Goal: Task Accomplishment & Management: Complete application form

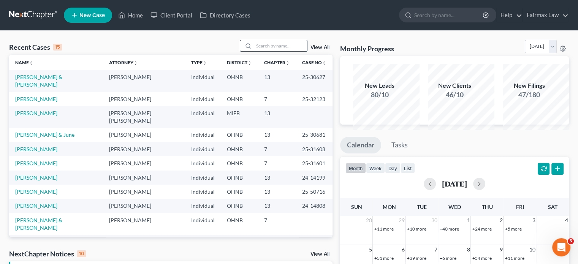
click at [269, 51] on input "search" at bounding box center [280, 45] width 53 height 11
type input "roskey"
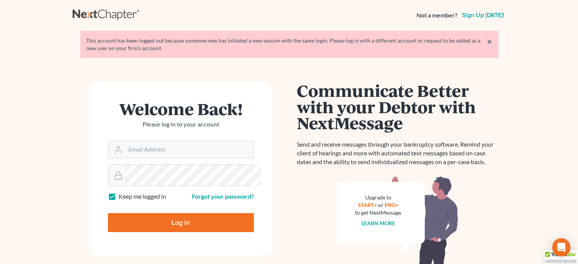
scroll to position [97, 0]
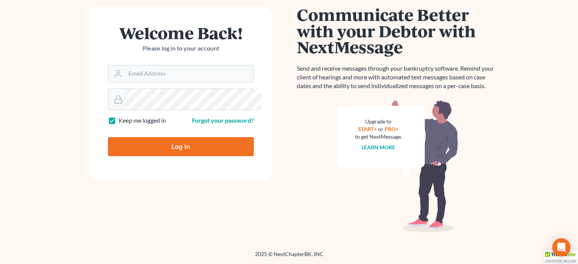
type input "[EMAIL_ADDRESS][DOMAIN_NAME]"
click at [173, 156] on input "Log In" at bounding box center [181, 146] width 146 height 19
type input "Thinking..."
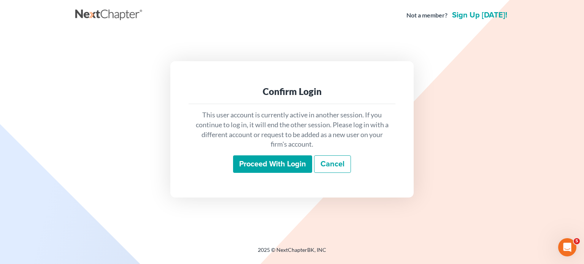
click at [258, 171] on input "Proceed with login" at bounding box center [272, 163] width 79 height 17
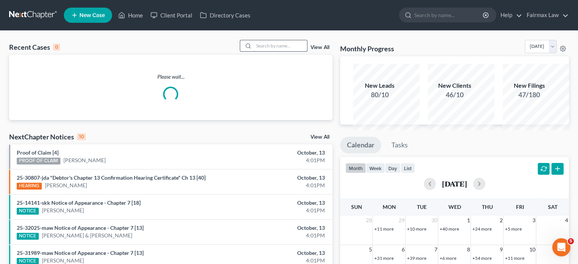
click at [255, 51] on input "search" at bounding box center [280, 45] width 53 height 11
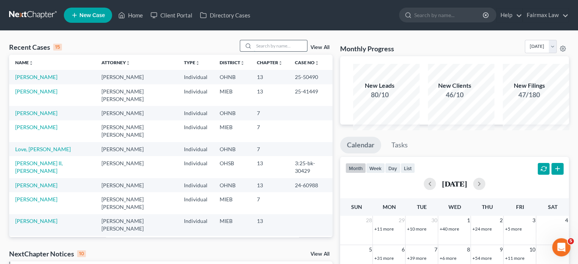
click at [255, 51] on input "search" at bounding box center [280, 45] width 53 height 11
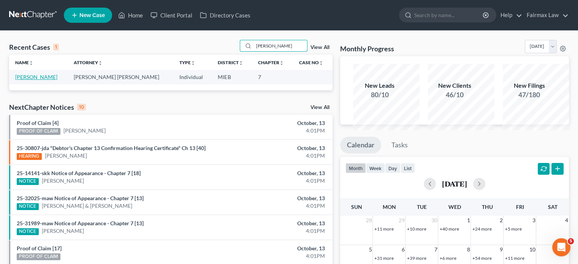
type input "roskey"
click at [25, 80] on link "[PERSON_NAME]" at bounding box center [36, 77] width 42 height 6
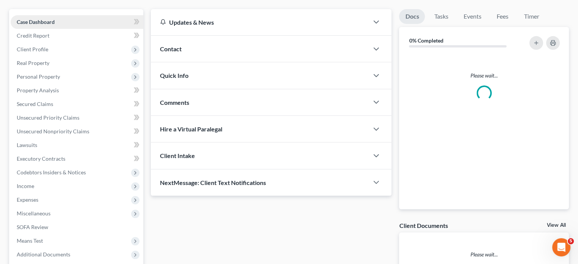
scroll to position [65, 0]
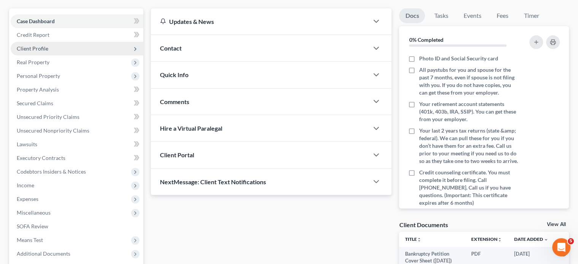
click at [81, 55] on span "Client Profile" at bounding box center [77, 49] width 133 height 14
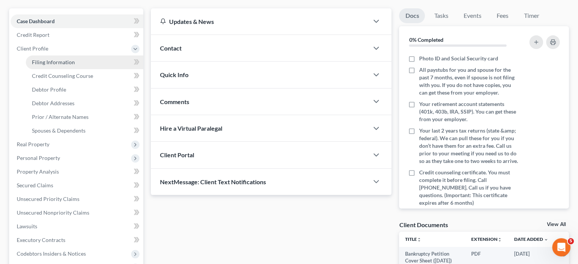
click at [64, 65] on span "Filing Information" at bounding box center [53, 62] width 43 height 6
select select "1"
select select "0"
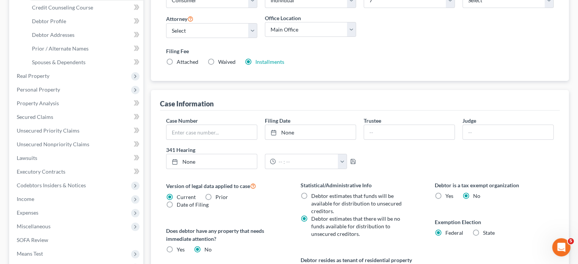
scroll to position [135, 0]
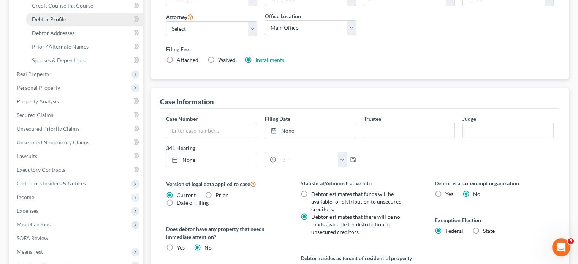
click at [79, 26] on link "Debtor Profile" at bounding box center [84, 20] width 117 height 14
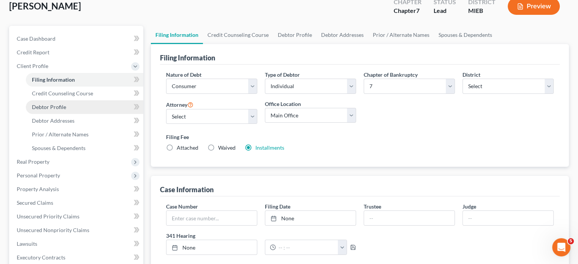
select select "2"
select select "1"
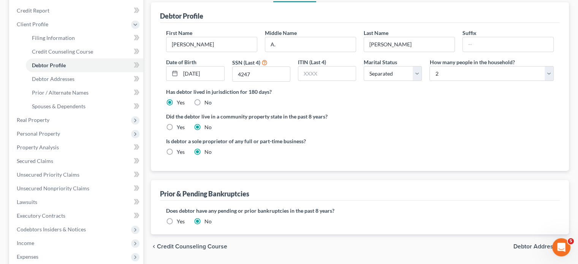
scroll to position [92, 0]
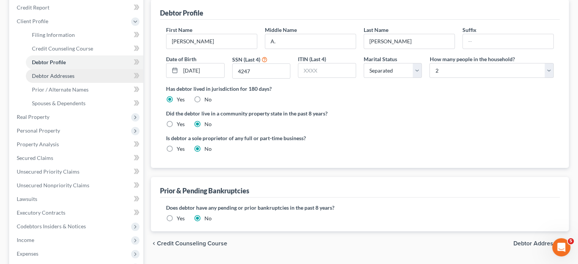
click at [74, 79] on span "Debtor Addresses" at bounding box center [53, 76] width 43 height 6
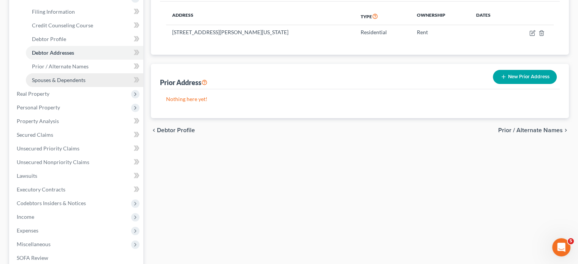
click at [80, 83] on span "Spouses & Dependents" at bounding box center [59, 80] width 54 height 6
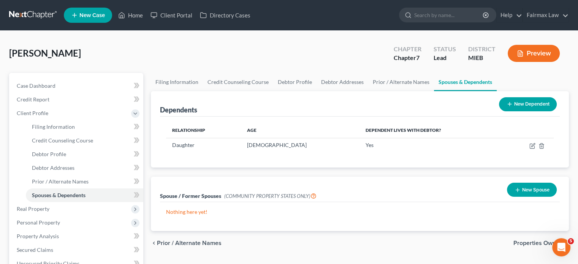
scroll to position [132, 0]
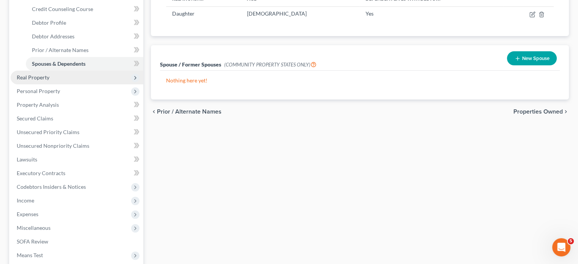
click at [72, 84] on span "Real Property" at bounding box center [77, 78] width 133 height 14
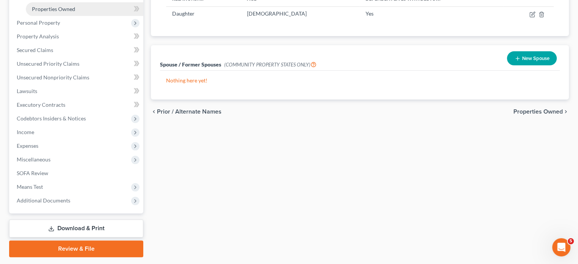
click at [63, 12] on span "Properties Owned" at bounding box center [53, 9] width 43 height 6
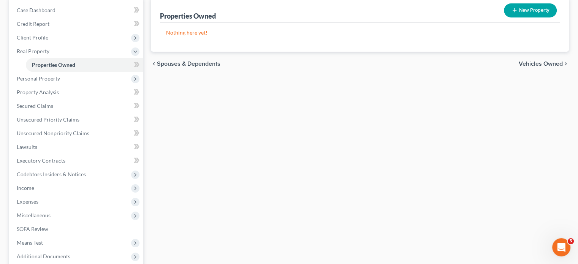
scroll to position [79, 0]
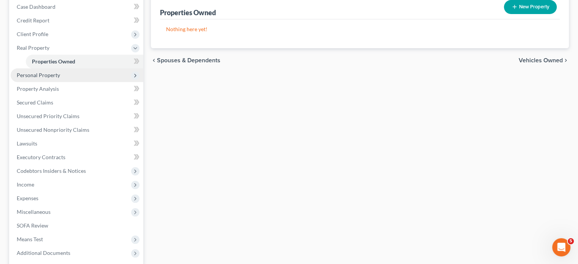
click at [86, 82] on span "Personal Property" at bounding box center [77, 75] width 133 height 14
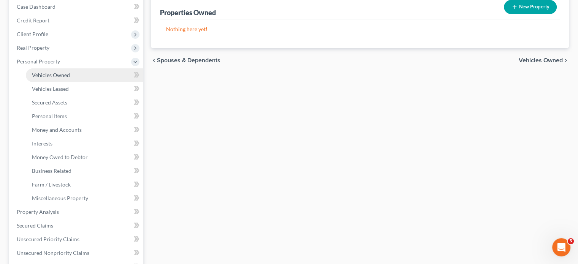
click at [70, 78] on span "Vehicles Owned" at bounding box center [51, 75] width 38 height 6
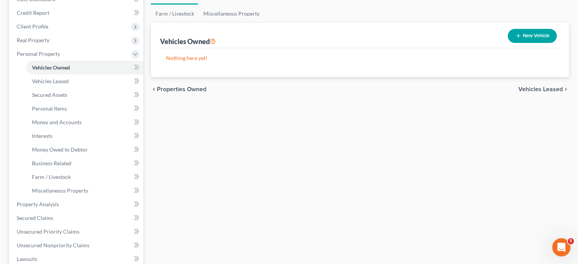
scroll to position [94, 0]
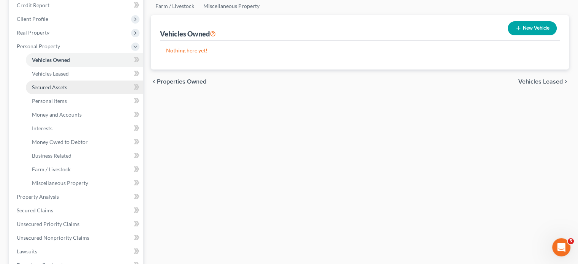
click at [67, 90] on span "Secured Assets" at bounding box center [49, 87] width 35 height 6
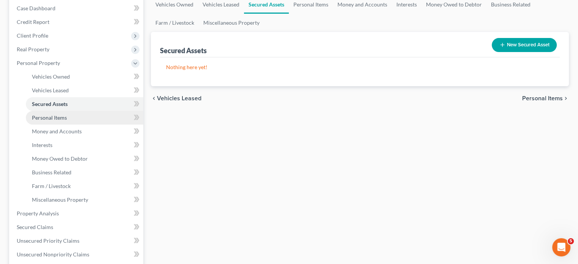
click at [47, 125] on link "Personal Items" at bounding box center [84, 118] width 117 height 14
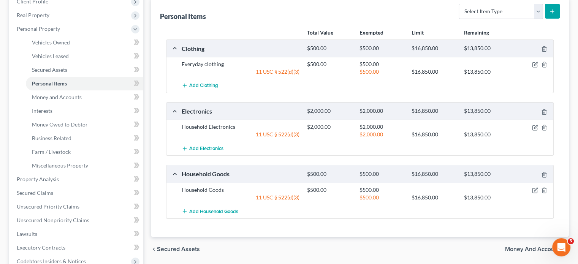
scroll to position [144, 0]
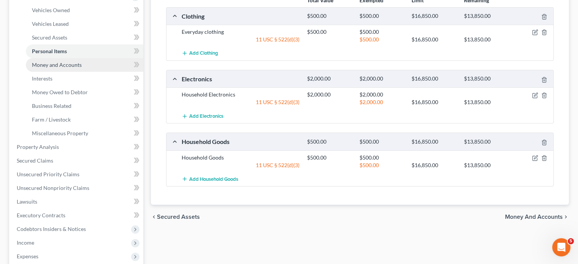
click at [75, 68] on span "Money and Accounts" at bounding box center [57, 65] width 50 height 6
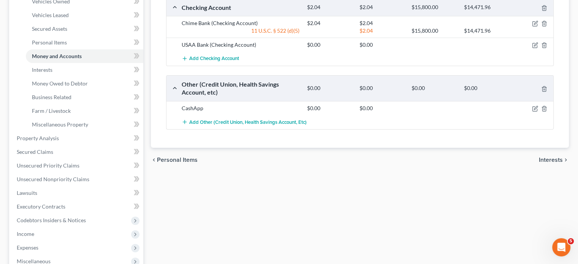
scroll to position [147, 0]
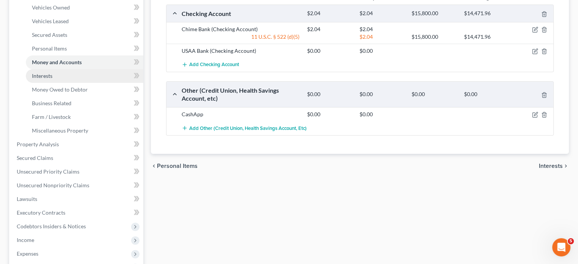
click at [97, 83] on link "Interests" at bounding box center [84, 76] width 117 height 14
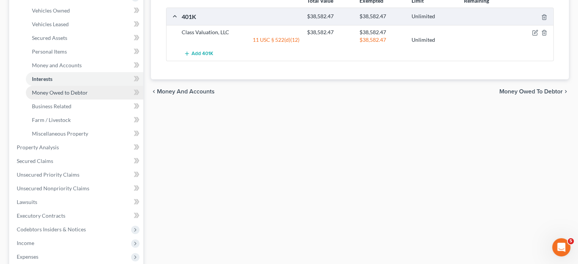
click at [107, 100] on link "Money Owed to Debtor" at bounding box center [84, 93] width 117 height 14
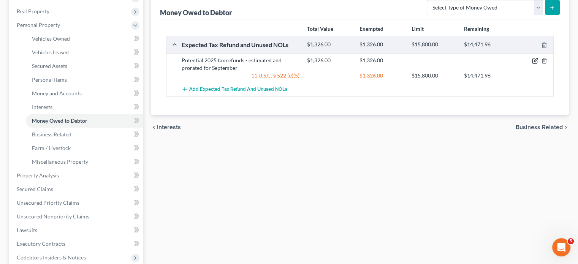
click at [532, 64] on icon "button" at bounding box center [535, 61] width 6 height 6
select select "0"
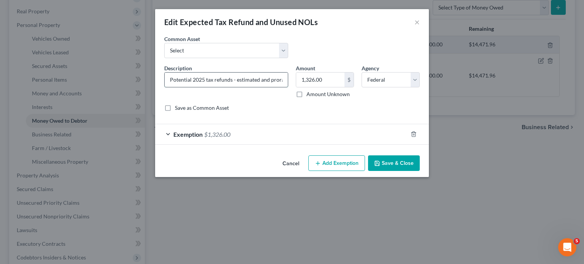
click at [254, 87] on input "Potential 2025 tax refunds - estimated and prorated for September" at bounding box center [226, 80] width 123 height 14
type input "Potential 2025 tax refunds - estimated and prorated"
click at [397, 171] on button "Save & Close" at bounding box center [394, 163] width 52 height 16
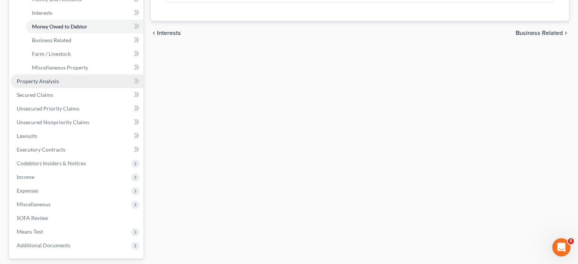
click at [76, 88] on link "Property Analysis" at bounding box center [77, 81] width 133 height 14
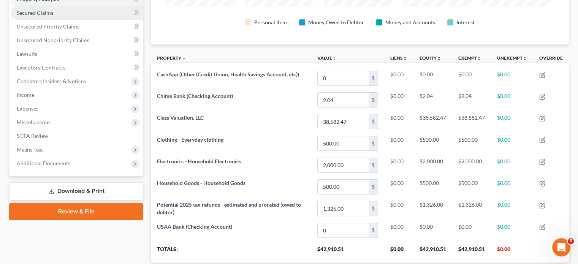
click at [92, 20] on link "Secured Claims" at bounding box center [77, 13] width 133 height 14
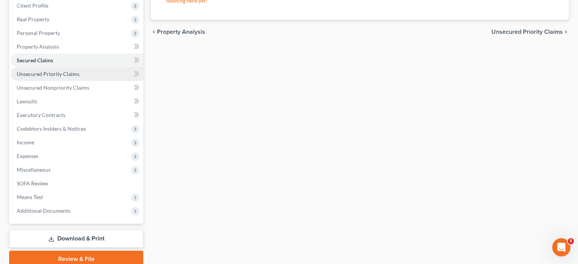
click at [79, 77] on span "Unsecured Priority Claims" at bounding box center [48, 74] width 63 height 6
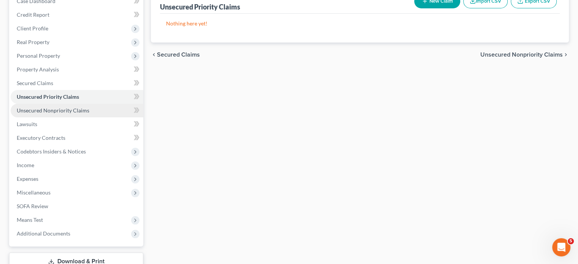
click at [89, 114] on span "Unsecured Nonpriority Claims" at bounding box center [53, 110] width 73 height 6
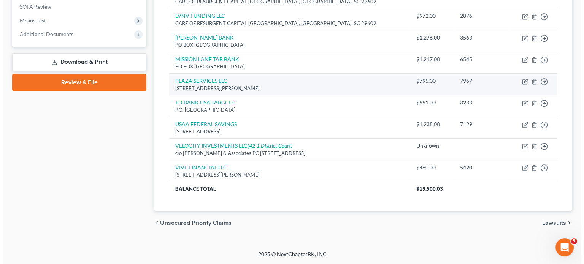
scroll to position [353, 0]
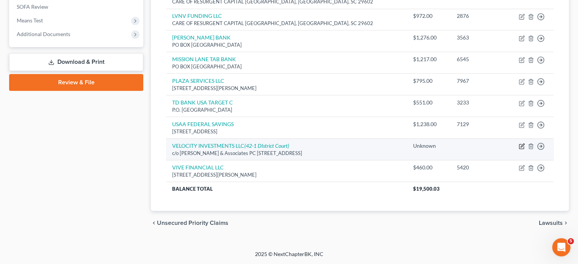
click at [519, 149] on button "button" at bounding box center [522, 146] width 6 height 6
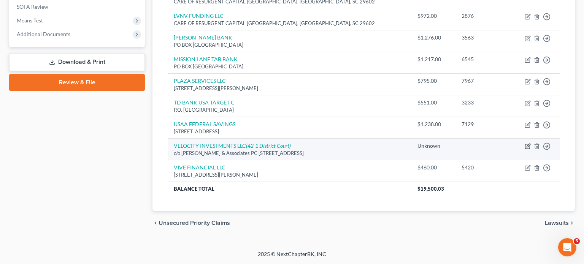
select select "23"
select select "14"
select select "0"
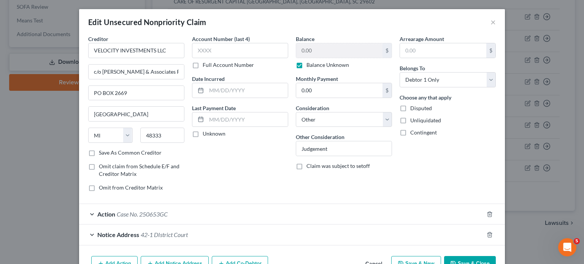
click at [306, 69] on label "Balance Unknown" at bounding box center [327, 65] width 43 height 8
click at [309, 66] on input "Balance Unknown" at bounding box center [311, 63] width 5 height 5
checkbox input "false"
click at [304, 58] on input "0.00" at bounding box center [339, 50] width 86 height 14
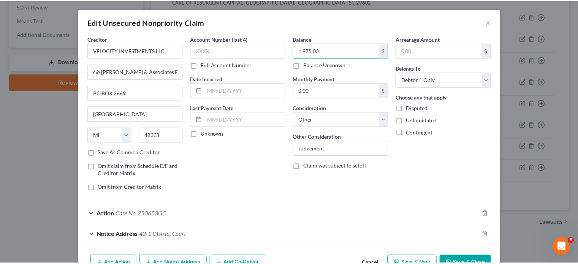
scroll to position [118, 0]
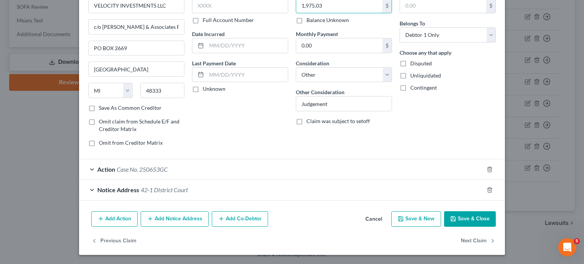
type input "1,975.03"
click at [496, 211] on button "Save & Close" at bounding box center [470, 219] width 52 height 16
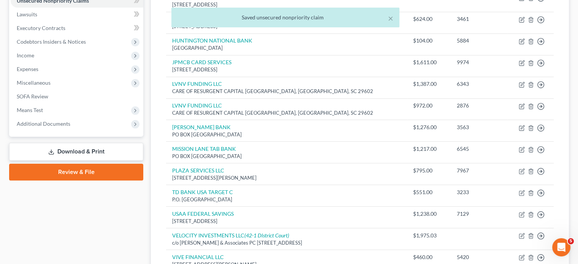
scroll to position [152, 0]
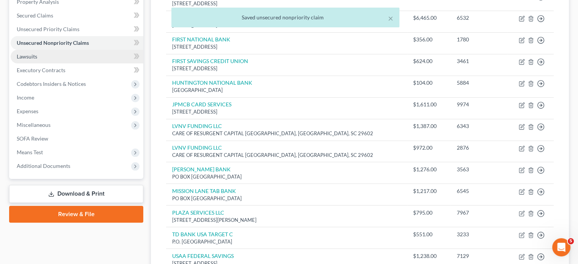
click at [54, 63] on link "Lawsuits" at bounding box center [77, 57] width 133 height 14
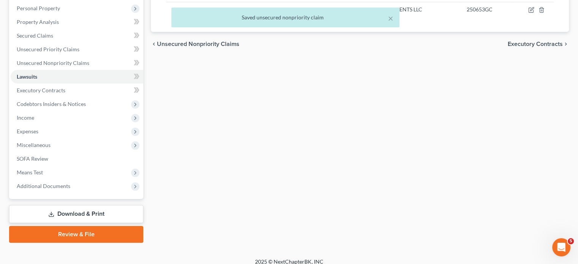
scroll to position [152, 0]
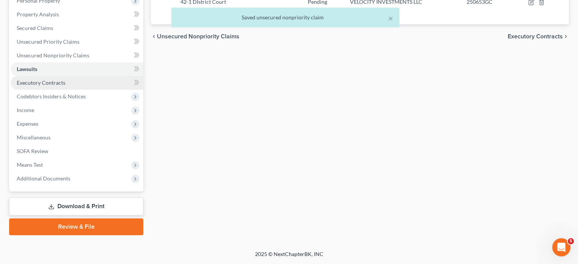
click at [46, 86] on span "Executory Contracts" at bounding box center [41, 82] width 49 height 6
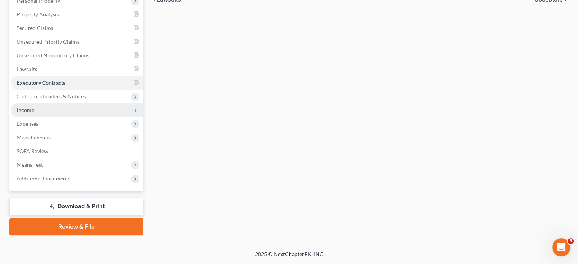
scroll to position [181, 0]
click at [51, 117] on span "Income" at bounding box center [77, 110] width 133 height 14
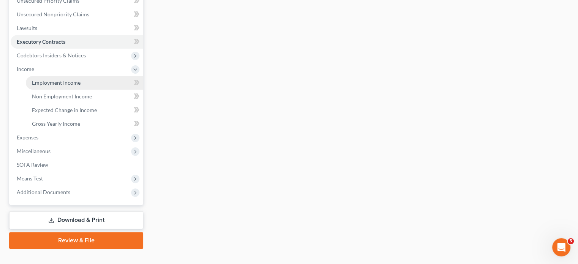
click at [51, 90] on link "Employment Income" at bounding box center [84, 83] width 117 height 14
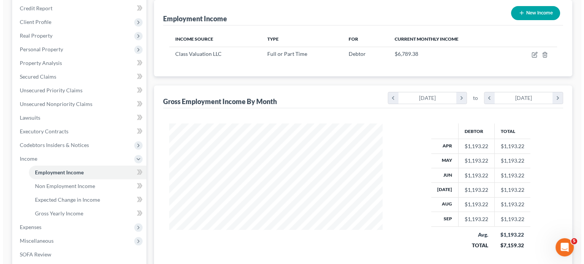
scroll to position [95, 0]
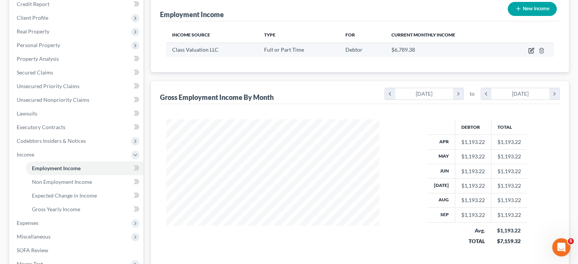
click at [529, 53] on icon "button" at bounding box center [531, 51] width 5 height 5
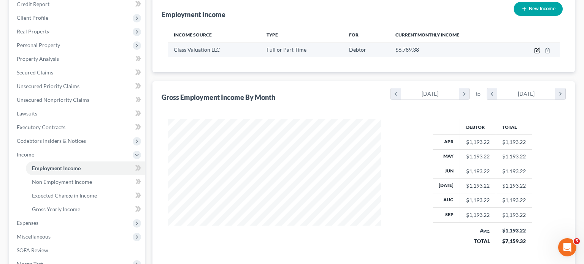
select select "0"
select select "23"
select select "2"
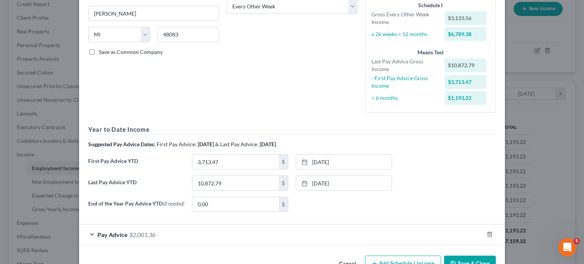
scroll to position [247, 0]
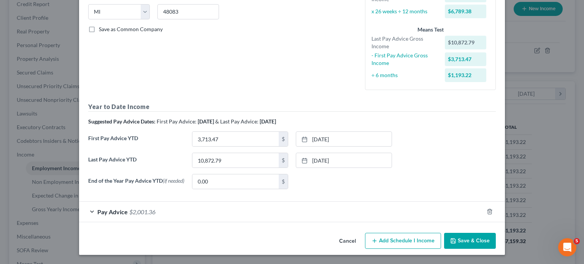
click at [129, 202] on div "Pay Advice $2,001.36" at bounding box center [281, 212] width 404 height 20
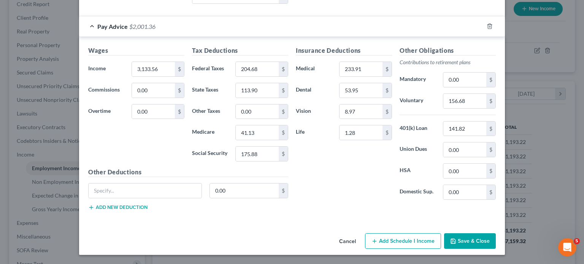
scroll to position [401, 0]
click at [132, 76] on input "3,133.56" at bounding box center [153, 69] width 43 height 14
click at [279, 76] on div "$" at bounding box center [283, 69] width 9 height 14
click at [268, 76] on input "204.68" at bounding box center [257, 69] width 43 height 14
click at [493, 29] on icon "button" at bounding box center [490, 26] width 6 height 6
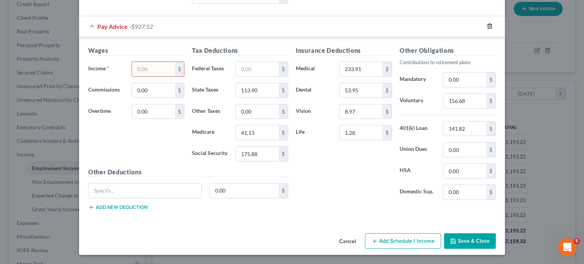
scroll to position [220, 0]
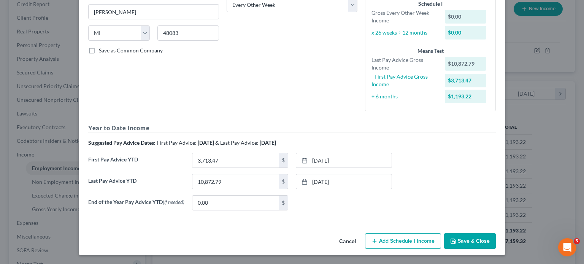
click at [407, 233] on button "Add Schedule I Income" at bounding box center [403, 241] width 76 height 16
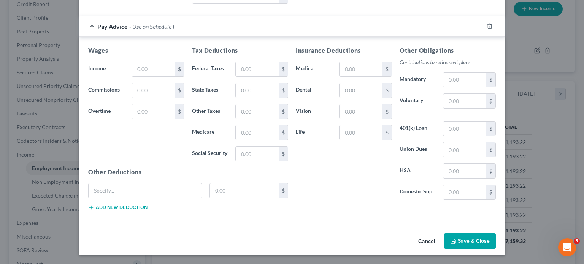
scroll to position [402, 0]
click at [132, 76] on input "text" at bounding box center [153, 69] width 43 height 14
type input "596.61"
click at [257, 76] on input "text" at bounding box center [257, 69] width 43 height 14
type input "204.68"
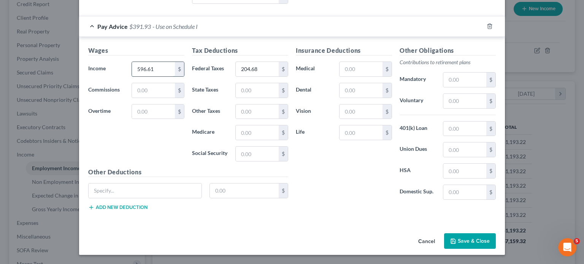
click at [132, 76] on input "596.61" at bounding box center [153, 69] width 43 height 14
type input "3,133.56"
click at [249, 140] on input "text" at bounding box center [257, 132] width 43 height 14
type input "41.13"
click at [236, 161] on input "text" at bounding box center [257, 154] width 43 height 14
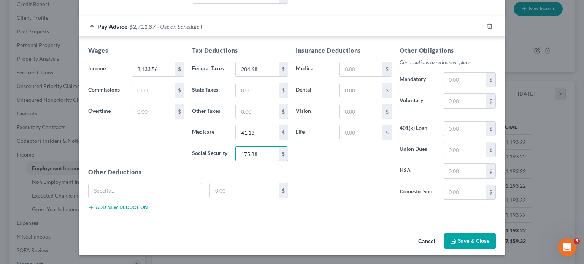
type input "175.88"
click at [238, 98] on input "text" at bounding box center [257, 90] width 43 height 14
type input "113.90"
click at [486, 94] on input "text" at bounding box center [464, 101] width 43 height 14
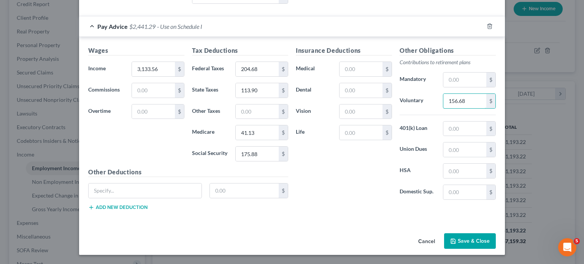
type input "156.68"
click at [486, 122] on input "text" at bounding box center [464, 129] width 43 height 14
type input "141.82"
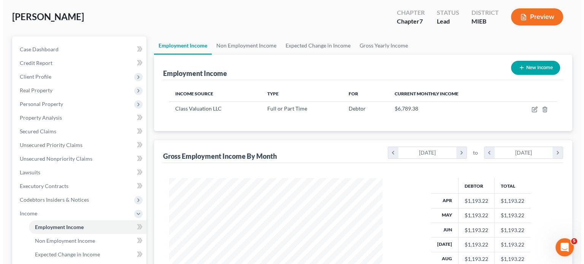
scroll to position [41, 0]
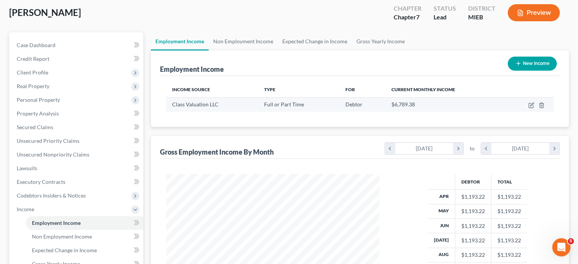
click at [525, 112] on td at bounding box center [528, 104] width 49 height 14
click at [528, 108] on icon "button" at bounding box center [531, 105] width 6 height 6
select select "0"
select select "23"
select select "2"
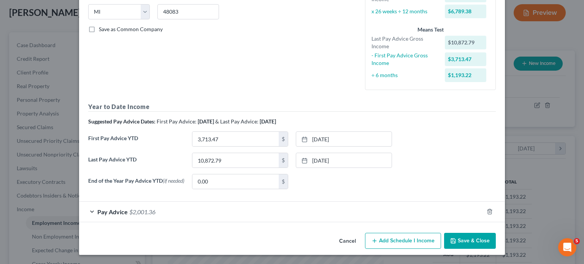
scroll to position [247, 0]
click at [256, 202] on div "Pay Advice $2,001.36" at bounding box center [281, 212] width 404 height 20
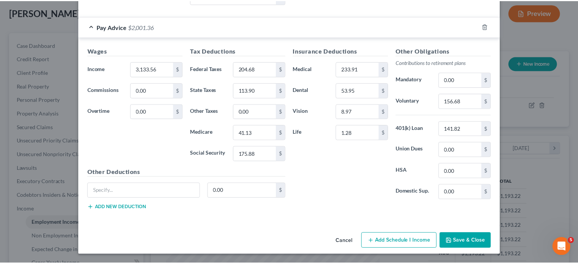
scroll to position [475, 0]
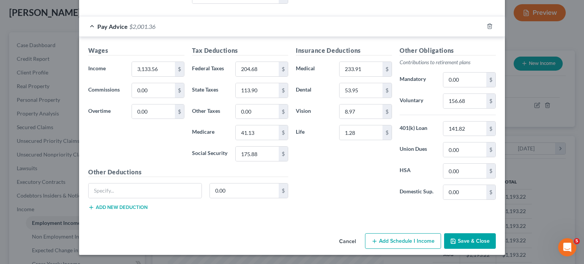
click at [358, 234] on button "Cancel" at bounding box center [347, 241] width 29 height 15
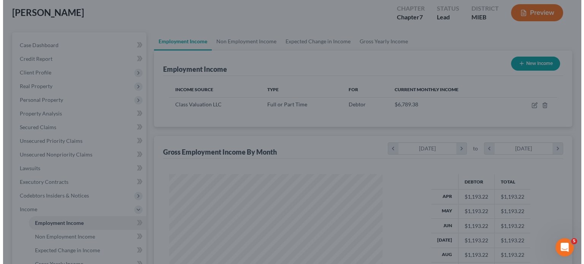
scroll to position [379914, 379855]
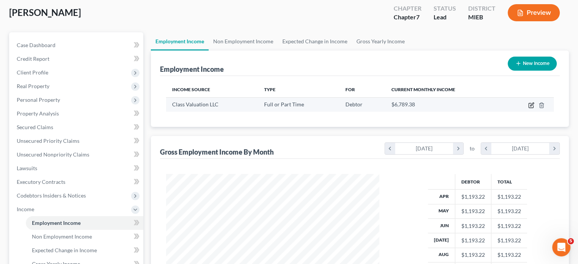
click at [528, 108] on icon "button" at bounding box center [531, 105] width 6 height 6
select select "0"
select select "23"
select select "2"
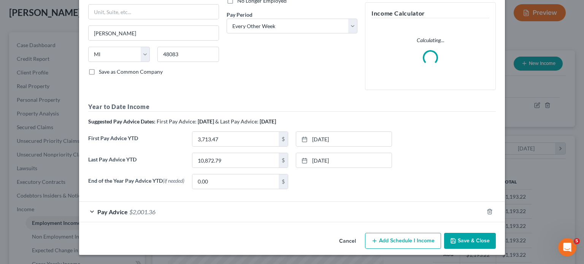
scroll to position [193, 0]
click at [210, 153] on input "10,872.79" at bounding box center [235, 160] width 86 height 14
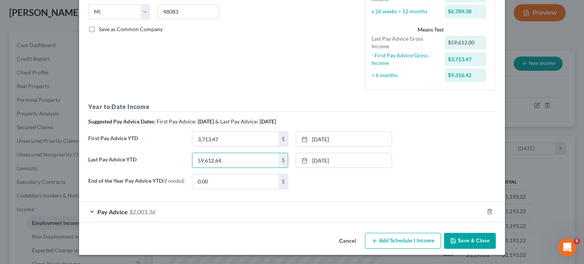
type input "59,612.64"
click at [277, 113] on div "Employment Type * Select Full or [DEMOGRAPHIC_DATA] Employment Self Employment …" at bounding box center [291, 38] width 415 height 313
click at [206, 132] on input "3,713.47" at bounding box center [235, 139] width 86 height 14
click at [217, 132] on input "25,068" at bounding box center [235, 139] width 86 height 14
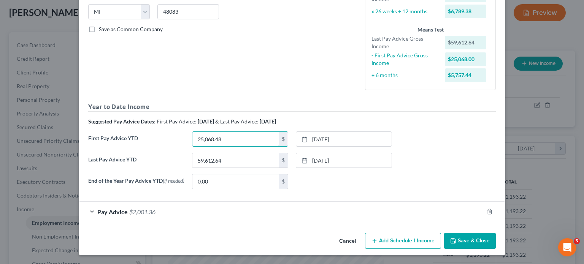
type input "25,068.48"
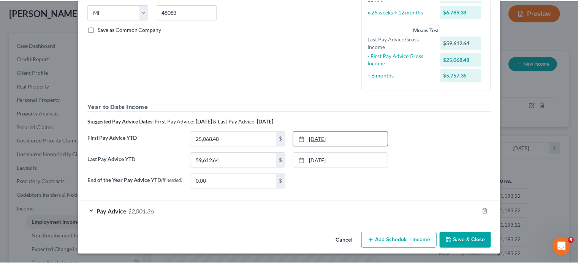
scroll to position [247, 0]
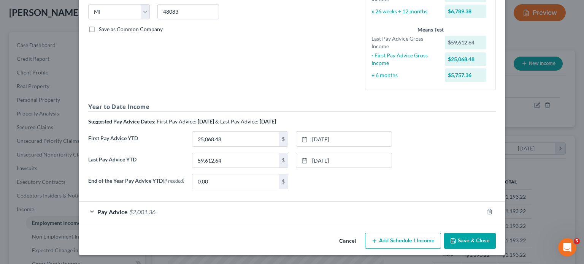
click at [496, 233] on button "Save & Close" at bounding box center [470, 241] width 52 height 16
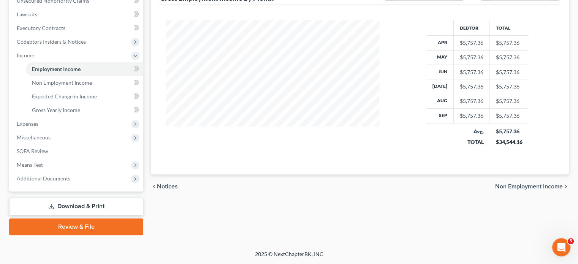
scroll to position [258, 0]
click at [66, 83] on span "Non Employment Income" at bounding box center [62, 82] width 60 height 6
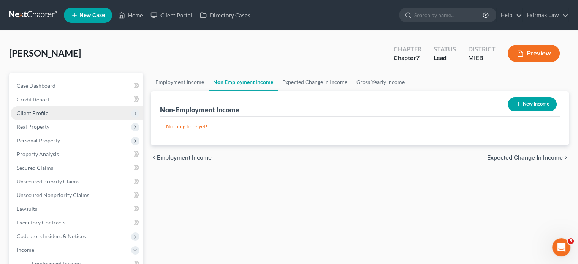
click at [86, 120] on span "Client Profile" at bounding box center [77, 113] width 133 height 14
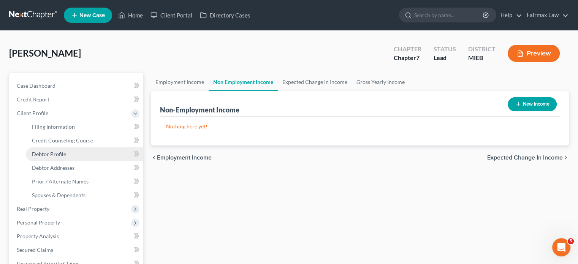
click at [62, 157] on span "Debtor Profile" at bounding box center [49, 154] width 34 height 6
select select "2"
select select "1"
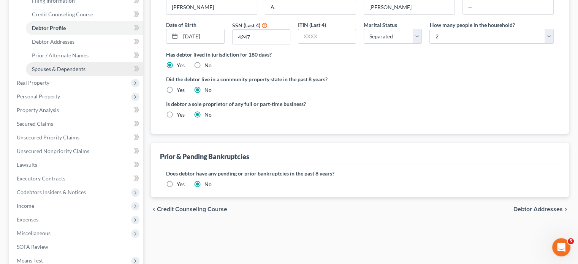
click at [107, 76] on link "Spouses & Dependents" at bounding box center [84, 69] width 117 height 14
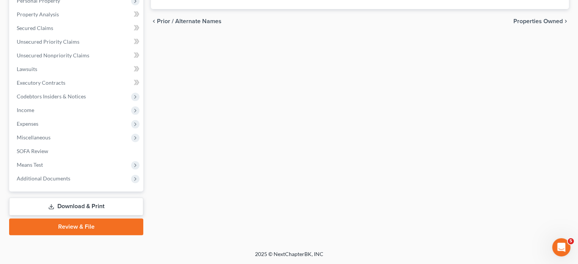
scroll to position [341, 0]
click at [48, 117] on span "Expenses" at bounding box center [77, 124] width 133 height 14
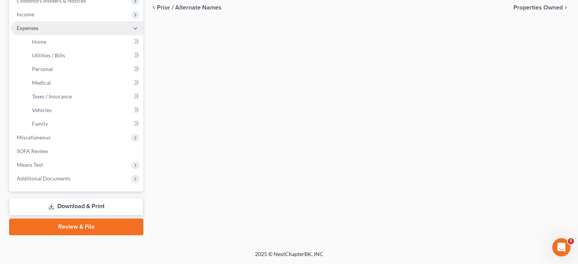
scroll to position [239, 0]
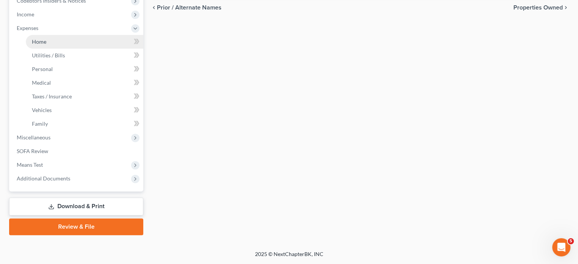
click at [59, 49] on link "Home" at bounding box center [84, 42] width 117 height 14
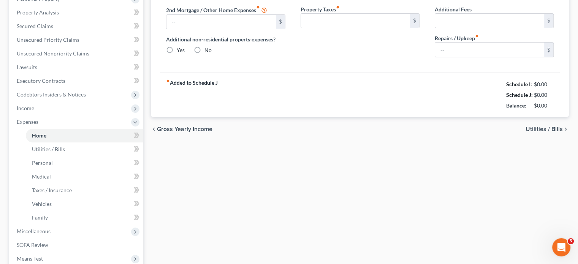
type input "1,700.00"
type input "0.00"
radio input "true"
type input "0.00"
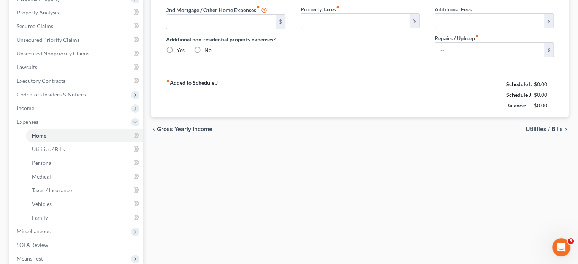
type input "0.00"
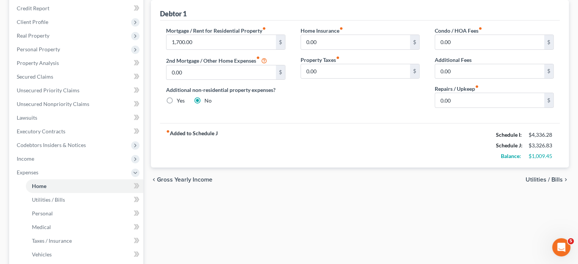
scroll to position [57, 0]
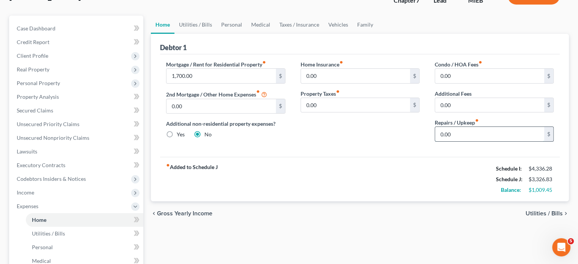
click at [470, 141] on input "0.00" at bounding box center [489, 134] width 109 height 14
type input "50"
click at [202, 34] on link "Utilities / Bills" at bounding box center [195, 25] width 42 height 18
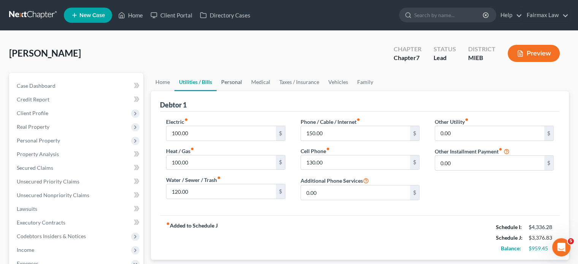
click at [242, 91] on link "Personal" at bounding box center [232, 82] width 30 height 18
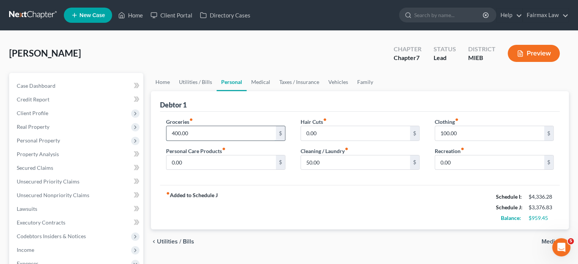
click at [202, 141] on input "400.00" at bounding box center [220, 133] width 109 height 14
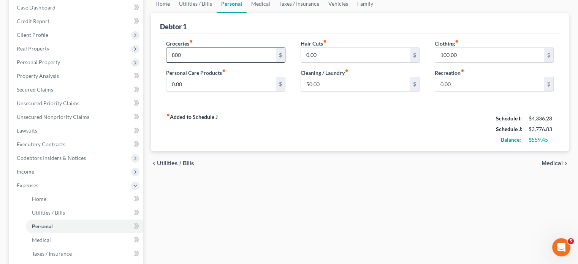
scroll to position [79, 0]
type input "800"
click at [197, 91] on input "0.00" at bounding box center [220, 84] width 109 height 14
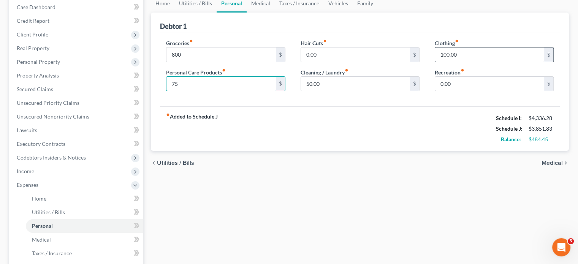
type input "75"
click at [476, 62] on input "100.00" at bounding box center [489, 55] width 109 height 14
type input "150"
click at [471, 91] on input "0.00" at bounding box center [489, 84] width 109 height 14
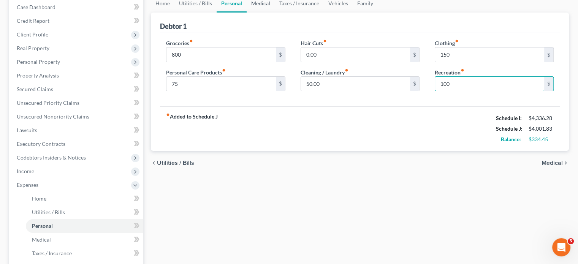
type input "100"
click at [275, 13] on link "Medical" at bounding box center [261, 3] width 28 height 18
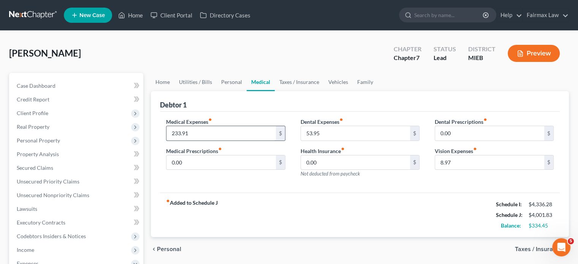
click at [231, 141] on input "233.91" at bounding box center [220, 133] width 109 height 14
click at [336, 141] on input "53.95" at bounding box center [355, 133] width 109 height 14
click at [469, 170] on input "8.97" at bounding box center [489, 162] width 109 height 14
click at [324, 91] on link "Taxes / Insurance" at bounding box center [299, 82] width 49 height 18
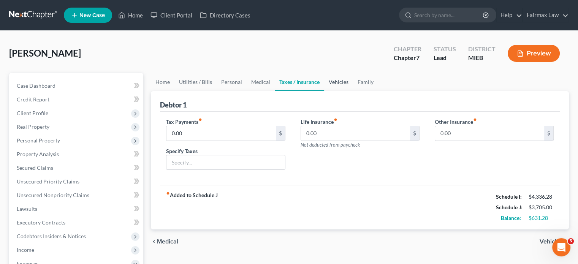
click at [353, 91] on link "Vehicles" at bounding box center [338, 82] width 29 height 18
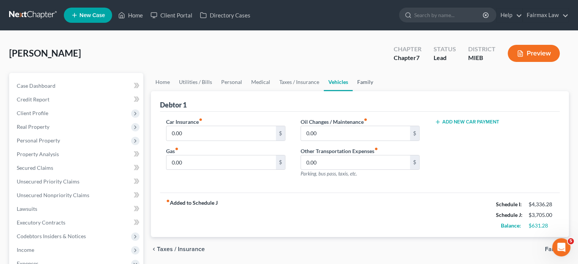
click at [378, 91] on link "Family" at bounding box center [365, 82] width 25 height 18
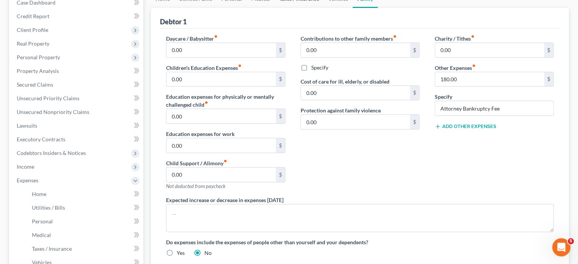
scroll to position [84, 0]
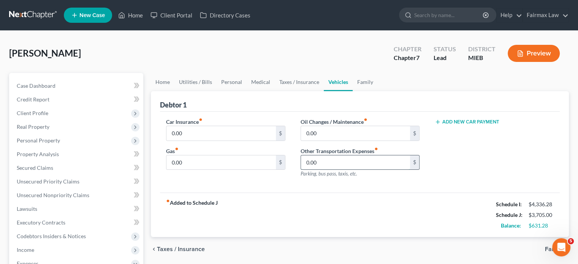
click at [333, 170] on input "0.00" at bounding box center [355, 162] width 109 height 14
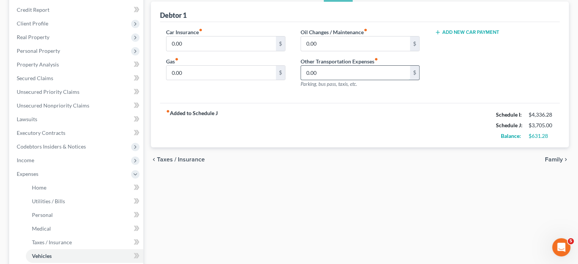
scroll to position [90, 0]
type input "4"
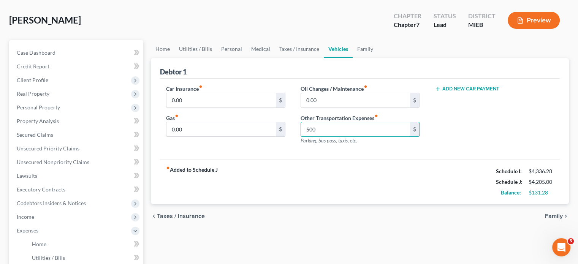
scroll to position [33, 0]
type input "500"
click at [247, 59] on link "Personal" at bounding box center [232, 49] width 30 height 18
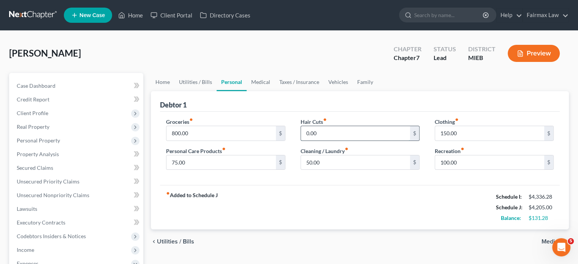
click at [325, 141] on input "0.00" at bounding box center [355, 133] width 109 height 14
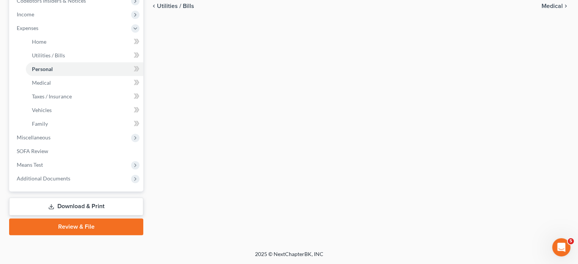
scroll to position [358, 0]
click at [66, 131] on span "Miscellaneous" at bounding box center [77, 138] width 133 height 14
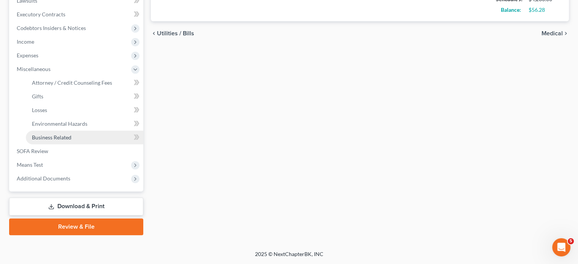
scroll to position [324, 0]
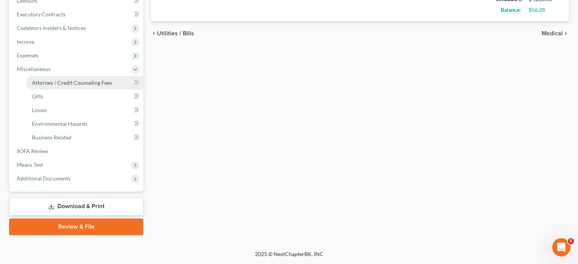
click at [70, 79] on span "Attorney / Credit Counseling Fees" at bounding box center [72, 82] width 80 height 6
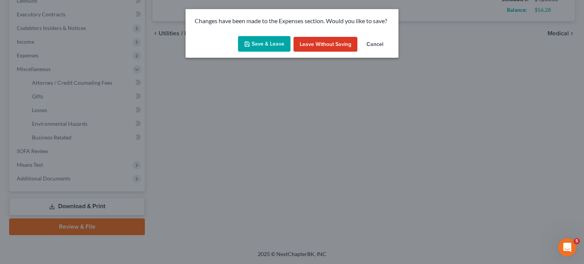
click at [249, 52] on button "Save & Leave" at bounding box center [264, 44] width 52 height 16
type input "75.00"
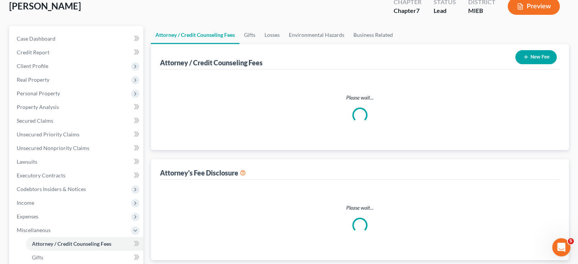
select select "2"
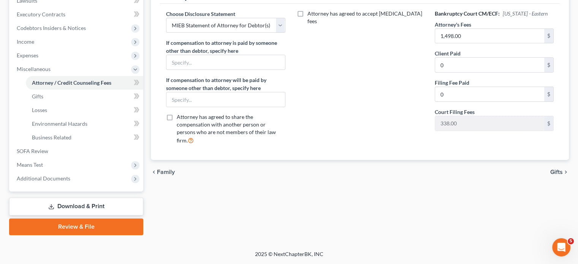
scroll to position [324, 0]
click at [65, 158] on span "Means Test" at bounding box center [77, 165] width 133 height 14
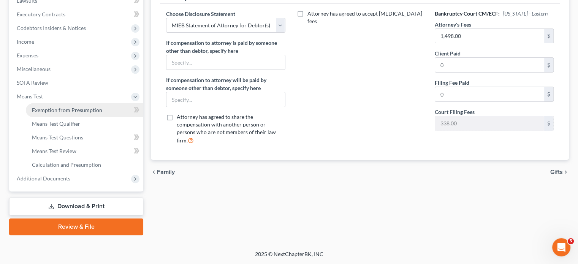
click at [68, 107] on span "Exemption from Presumption" at bounding box center [67, 110] width 70 height 6
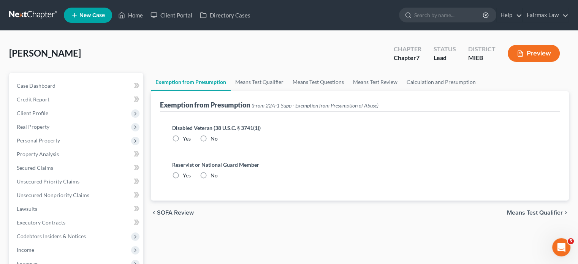
click at [218, 143] on label "No" at bounding box center [214, 139] width 7 height 8
click at [219, 140] on input "No" at bounding box center [216, 137] width 5 height 5
radio input "true"
click at [218, 179] on label "No" at bounding box center [214, 176] width 7 height 8
click at [218, 177] on input "No" at bounding box center [216, 174] width 5 height 5
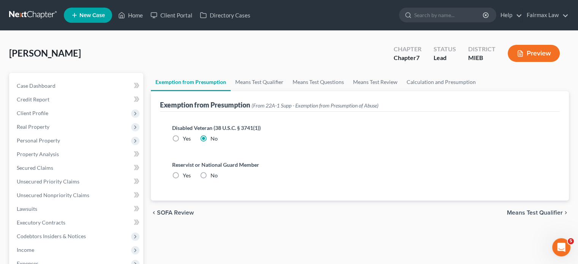
radio input "true"
click at [284, 91] on link "Means Test Qualifier" at bounding box center [259, 82] width 57 height 18
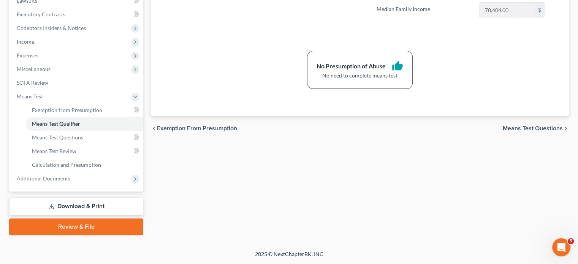
scroll to position [324, 0]
click at [105, 172] on span "Additional Documents" at bounding box center [77, 179] width 133 height 14
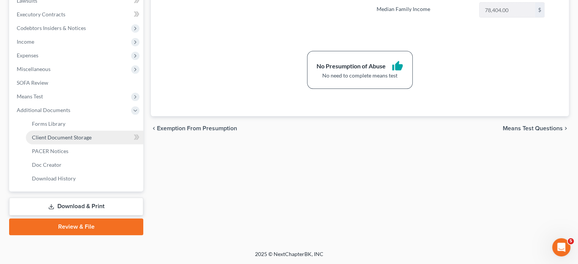
click at [84, 134] on span "Client Document Storage" at bounding box center [62, 137] width 60 height 6
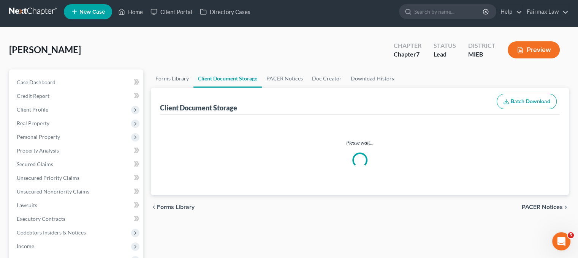
select select "7"
select select "32"
select select "6"
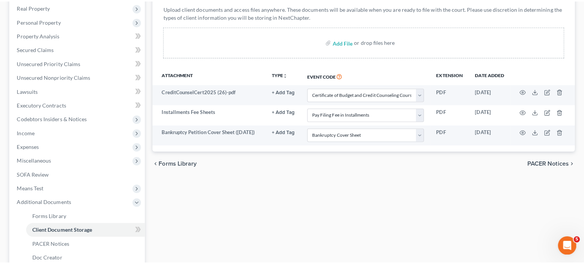
scroll to position [120, 0]
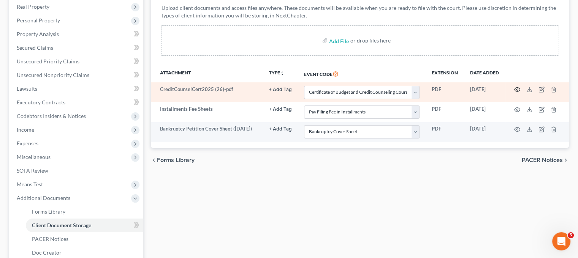
click at [518, 90] on circle "button" at bounding box center [518, 90] width 2 height 2
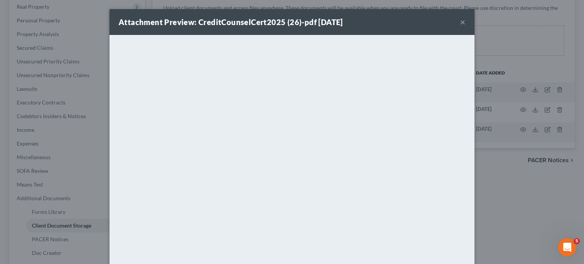
click at [465, 27] on button "×" at bounding box center [462, 21] width 5 height 9
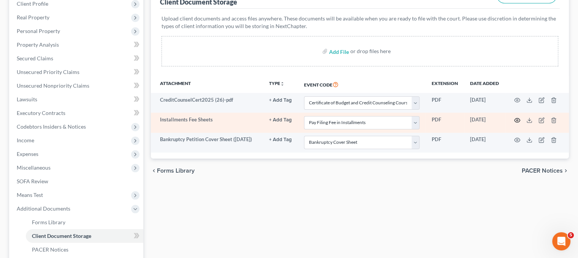
click at [519, 124] on icon "button" at bounding box center [517, 120] width 6 height 6
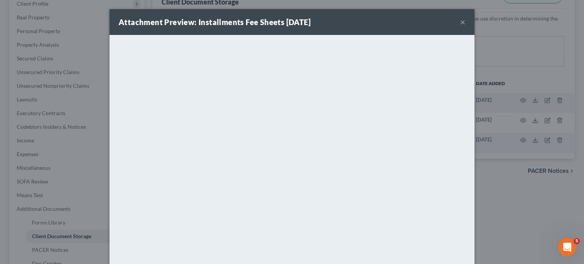
click at [465, 27] on button "×" at bounding box center [462, 21] width 5 height 9
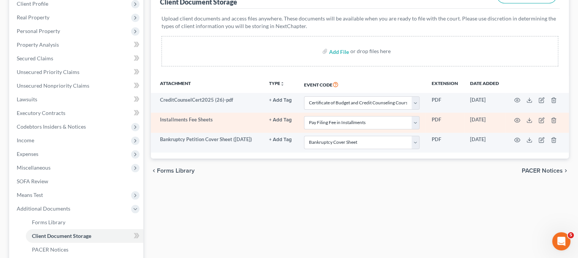
click at [561, 133] on td at bounding box center [537, 123] width 64 height 20
click at [557, 124] on icon "button" at bounding box center [554, 120] width 6 height 6
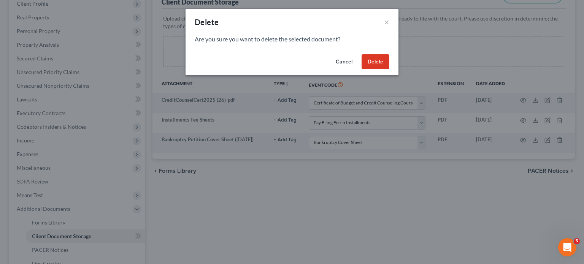
click at [389, 70] on button "Delete" at bounding box center [375, 61] width 28 height 15
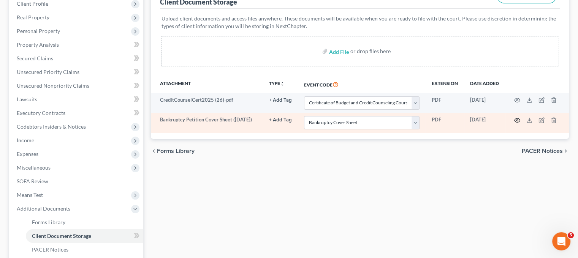
click at [520, 124] on icon "button" at bounding box center [517, 120] width 6 height 6
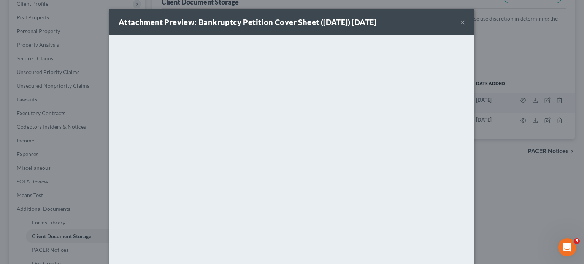
click at [465, 27] on button "×" at bounding box center [462, 21] width 5 height 9
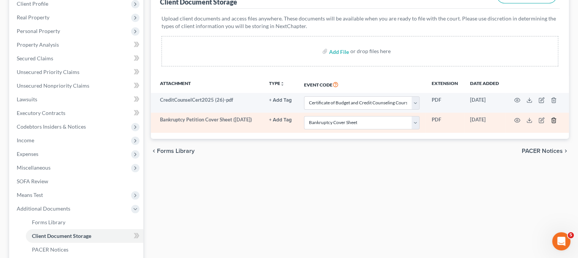
click at [557, 124] on icon "button" at bounding box center [554, 120] width 6 height 6
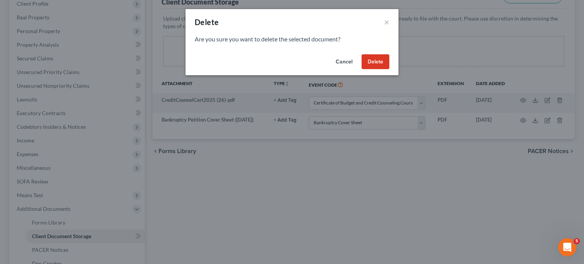
click at [388, 70] on button "Delete" at bounding box center [375, 61] width 28 height 15
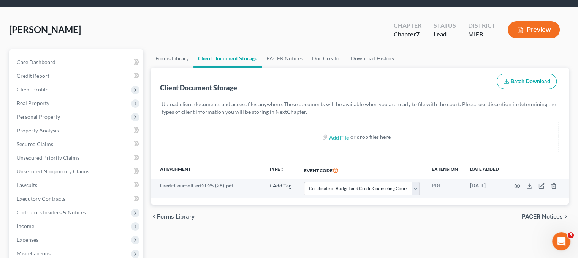
scroll to position [8, 2]
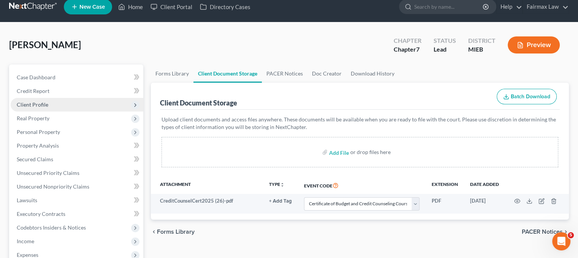
click at [57, 112] on span "Client Profile" at bounding box center [77, 105] width 133 height 14
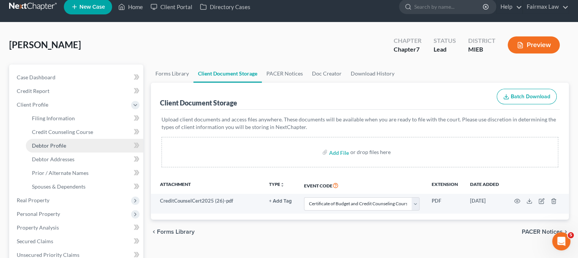
click at [86, 153] on link "Debtor Profile" at bounding box center [84, 146] width 117 height 14
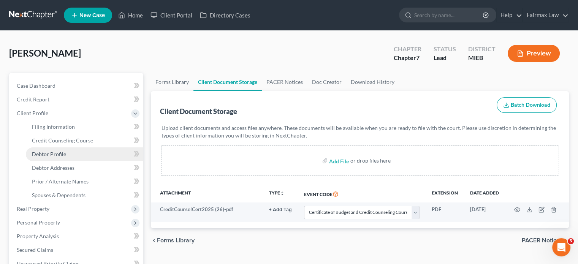
select select "2"
select select "1"
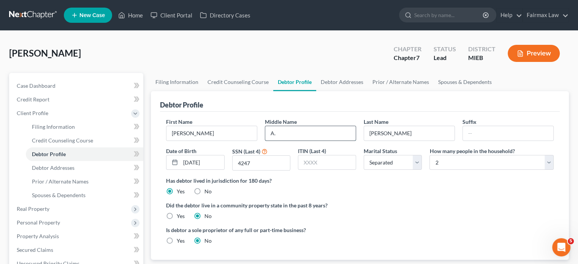
click at [289, 141] on input "A." at bounding box center [310, 133] width 90 height 14
type input "[PERSON_NAME]"
click at [72, 130] on span "Filing Information" at bounding box center [53, 127] width 43 height 6
select select "1"
select select "0"
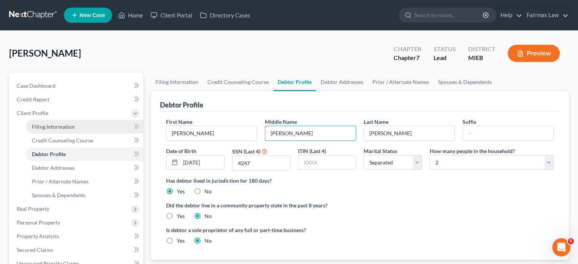
select select "0"
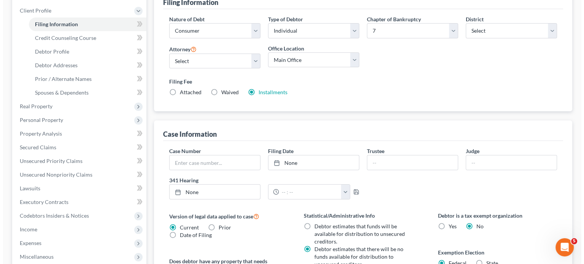
scroll to position [116, 0]
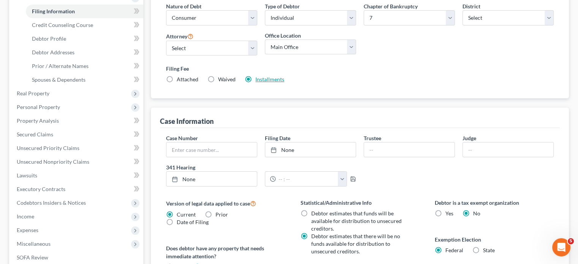
click at [284, 82] on link "Installments" at bounding box center [269, 79] width 29 height 6
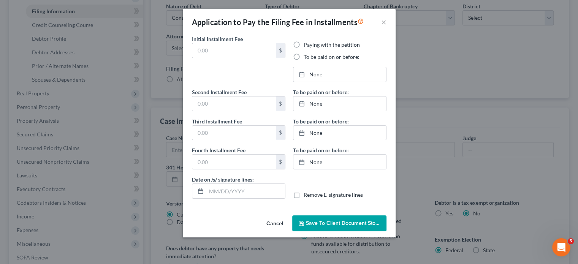
type input "84.50"
radio input "true"
type input "84.50"
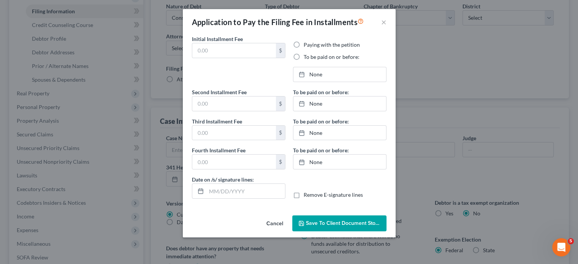
type input "[DATE]"
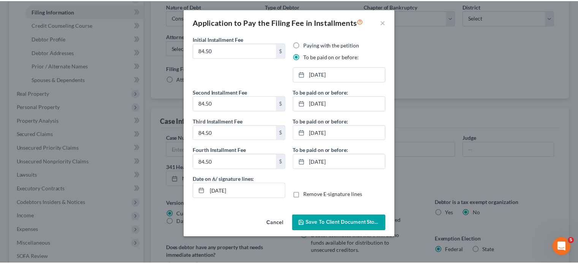
scroll to position [41, 0]
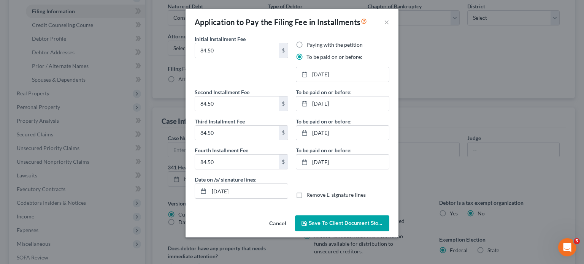
click at [324, 227] on span "Save to Client Document Storage" at bounding box center [349, 223] width 81 height 6
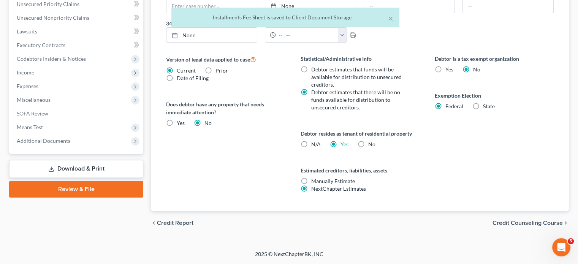
scroll to position [410, 0]
click at [106, 134] on span "Additional Documents" at bounding box center [77, 141] width 133 height 14
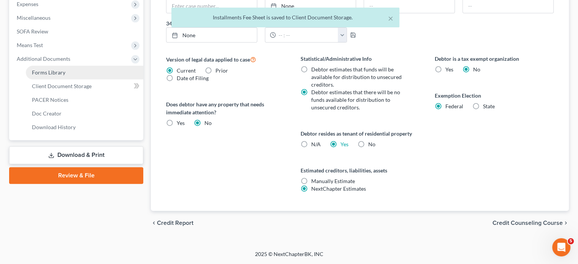
click at [108, 79] on link "Forms Library" at bounding box center [84, 73] width 117 height 14
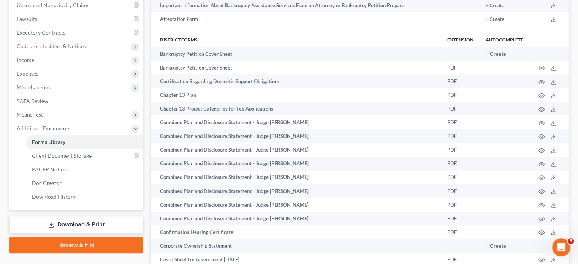
scroll to position [202, 0]
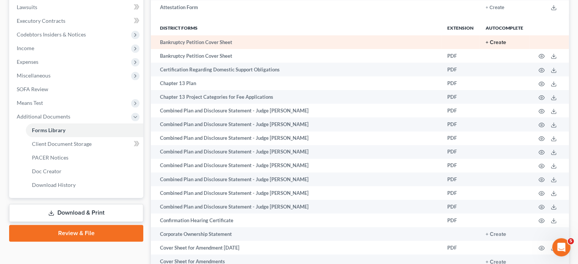
click at [486, 45] on button "+ Create" at bounding box center [496, 42] width 21 height 5
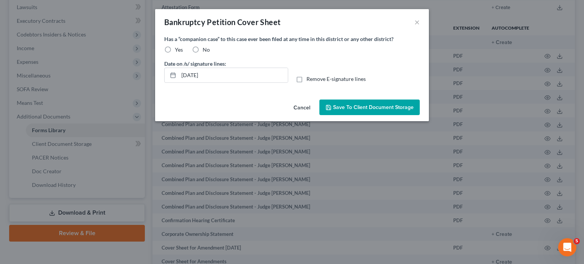
click at [203, 54] on label "No" at bounding box center [206, 50] width 7 height 8
click at [206, 51] on input "No" at bounding box center [208, 48] width 5 height 5
radio input "true"
click at [378, 116] on button "Save to Client Document Storage" at bounding box center [369, 108] width 100 height 16
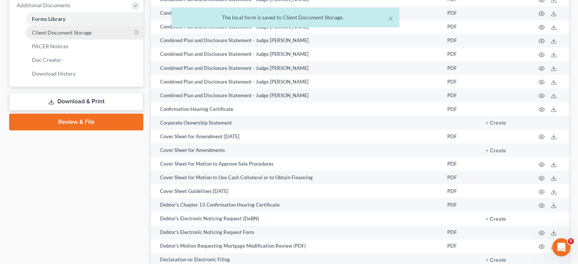
click at [92, 36] on span "Client Document Storage" at bounding box center [62, 32] width 60 height 6
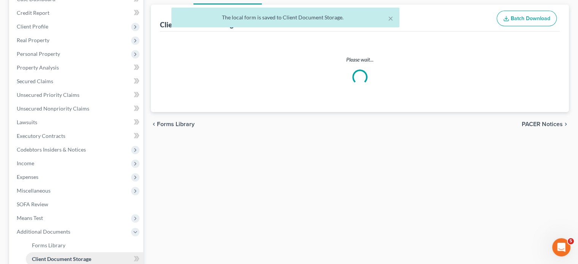
select select "7"
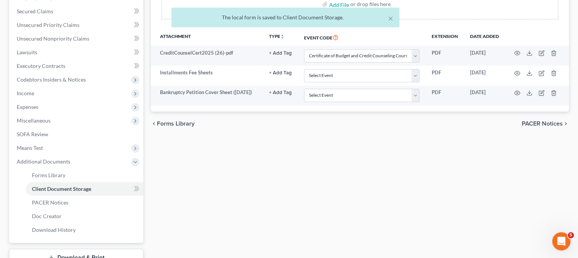
scroll to position [167, 0]
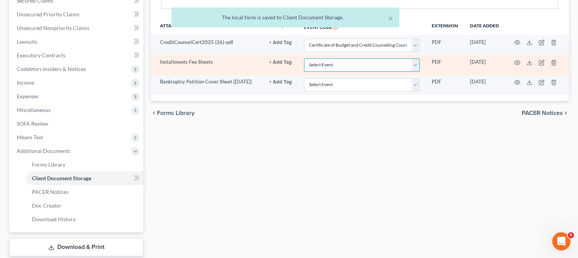
click at [337, 72] on select "Select Event 20 Largest Unsecured Creditors Amended Chapter 11 Plan Amended Cha…" at bounding box center [362, 65] width 116 height 13
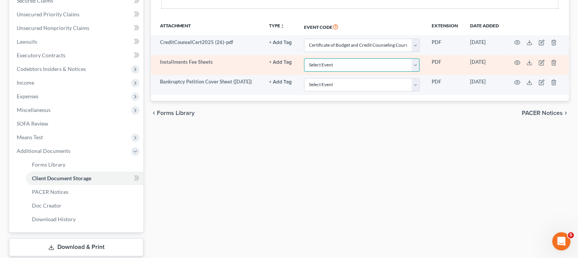
select select "32"
click at [304, 72] on select "Select Event 20 Largest Unsecured Creditors Amended Chapter 11 Plan Amended Cha…" at bounding box center [362, 65] width 116 height 13
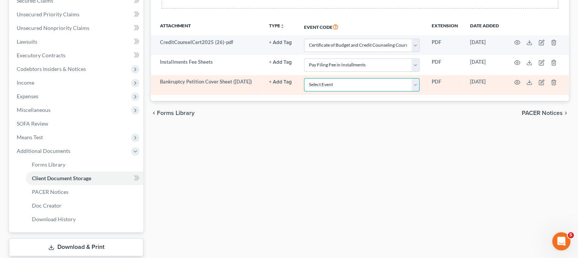
click at [316, 92] on select "Select Event 20 Largest Unsecured Creditors Amended Chapter 11 Plan Amended Cha…" at bounding box center [362, 84] width 116 height 13
select select "6"
click at [304, 92] on select "Select Event 20 Largest Unsecured Creditors Amended Chapter 11 Plan Amended Cha…" at bounding box center [362, 84] width 116 height 13
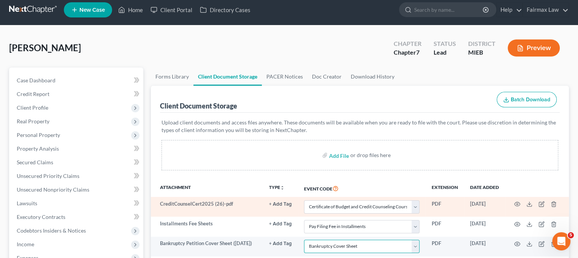
scroll to position [4, 0]
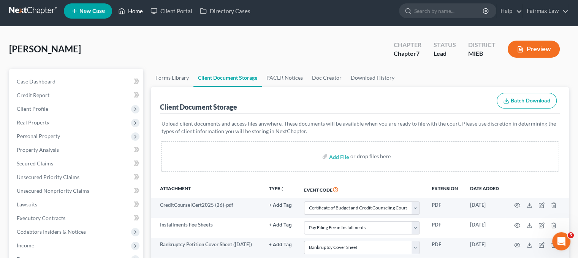
click at [147, 11] on link "Home" at bounding box center [130, 11] width 32 height 14
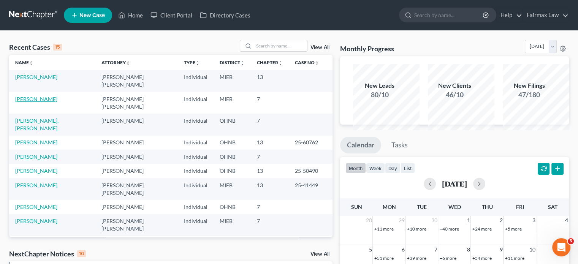
click at [40, 102] on link "[PERSON_NAME]" at bounding box center [36, 99] width 42 height 6
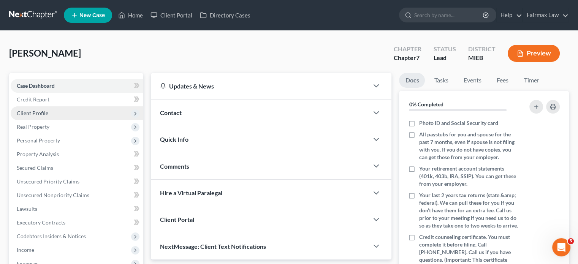
click at [86, 120] on span "Client Profile" at bounding box center [77, 113] width 133 height 14
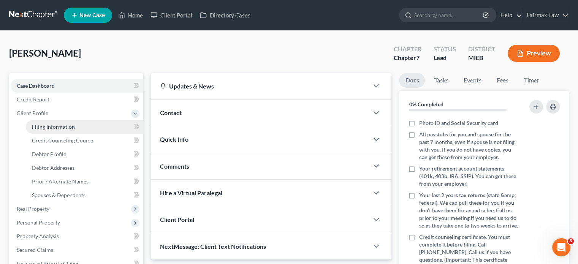
click at [60, 130] on span "Filing Information" at bounding box center [53, 127] width 43 height 6
select select "1"
select select "0"
select select "40"
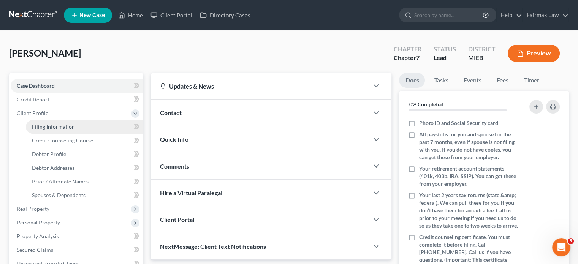
select select "0"
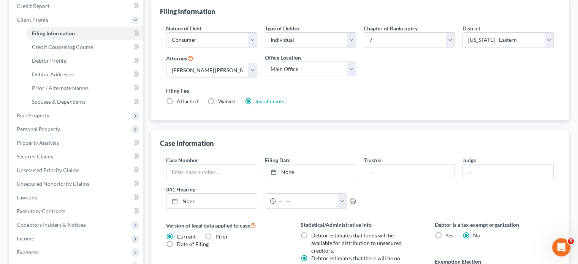
scroll to position [94, 0]
click at [89, 67] on link "Debtor Profile" at bounding box center [84, 61] width 117 height 14
select select "2"
select select "1"
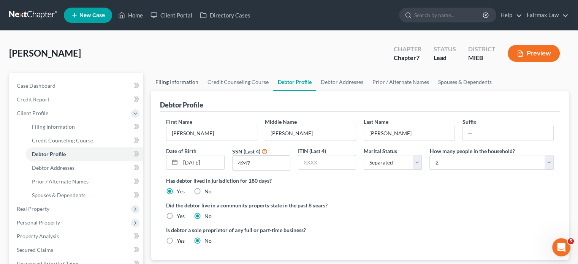
scroll to position [11, 0]
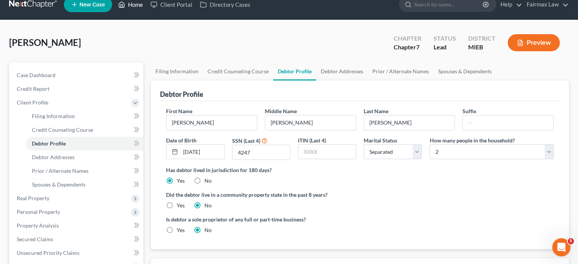
click at [147, 7] on link "Home" at bounding box center [130, 5] width 32 height 14
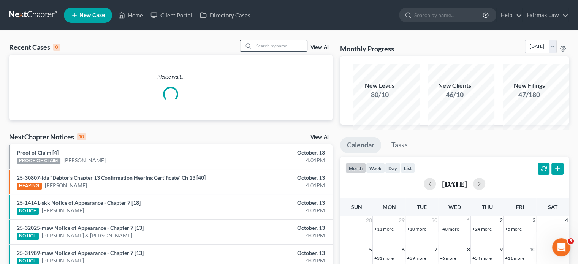
click at [254, 51] on input "search" at bounding box center [280, 45] width 53 height 11
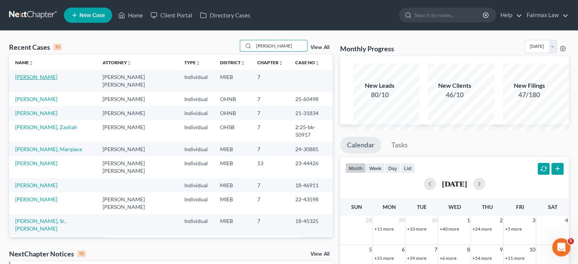
type input "[PERSON_NAME]"
click at [38, 80] on link "[PERSON_NAME]" at bounding box center [36, 77] width 42 height 6
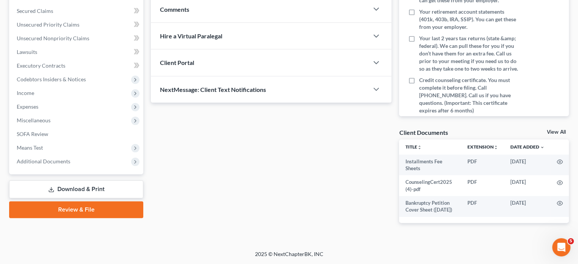
scroll to position [204, 0]
click at [47, 100] on span "Income" at bounding box center [77, 93] width 133 height 14
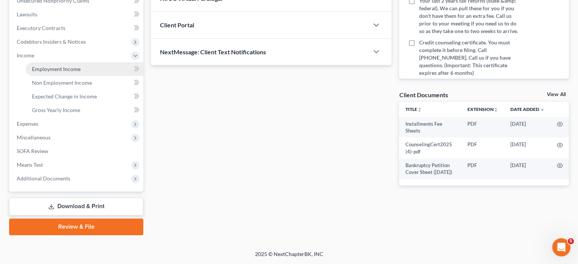
click at [81, 72] on span "Employment Income" at bounding box center [56, 69] width 49 height 6
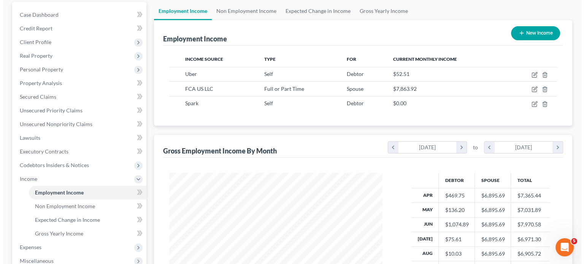
scroll to position [79, 0]
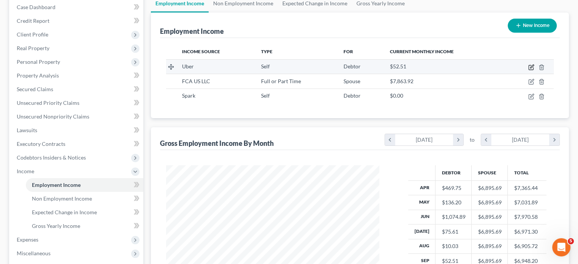
click at [528, 70] on icon "button" at bounding box center [531, 67] width 6 height 6
select select "1"
select select "4"
select select "0"
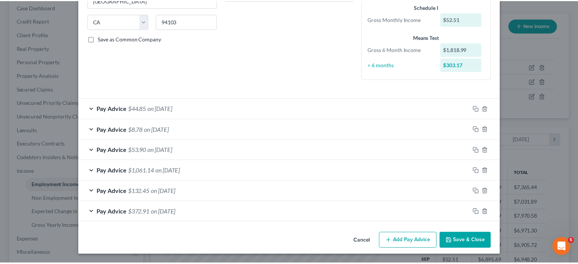
scroll to position [233, 0]
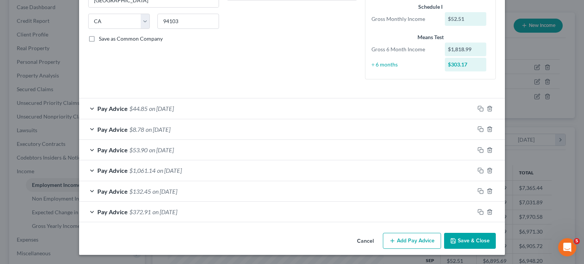
click at [380, 237] on button "Cancel" at bounding box center [365, 241] width 29 height 15
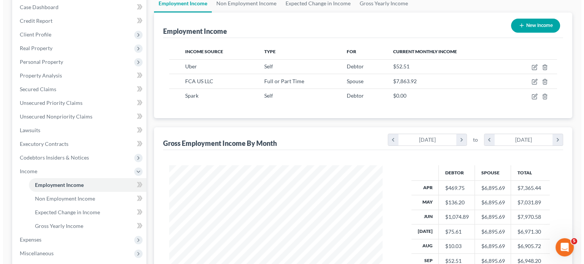
scroll to position [379914, 379855]
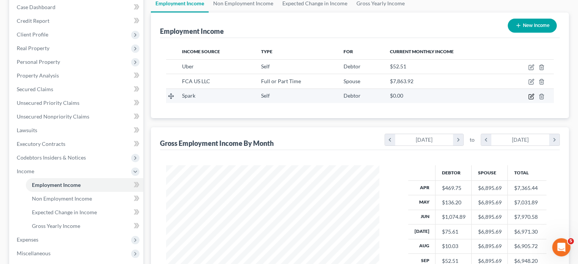
click at [528, 100] on icon "button" at bounding box center [531, 97] width 6 height 6
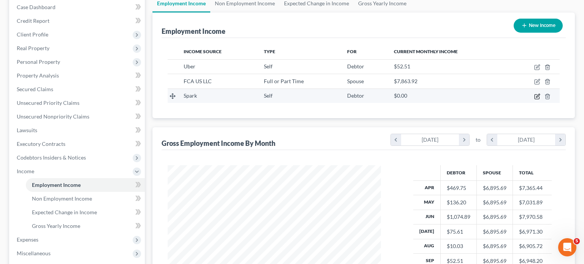
select select "1"
select select "2"
select select "0"
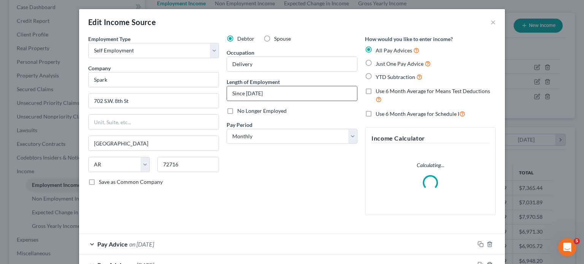
scroll to position [223, 0]
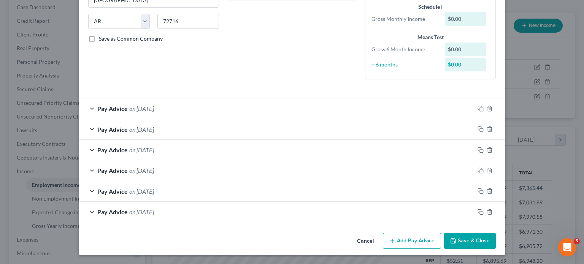
click at [177, 202] on div "Pay Advice on [DATE]" at bounding box center [276, 212] width 395 height 20
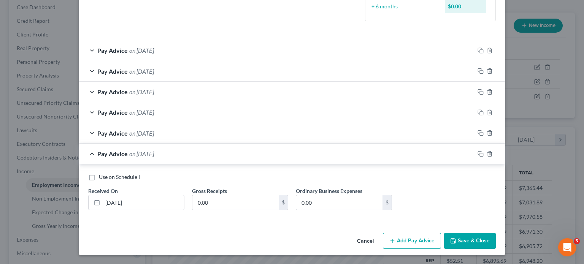
scroll to position [305, 0]
click at [221, 195] on input "0.00" at bounding box center [235, 202] width 86 height 14
type input "1,394.79"
click at [173, 123] on div "Pay Advice on [DATE]" at bounding box center [276, 133] width 395 height 20
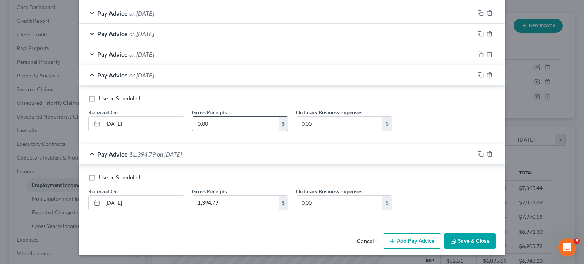
click at [192, 131] on input "0.00" at bounding box center [235, 124] width 86 height 14
type input "1,308.05"
click at [152, 64] on div "Pay Advice on [DATE]" at bounding box center [276, 54] width 395 height 20
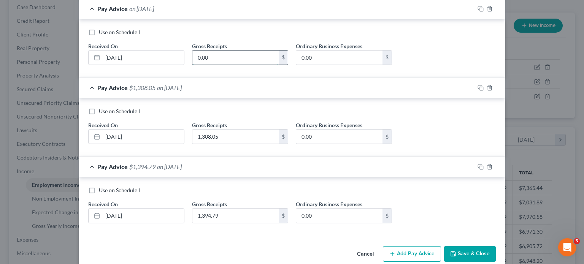
click at [201, 65] on input "0.00" at bounding box center [235, 58] width 86 height 14
type input "1,218.56"
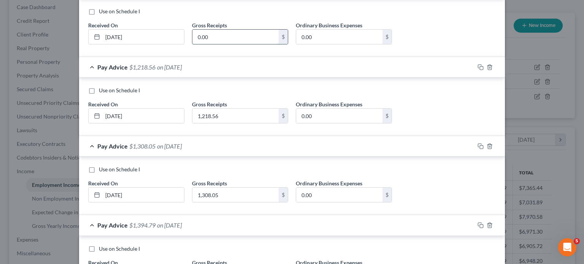
click at [194, 44] on input "0.00" at bounding box center [235, 37] width 86 height 14
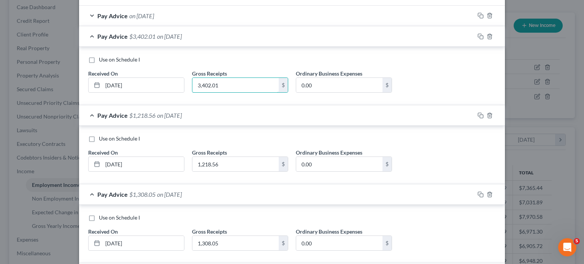
scroll to position [253, 0]
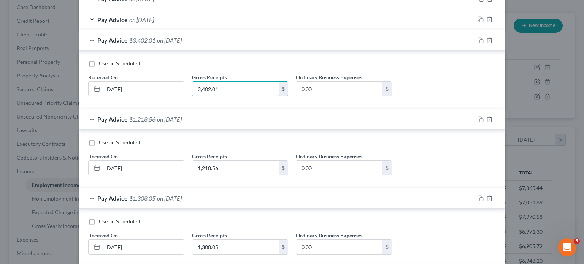
type input "3,402.01"
click at [157, 30] on div "Pay Advice on [DATE]" at bounding box center [276, 20] width 395 height 20
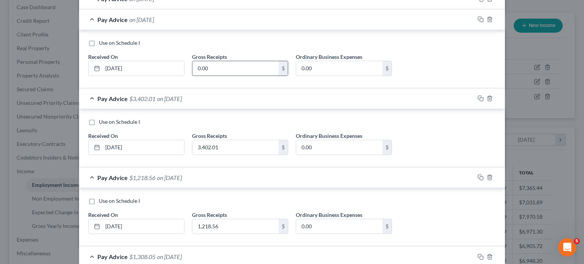
click at [192, 76] on input "0.00" at bounding box center [235, 68] width 86 height 14
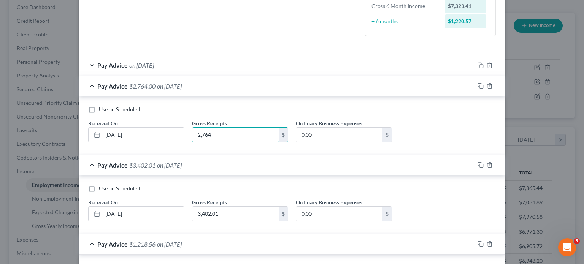
type input "2,764"
click at [160, 75] on div "Pay Advice on [DATE]" at bounding box center [276, 65] width 395 height 20
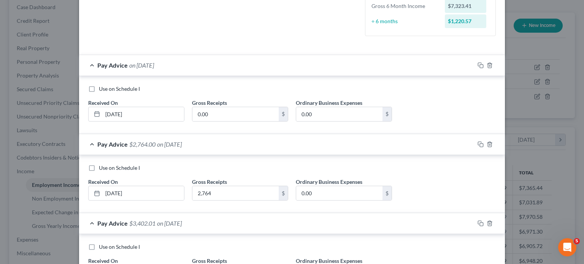
scroll to position [330, 0]
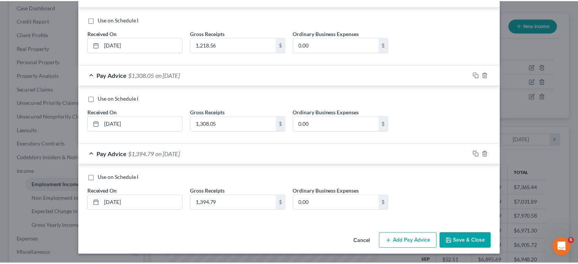
scroll to position [668, 0]
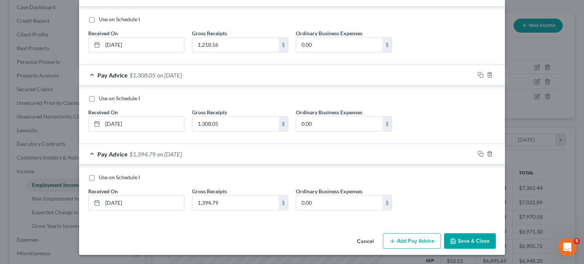
type input "2,948.43"
click at [456, 238] on icon "button" at bounding box center [453, 241] width 6 height 6
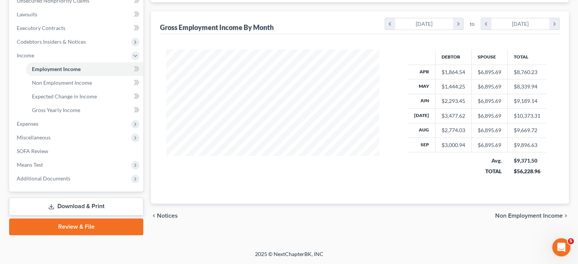
scroll to position [307, 0]
click at [67, 158] on span "Means Test" at bounding box center [77, 165] width 133 height 14
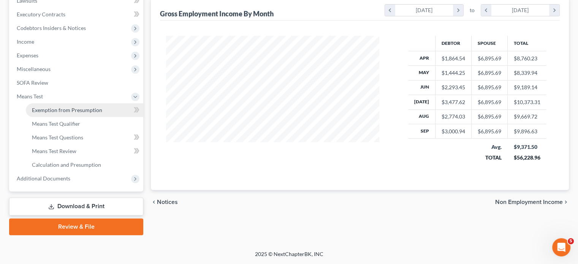
click at [97, 103] on link "Exemption from Presumption" at bounding box center [84, 110] width 117 height 14
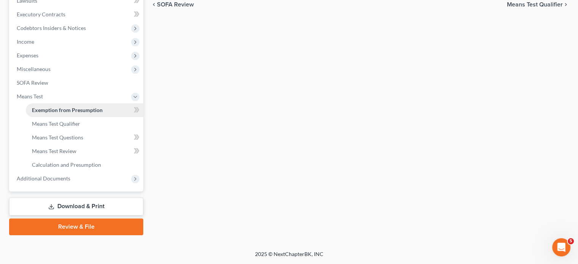
radio input "true"
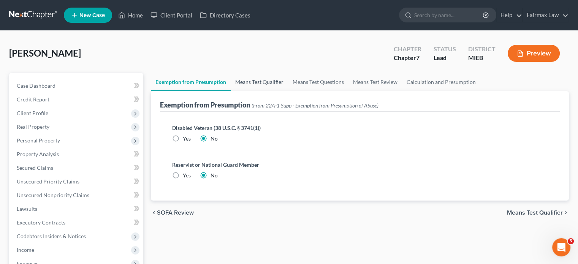
click at [288, 91] on link "Means Test Qualifier" at bounding box center [259, 82] width 57 height 18
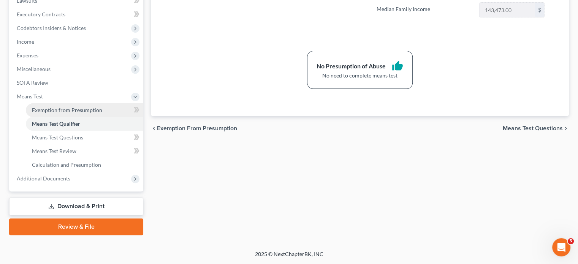
scroll to position [268, 0]
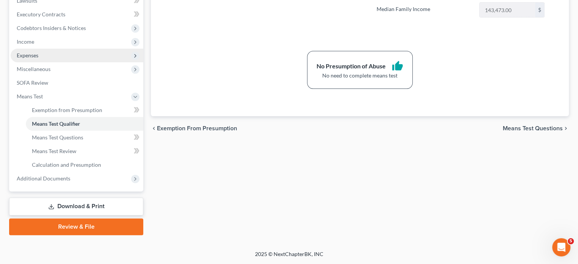
click at [85, 62] on span "Expenses" at bounding box center [77, 56] width 133 height 14
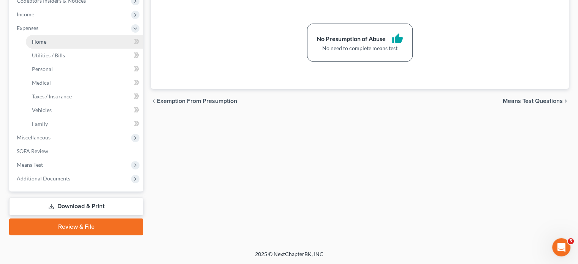
click at [74, 49] on link "Home" at bounding box center [84, 42] width 117 height 14
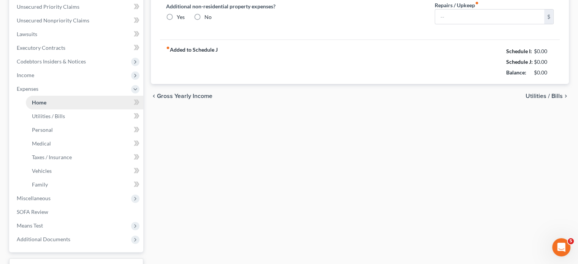
type input "1,522.00"
radio input "true"
type input "0.00"
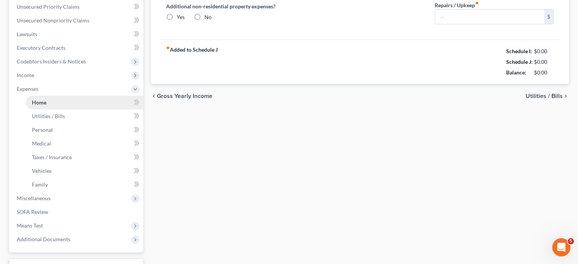
type input "0.00"
type input "50.00"
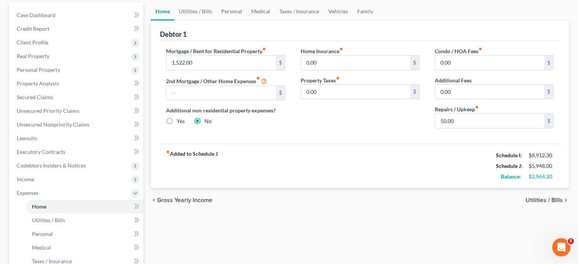
scroll to position [21, 0]
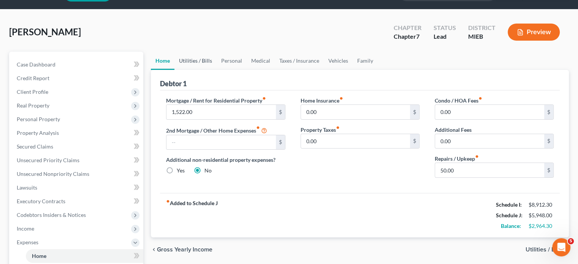
click at [208, 70] on link "Utilities / Bills" at bounding box center [195, 61] width 42 height 18
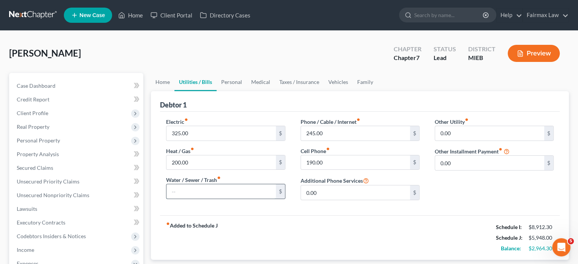
click at [197, 199] on input "text" at bounding box center [220, 191] width 109 height 14
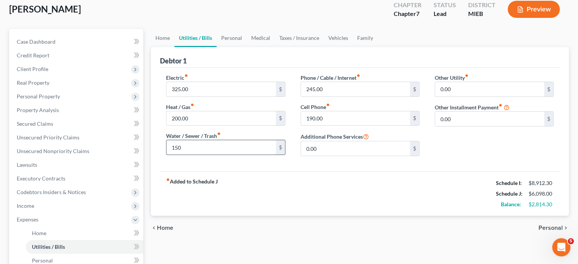
scroll to position [46, 0]
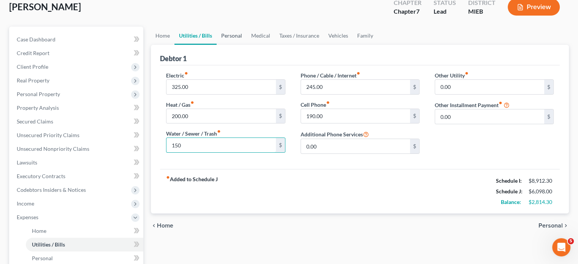
type input "150"
click at [247, 45] on link "Personal" at bounding box center [232, 36] width 30 height 18
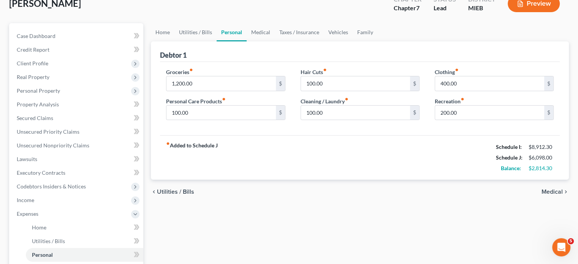
scroll to position [50, 0]
click at [101, 84] on span "Real Property" at bounding box center [77, 77] width 133 height 14
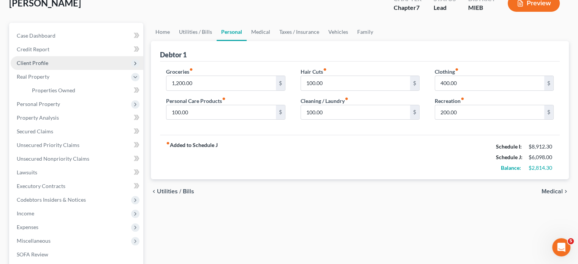
click at [82, 70] on span "Client Profile" at bounding box center [77, 63] width 133 height 14
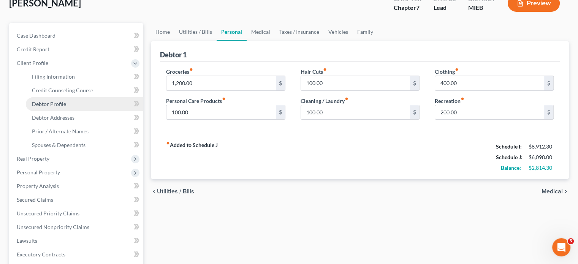
click at [72, 111] on link "Debtor Profile" at bounding box center [84, 104] width 117 height 14
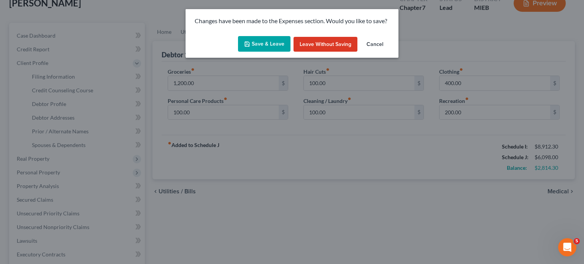
click at [259, 33] on div "Changes have been made to the Expenses section. Would you like to save?" at bounding box center [291, 21] width 213 height 24
click at [255, 51] on button "Save & Leave" at bounding box center [264, 44] width 52 height 16
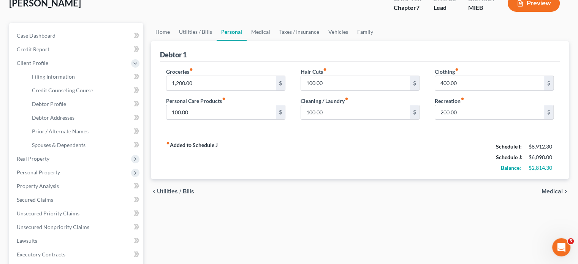
select select "1"
select select "5"
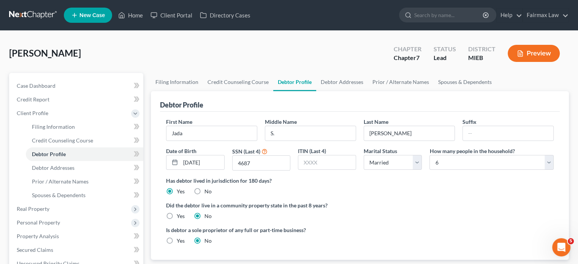
radio input "true"
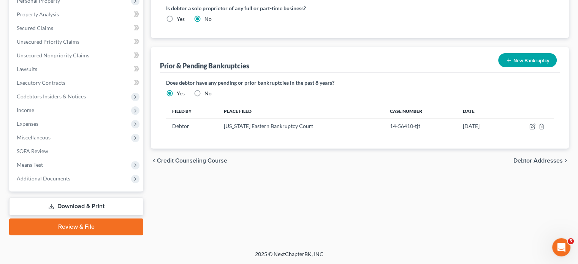
scroll to position [341, 0]
click at [70, 117] on span "Expenses" at bounding box center [77, 124] width 133 height 14
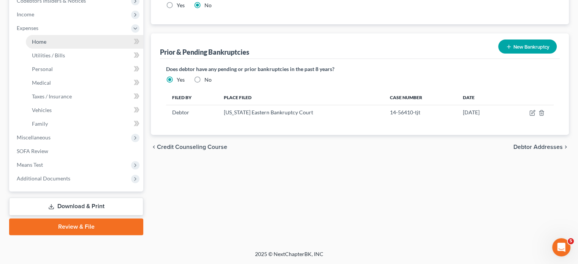
scroll to position [239, 0]
click at [81, 49] on link "Home" at bounding box center [84, 42] width 117 height 14
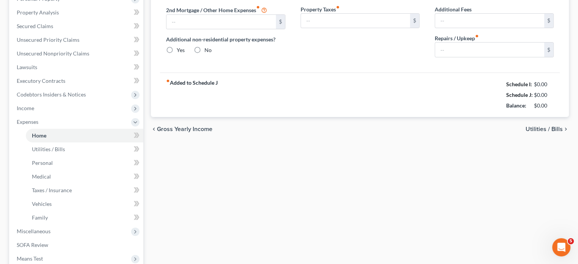
type input "1,522.00"
radio input "true"
type input "0.00"
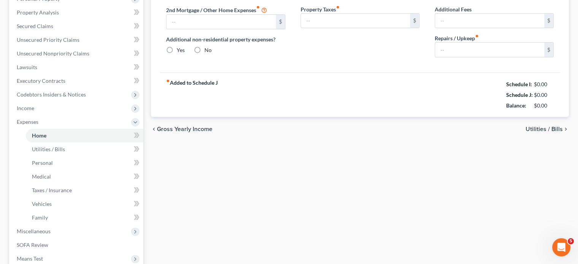
type input "0.00"
type input "50.00"
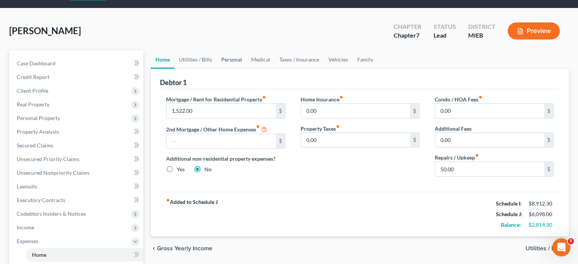
scroll to position [23, 0]
click at [213, 68] on link "Utilities / Bills" at bounding box center [195, 59] width 42 height 18
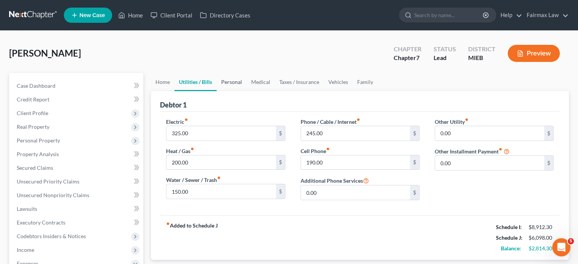
click at [247, 91] on link "Personal" at bounding box center [232, 82] width 30 height 18
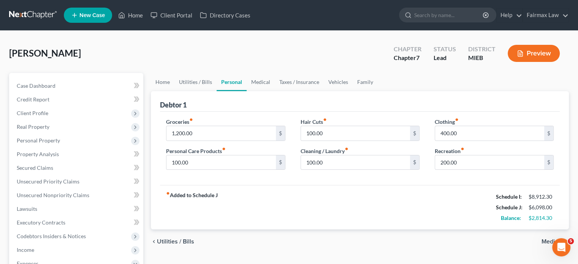
click at [219, 141] on div "Groceries fiber_manual_record 1,200.00 $" at bounding box center [225, 129] width 119 height 23
click at [214, 176] on div "Groceries fiber_manual_record 1,200.00 $ Personal Care Products fiber_manual_re…" at bounding box center [225, 147] width 134 height 59
click at [218, 174] on div "Groceries fiber_manual_record 1,200.00 $ Personal Care Products fiber_manual_re…" at bounding box center [225, 147] width 134 height 59
click at [218, 141] on input "1,200.00" at bounding box center [220, 133] width 109 height 14
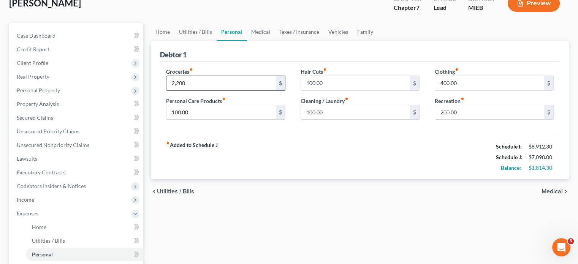
scroll to position [50, 0]
type input "2,200"
click at [208, 120] on input "100.00" at bounding box center [220, 112] width 109 height 14
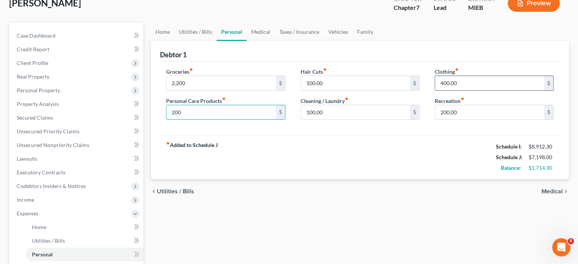
type input "200"
click at [461, 90] on input "400.00" at bounding box center [489, 83] width 109 height 14
type input "500"
click at [275, 41] on link "Medical" at bounding box center [261, 32] width 28 height 18
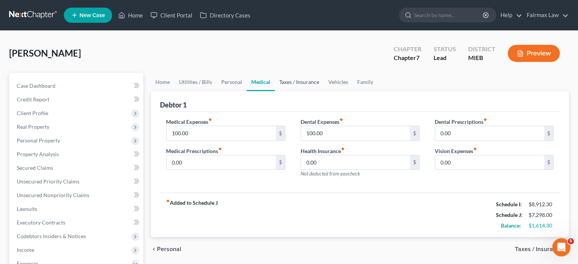
click at [324, 91] on link "Taxes / Insurance" at bounding box center [299, 82] width 49 height 18
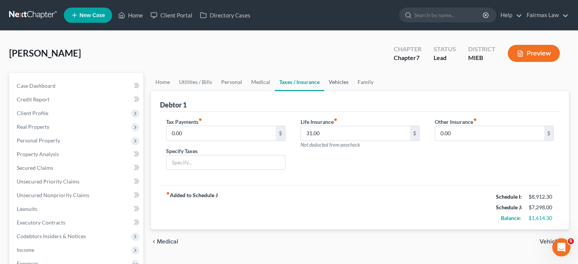
click at [353, 91] on link "Vehicles" at bounding box center [338, 82] width 29 height 18
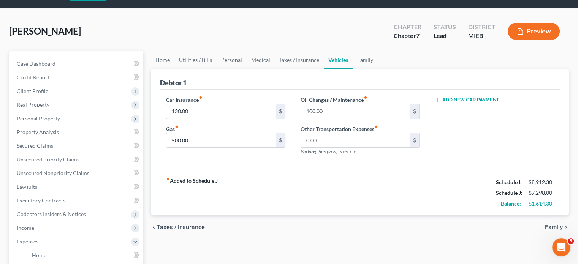
scroll to position [22, 0]
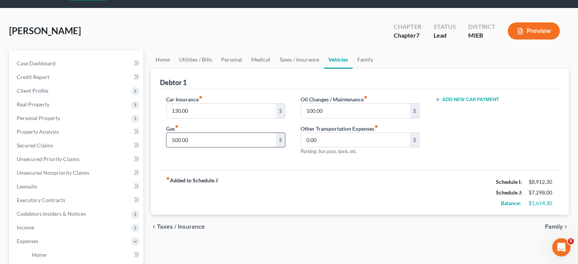
click at [222, 147] on input "500.00" at bounding box center [220, 140] width 109 height 14
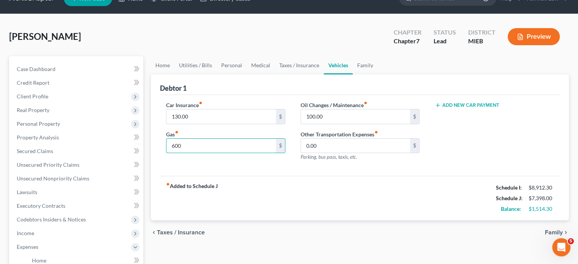
scroll to position [12, 0]
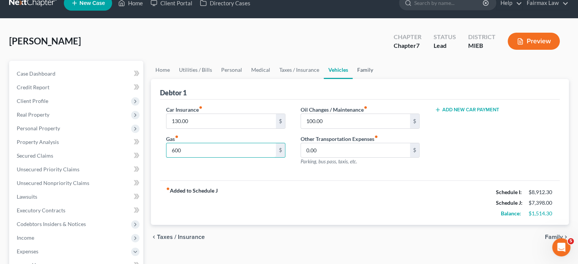
type input "600"
click at [378, 79] on link "Family" at bounding box center [365, 70] width 25 height 18
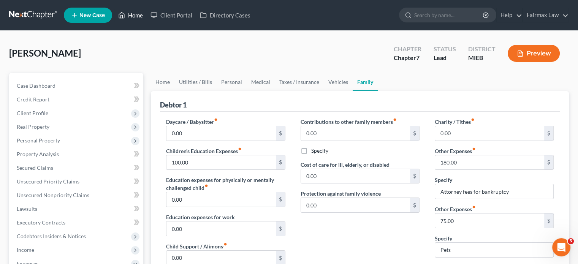
click at [147, 16] on link "Home" at bounding box center [130, 15] width 32 height 14
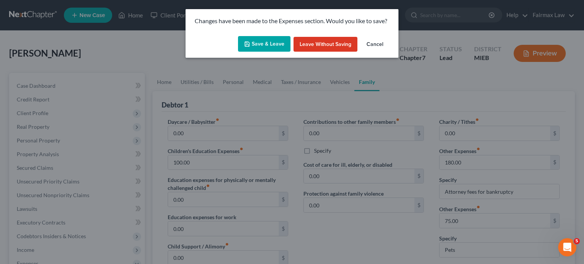
click at [250, 52] on button "Save & Leave" at bounding box center [264, 44] width 52 height 16
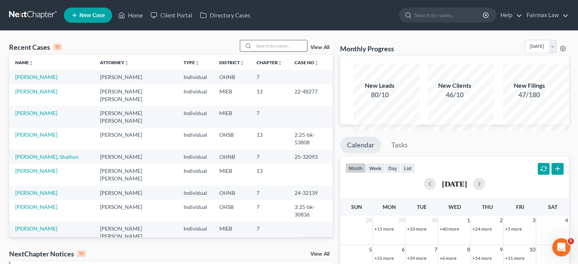
click at [258, 51] on input "search" at bounding box center [280, 45] width 53 height 11
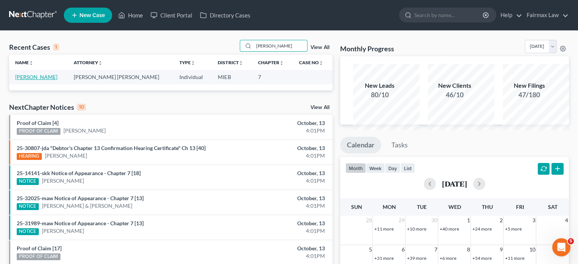
type input "[PERSON_NAME]"
click at [33, 80] on link "[PERSON_NAME]" at bounding box center [36, 77] width 42 height 6
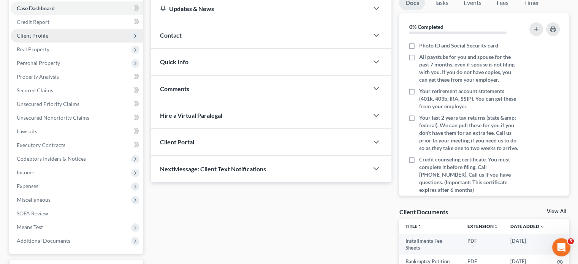
scroll to position [79, 0]
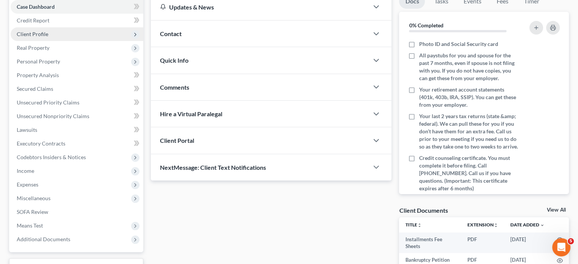
click at [78, 41] on span "Client Profile" at bounding box center [77, 34] width 133 height 14
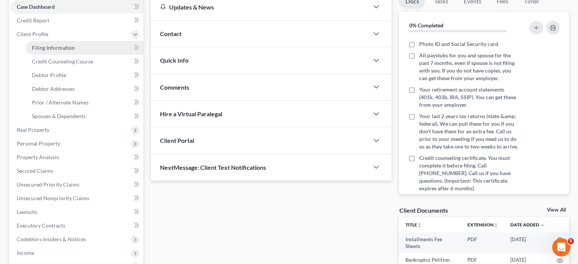
click at [57, 51] on span "Filing Information" at bounding box center [53, 47] width 43 height 6
select select "1"
select select "0"
select select "40"
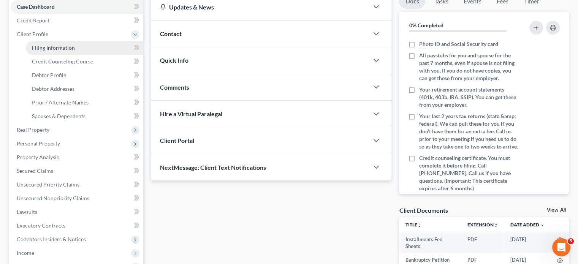
select select "0"
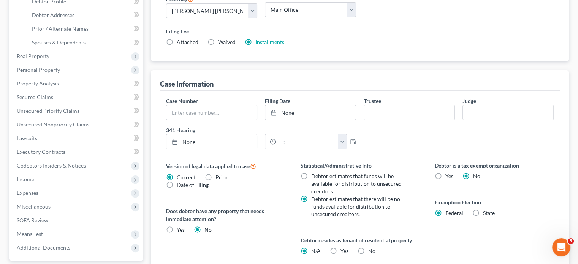
scroll to position [154, 0]
click at [86, 8] on link "Debtor Profile" at bounding box center [84, 1] width 117 height 14
select select "0"
select select "2"
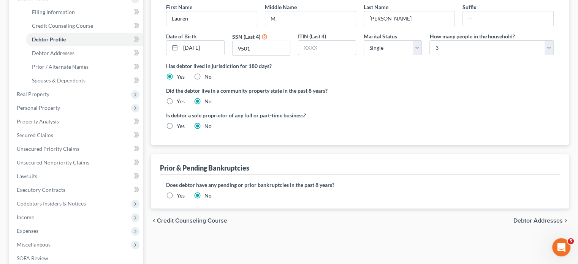
scroll to position [116, 0]
click at [71, 55] on span "Debtor Addresses" at bounding box center [53, 52] width 43 height 6
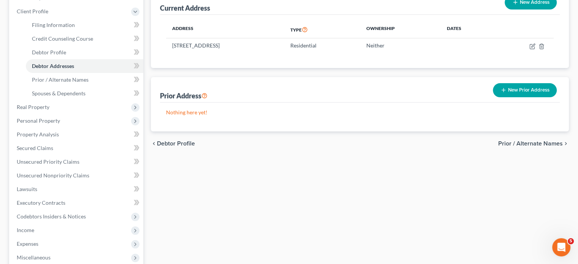
scroll to position [105, 0]
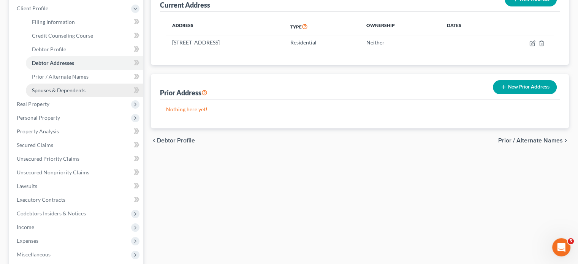
click at [105, 97] on link "Spouses & Dependents" at bounding box center [84, 91] width 117 height 14
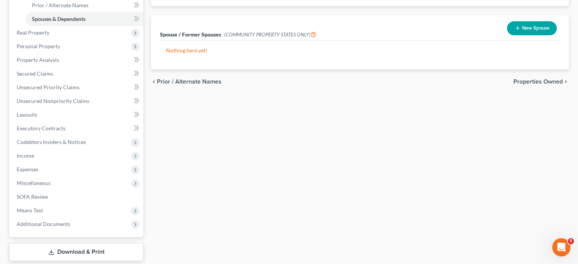
scroll to position [180, 0]
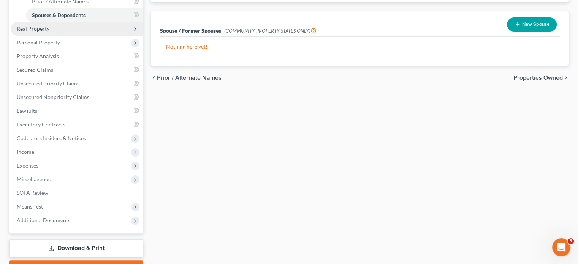
click at [80, 36] on span "Real Property" at bounding box center [77, 29] width 133 height 14
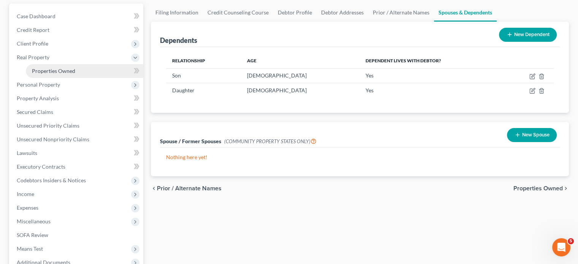
scroll to position [69, 0]
click at [76, 78] on link "Properties Owned" at bounding box center [84, 72] width 117 height 14
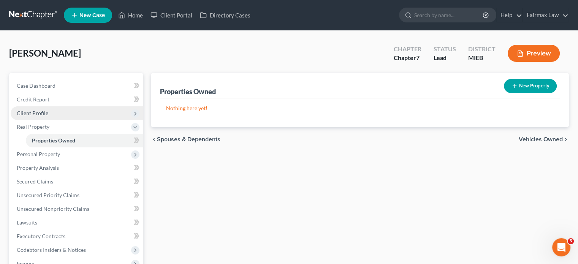
scroll to position [73, 0]
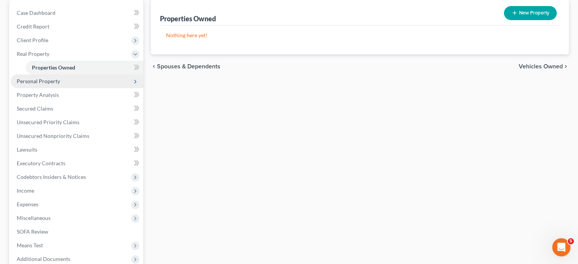
click at [81, 88] on span "Personal Property" at bounding box center [77, 81] width 133 height 14
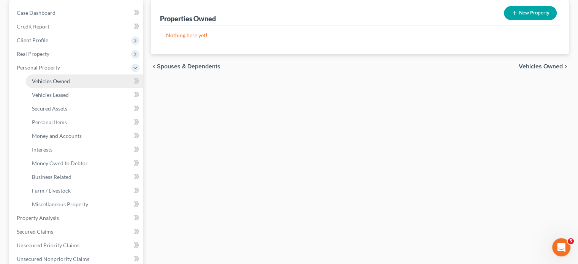
click at [70, 84] on span "Vehicles Owned" at bounding box center [51, 81] width 38 height 6
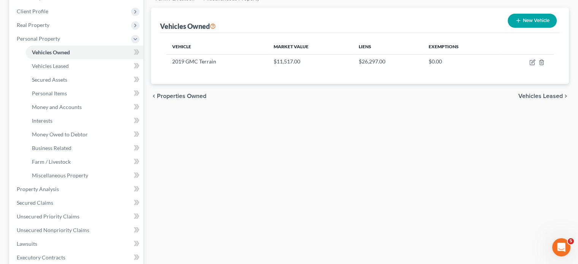
scroll to position [103, 0]
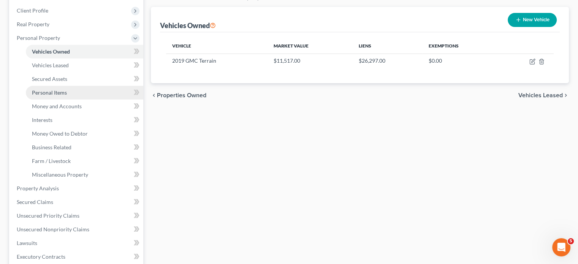
click at [67, 96] on span "Personal Items" at bounding box center [49, 92] width 35 height 6
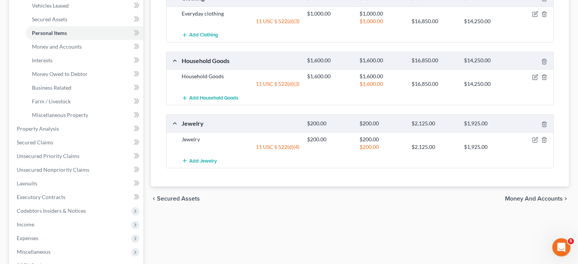
scroll to position [162, 0]
click at [105, 54] on link "Money and Accounts" at bounding box center [84, 47] width 117 height 14
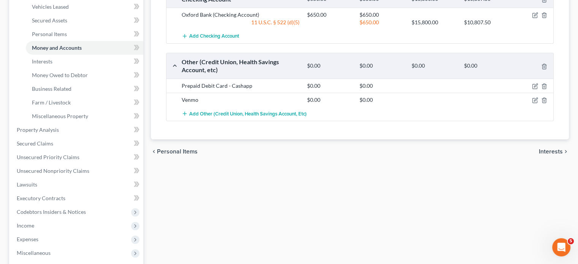
scroll to position [162, 0]
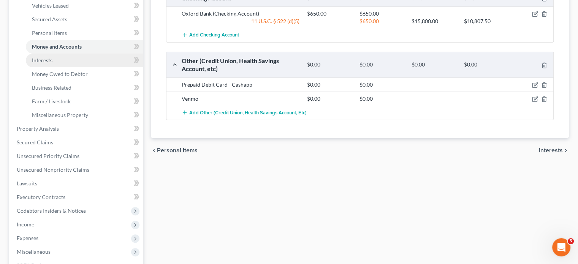
click at [85, 67] on link "Interests" at bounding box center [84, 61] width 117 height 14
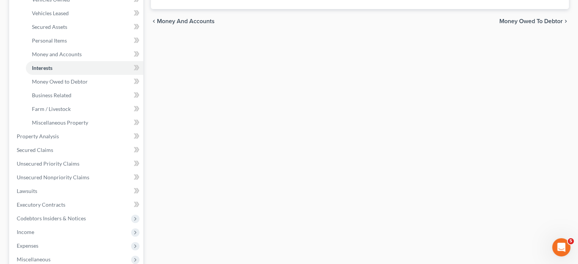
scroll to position [155, 0]
click at [88, 84] on span "Money Owed to Debtor" at bounding box center [60, 81] width 56 height 6
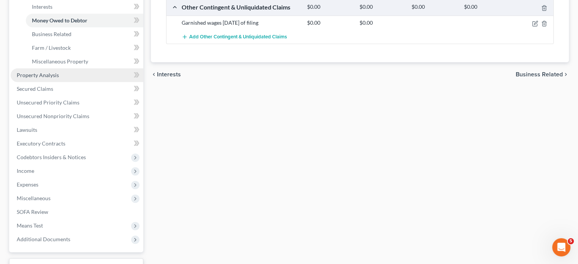
click at [59, 78] on span "Property Analysis" at bounding box center [38, 75] width 42 height 6
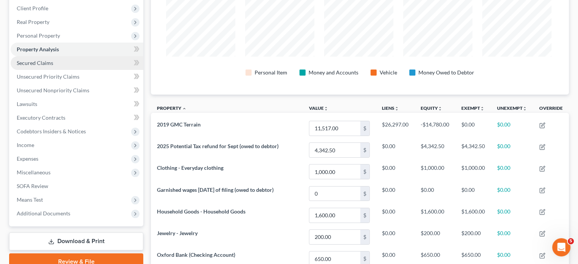
click at [73, 70] on link "Secured Claims" at bounding box center [77, 63] width 133 height 14
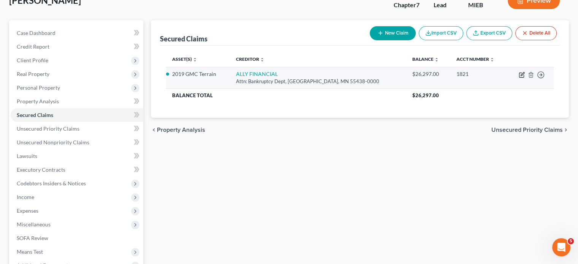
click at [519, 78] on icon "button" at bounding box center [522, 75] width 6 height 6
select select "24"
select select "2"
select select "0"
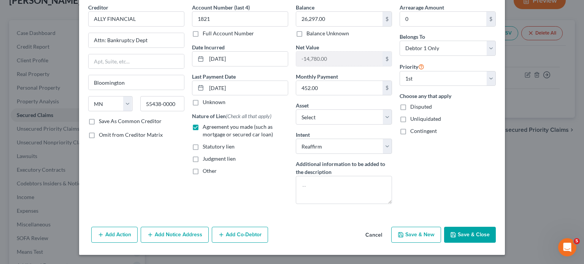
click at [388, 231] on button "Cancel" at bounding box center [373, 235] width 29 height 15
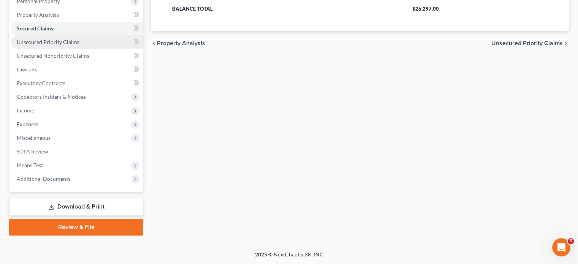
click at [79, 45] on span "Unsecured Priority Claims" at bounding box center [48, 42] width 63 height 6
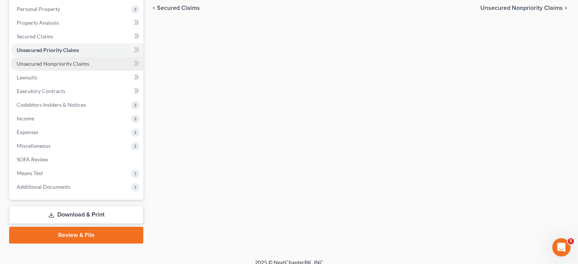
click at [79, 67] on span "Unsecured Nonpriority Claims" at bounding box center [53, 63] width 73 height 6
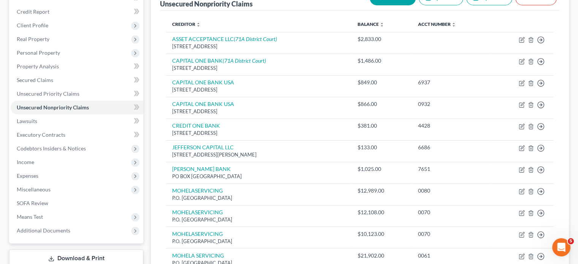
scroll to position [87, 0]
click at [58, 128] on link "Lawsuits" at bounding box center [77, 122] width 133 height 14
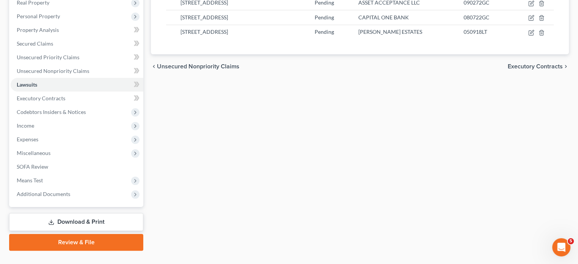
scroll to position [124, 0]
click at [76, 78] on link "Unsecured Nonpriority Claims" at bounding box center [77, 72] width 133 height 14
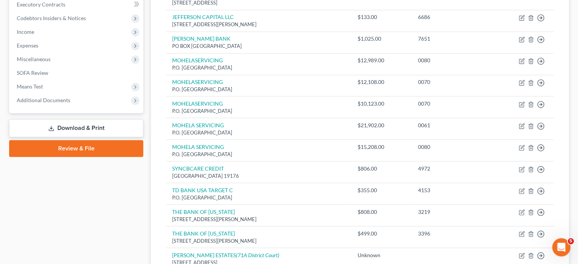
scroll to position [219, 0]
click at [76, 38] on span "Income" at bounding box center [77, 32] width 133 height 14
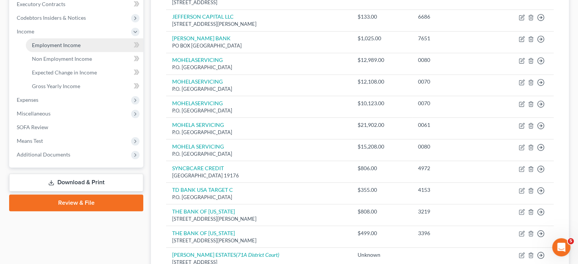
click at [52, 48] on span "Employment Income" at bounding box center [56, 45] width 49 height 6
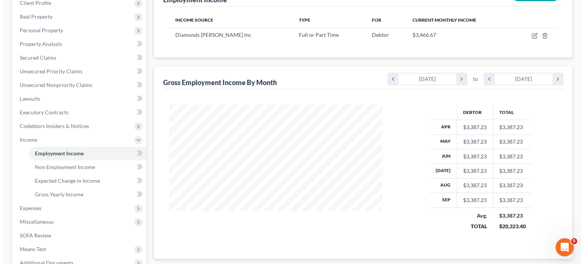
scroll to position [112, 0]
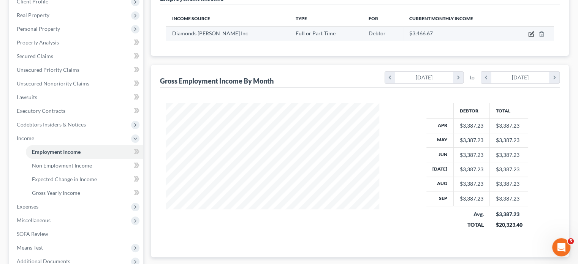
click at [530, 35] on icon "button" at bounding box center [531, 33] width 3 height 3
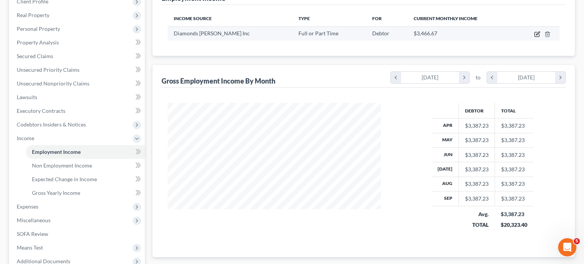
select select "0"
select select "23"
select select "3"
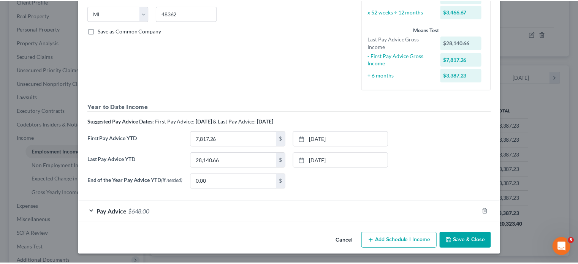
scroll to position [245, 0]
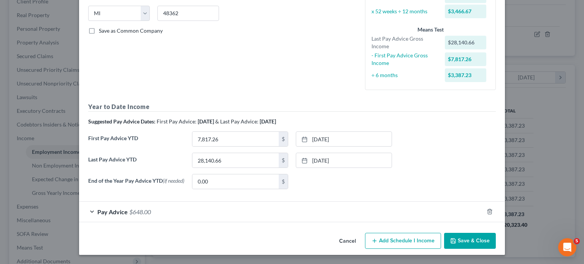
click at [352, 235] on button "Cancel" at bounding box center [347, 241] width 29 height 15
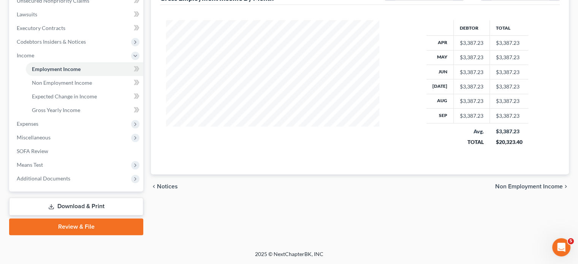
scroll to position [198, 0]
click at [92, 86] on span "Non Employment Income" at bounding box center [62, 82] width 60 height 6
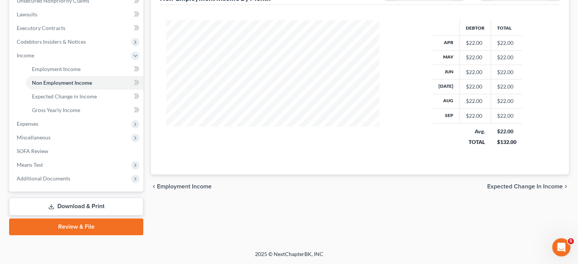
scroll to position [253, 0]
click at [59, 131] on span "Expenses" at bounding box center [77, 124] width 133 height 14
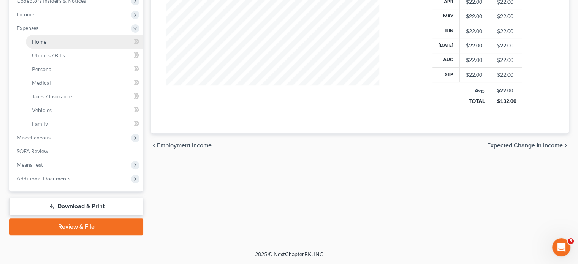
click at [61, 49] on link "Home" at bounding box center [84, 42] width 117 height 14
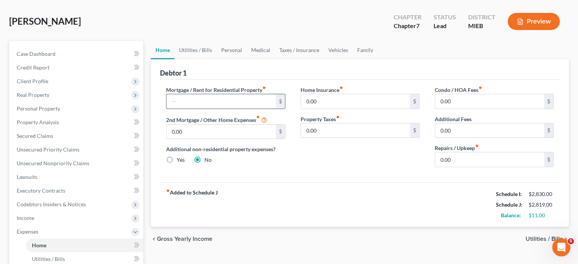
scroll to position [32, 0]
click at [212, 59] on link "Utilities / Bills" at bounding box center [195, 50] width 42 height 18
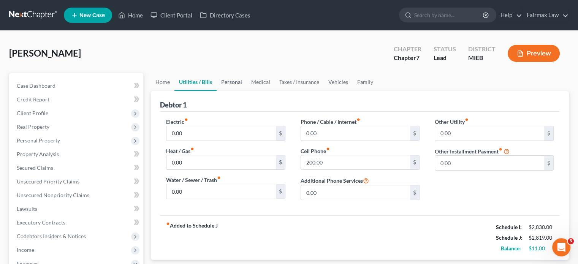
click at [247, 91] on link "Personal" at bounding box center [232, 82] width 30 height 18
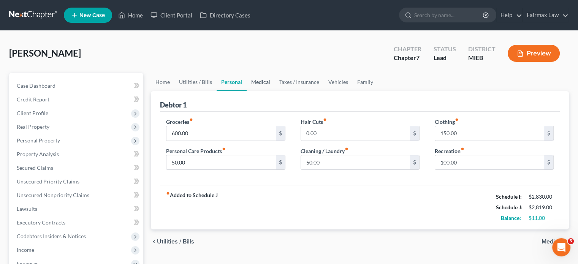
click at [275, 91] on link "Medical" at bounding box center [261, 82] width 28 height 18
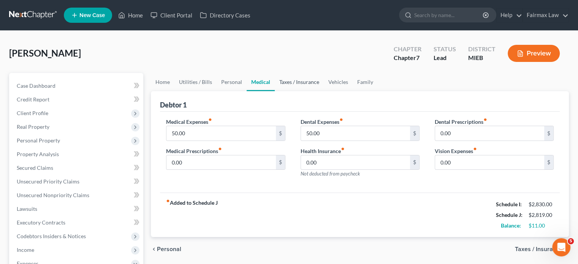
click at [322, 91] on link "Taxes / Insurance" at bounding box center [299, 82] width 49 height 18
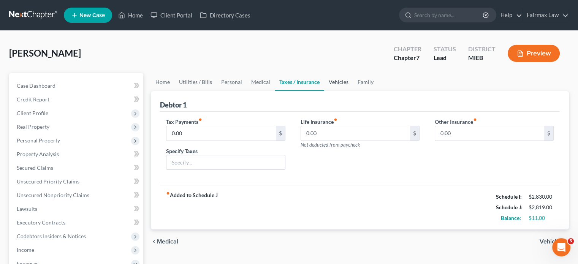
click at [353, 91] on link "Vehicles" at bounding box center [338, 82] width 29 height 18
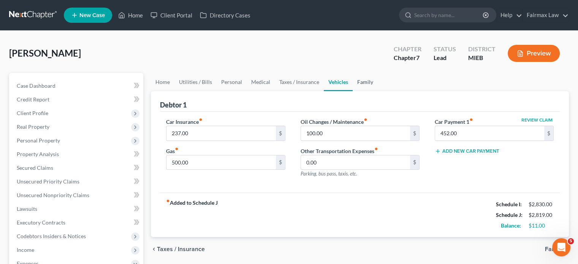
click at [378, 91] on link "Family" at bounding box center [365, 82] width 25 height 18
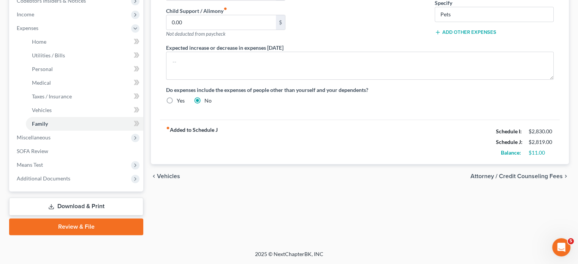
scroll to position [358, 0]
click at [66, 131] on span "Miscellaneous" at bounding box center [77, 138] width 133 height 14
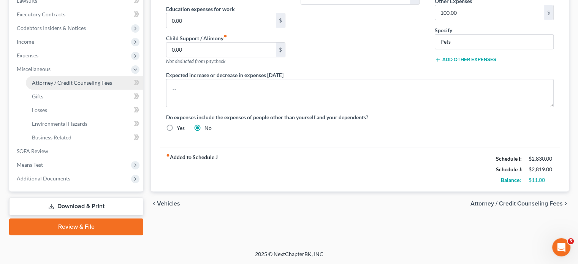
click at [82, 79] on span "Attorney / Credit Counseling Fees" at bounding box center [72, 82] width 80 height 6
select select "2"
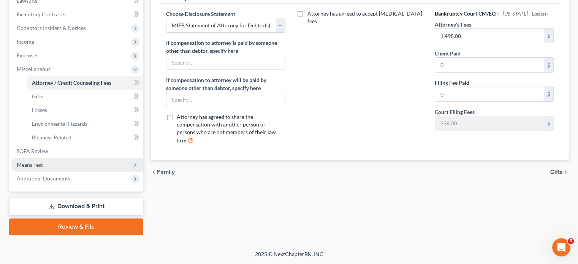
click at [63, 172] on span "Means Test" at bounding box center [77, 165] width 133 height 14
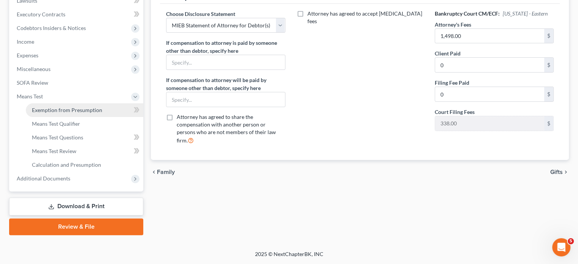
click at [81, 113] on span "Exemption from Presumption" at bounding box center [67, 110] width 70 height 6
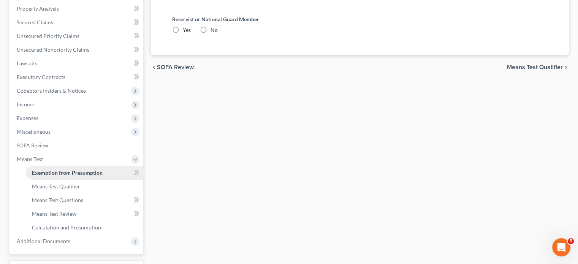
radio input "true"
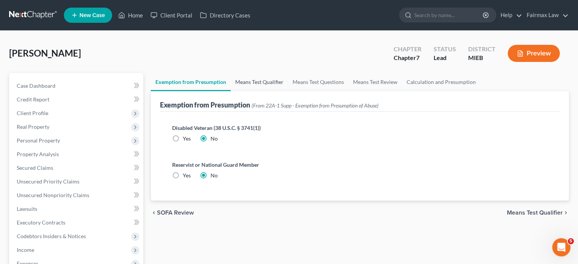
click at [283, 91] on link "Means Test Qualifier" at bounding box center [259, 82] width 57 height 18
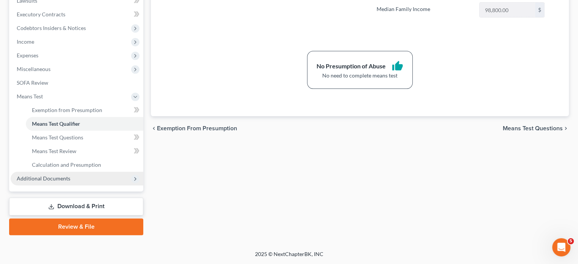
click at [70, 175] on span "Additional Documents" at bounding box center [44, 178] width 54 height 6
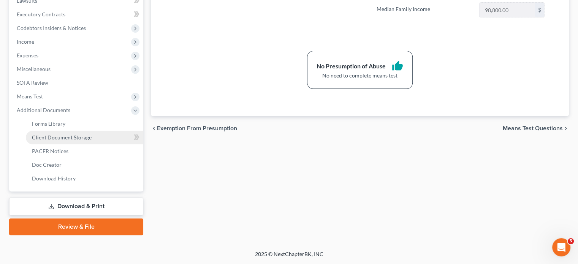
click at [92, 131] on link "Client Document Storage" at bounding box center [84, 138] width 117 height 14
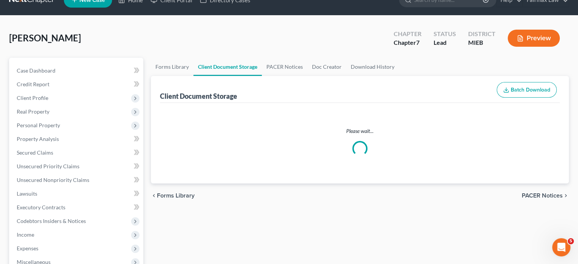
select select "7"
select select "6"
select select "32"
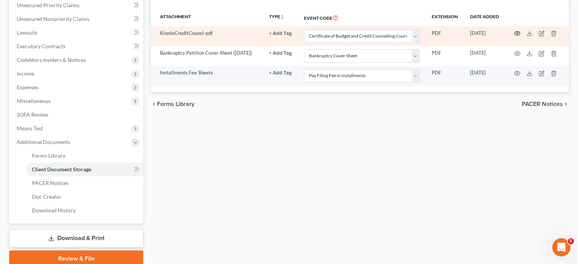
click at [514, 36] on icon "button" at bounding box center [517, 33] width 6 height 6
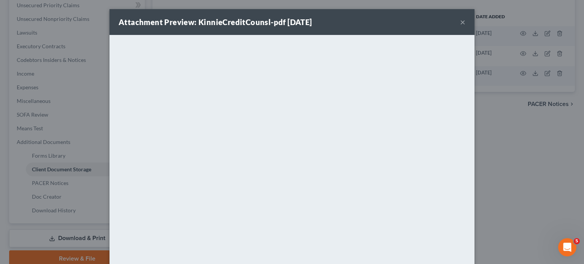
click at [474, 25] on div "Attachment Preview: KinnieCreditCounsl-pdf [DATE] ×" at bounding box center [291, 22] width 365 height 26
click at [465, 27] on button "×" at bounding box center [462, 21] width 5 height 9
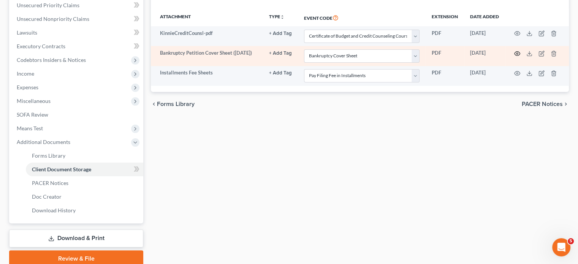
click at [514, 57] on icon "button" at bounding box center [517, 54] width 6 height 6
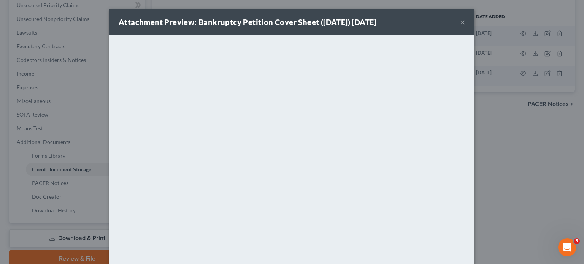
click at [465, 25] on button "×" at bounding box center [462, 21] width 5 height 9
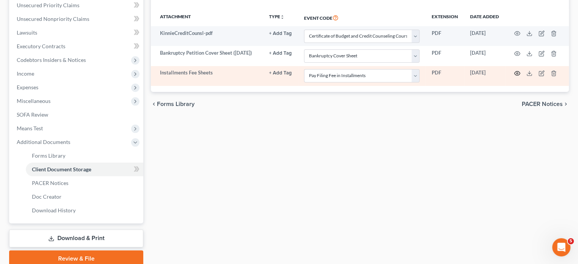
click at [515, 76] on icon "button" at bounding box center [518, 73] width 6 height 4
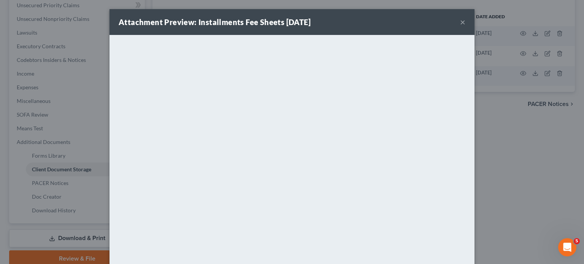
click at [465, 27] on button "×" at bounding box center [462, 21] width 5 height 9
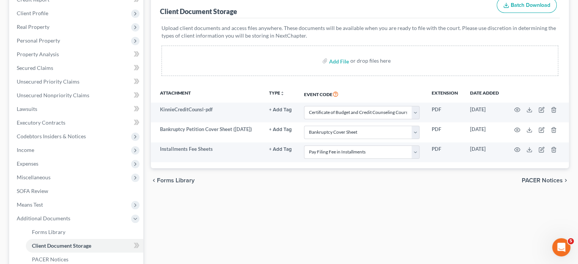
scroll to position [137, 0]
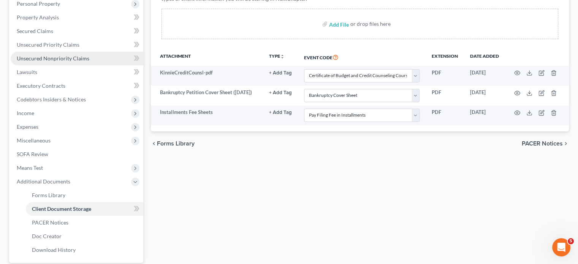
click at [77, 62] on span "Unsecured Nonpriority Claims" at bounding box center [53, 58] width 73 height 6
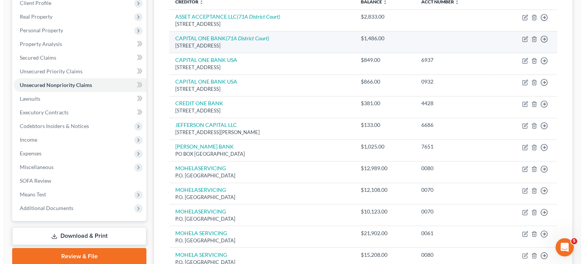
scroll to position [53, 0]
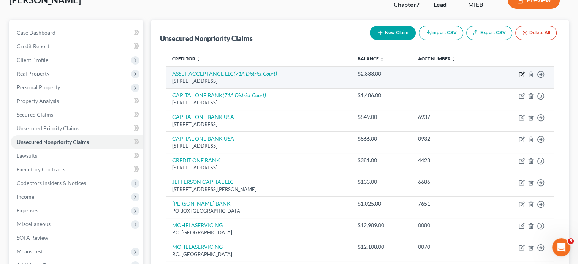
click at [519, 78] on icon "button" at bounding box center [522, 74] width 6 height 6
select select "36"
select select "14"
select select "0"
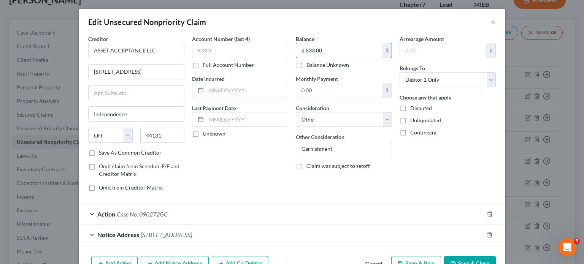
click at [338, 57] on input "2,833.00" at bounding box center [339, 50] width 86 height 14
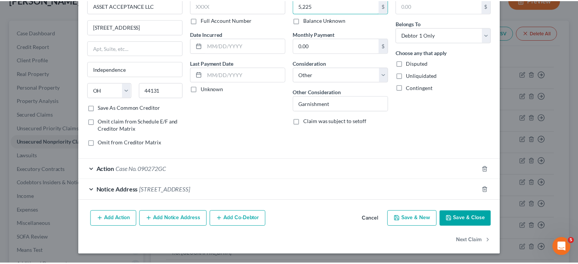
scroll to position [85, 0]
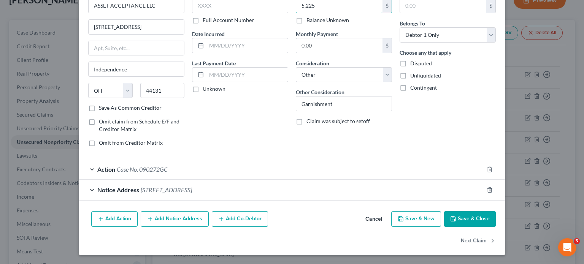
type input "5,225"
click at [496, 227] on button "Save & Close" at bounding box center [470, 219] width 52 height 16
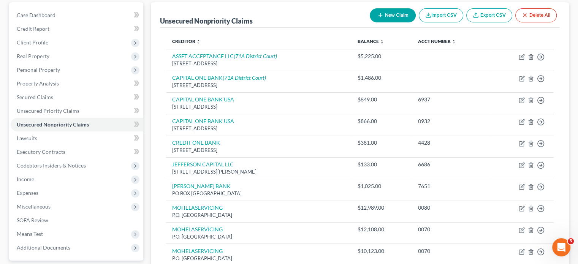
scroll to position [72, 0]
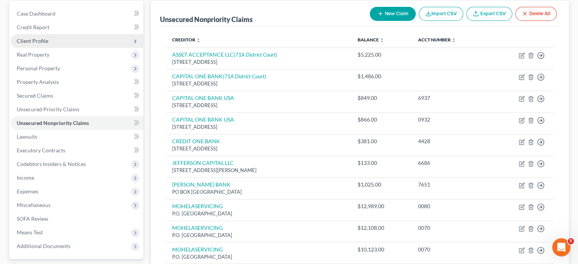
click at [85, 48] on span "Client Profile" at bounding box center [77, 41] width 133 height 14
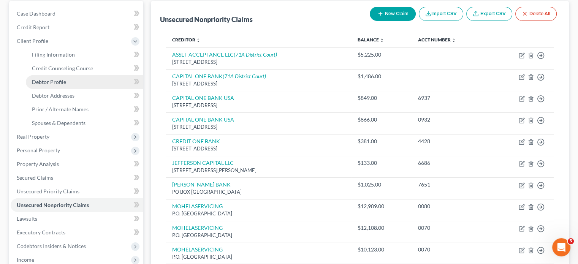
click at [72, 89] on link "Debtor Profile" at bounding box center [84, 82] width 117 height 14
select select "0"
select select "2"
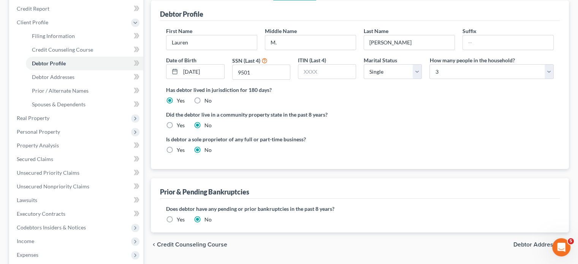
scroll to position [92, 0]
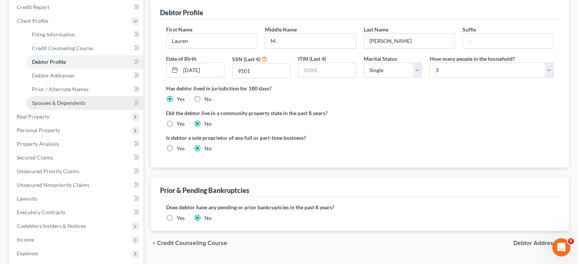
click at [105, 110] on link "Spouses & Dependents" at bounding box center [84, 103] width 117 height 14
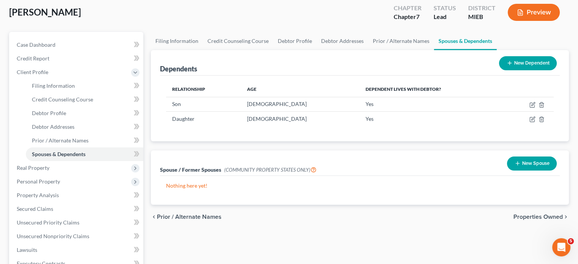
scroll to position [62, 0]
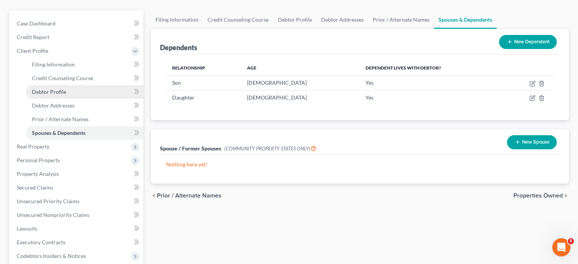
click at [66, 95] on span "Debtor Profile" at bounding box center [49, 92] width 34 height 6
select select "0"
select select "2"
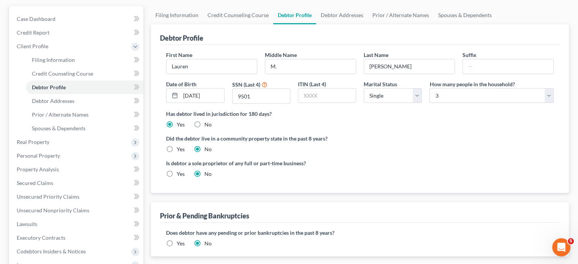
scroll to position [85, 0]
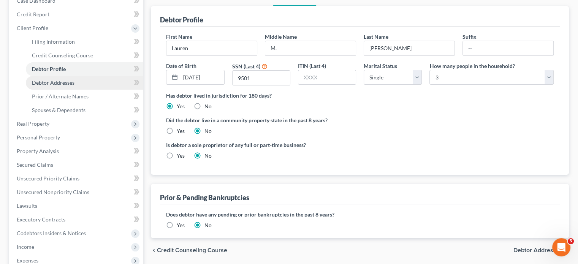
click at [74, 90] on link "Debtor Addresses" at bounding box center [84, 83] width 117 height 14
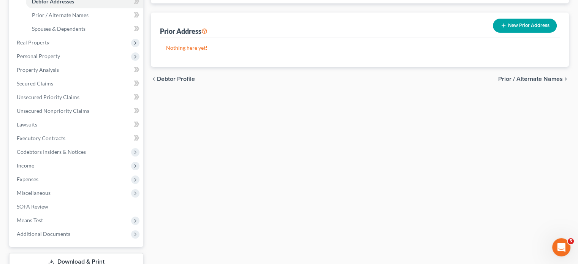
scroll to position [167, 0]
click at [73, 49] on span "Real Property" at bounding box center [77, 42] width 133 height 14
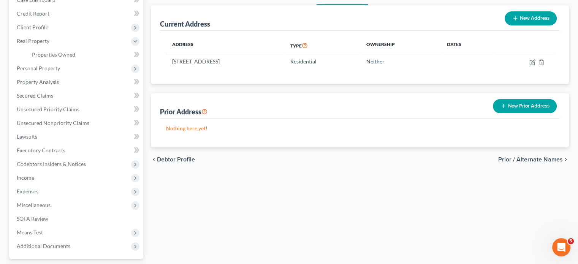
scroll to position [90, 0]
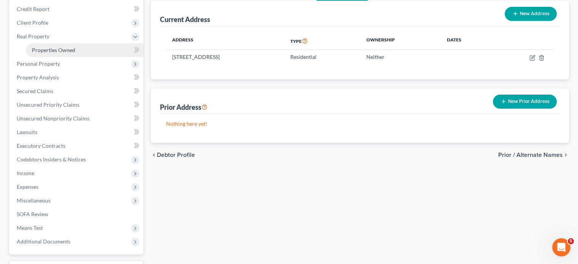
click at [116, 57] on link "Properties Owned" at bounding box center [84, 50] width 117 height 14
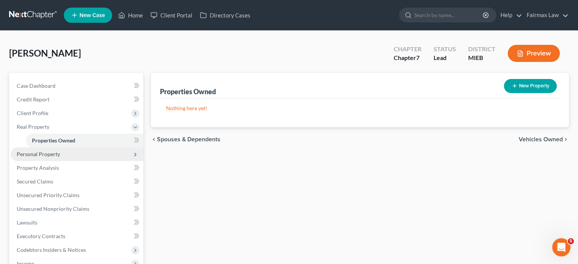
click at [60, 157] on span "Personal Property" at bounding box center [38, 154] width 43 height 6
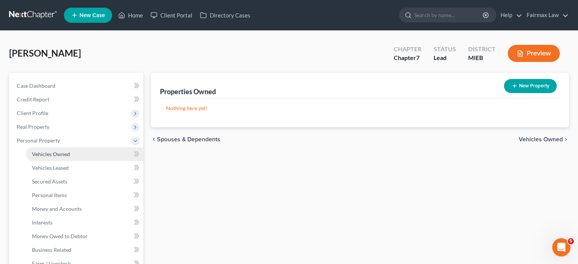
click at [70, 157] on span "Vehicles Owned" at bounding box center [51, 154] width 38 height 6
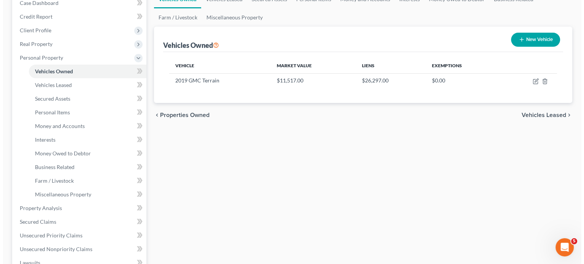
scroll to position [83, 0]
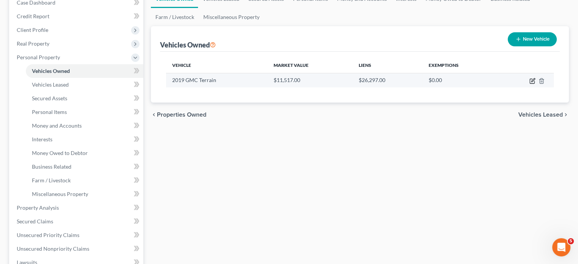
click at [531, 82] on icon "button" at bounding box center [532, 79] width 3 height 3
select select "0"
select select "7"
select select "2"
select select "0"
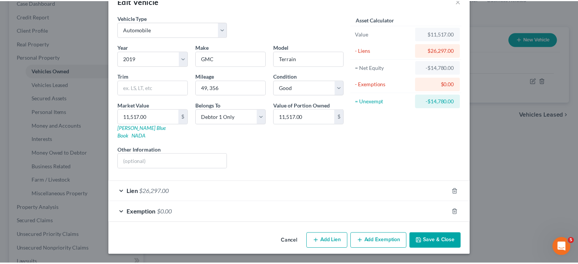
scroll to position [80, 0]
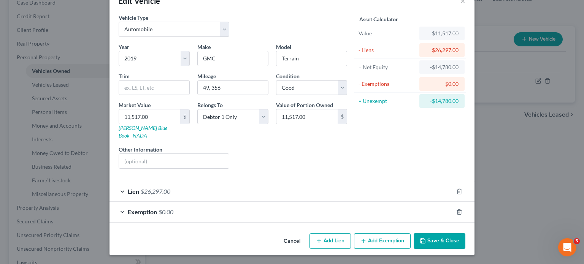
click at [291, 234] on button "Cancel" at bounding box center [291, 241] width 29 height 15
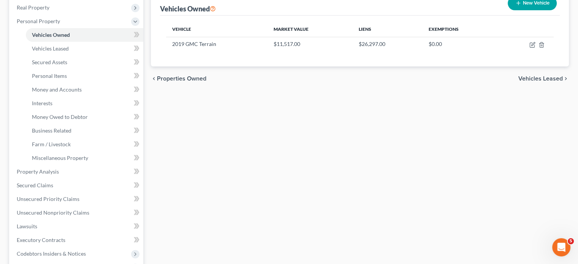
scroll to position [124, 0]
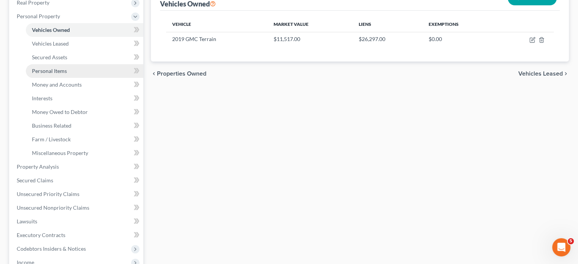
click at [87, 78] on link "Personal Items" at bounding box center [84, 71] width 117 height 14
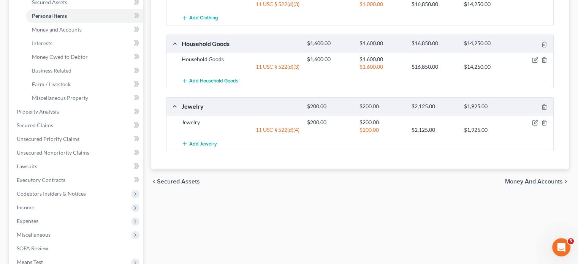
scroll to position [180, 0]
click at [101, 36] on link "Money and Accounts" at bounding box center [84, 29] width 117 height 14
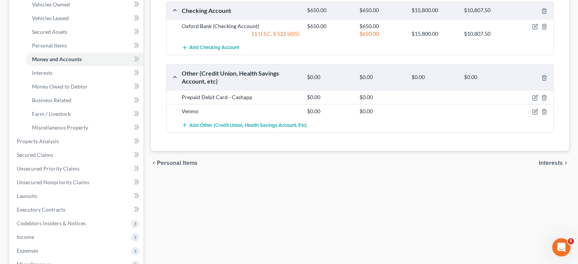
scroll to position [150, 0]
click at [97, 79] on link "Interests" at bounding box center [84, 73] width 117 height 14
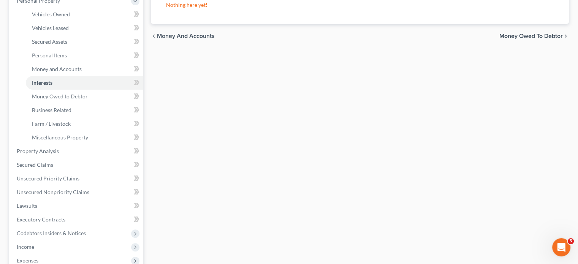
scroll to position [198, 0]
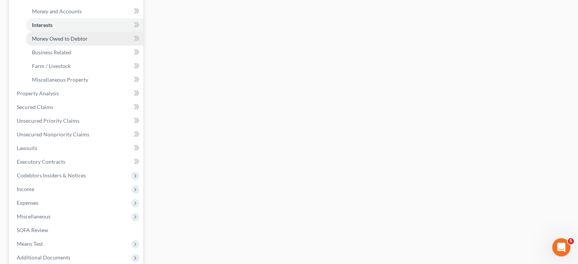
click at [88, 42] on span "Money Owed to Debtor" at bounding box center [60, 38] width 56 height 6
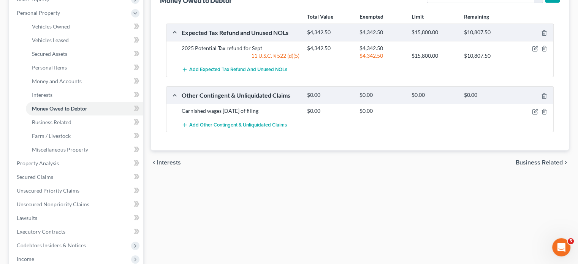
scroll to position [128, 0]
click at [68, 102] on link "Interests" at bounding box center [84, 95] width 117 height 14
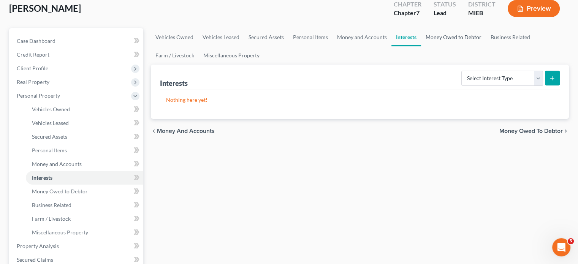
scroll to position [44, 0]
click at [283, 91] on div "Interests Select Interest Type 401K Annuity Bond Education IRA Government Bond …" at bounding box center [360, 77] width 400 height 25
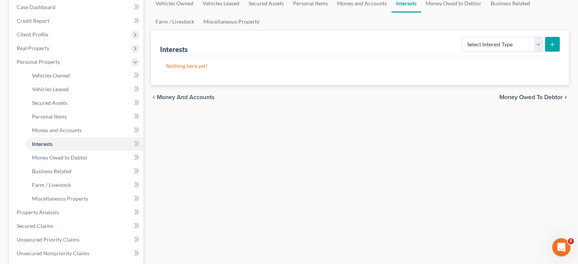
scroll to position [78, 0]
click at [188, 54] on div "Interests" at bounding box center [174, 49] width 28 height 9
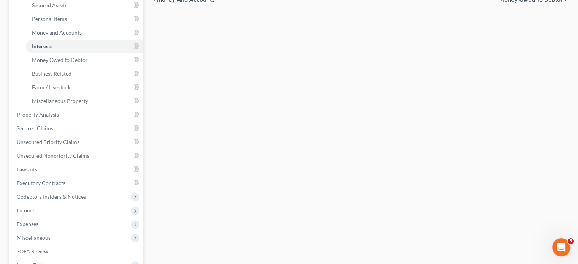
scroll to position [177, 0]
click at [67, 62] on span "Money Owed to Debtor" at bounding box center [60, 59] width 56 height 6
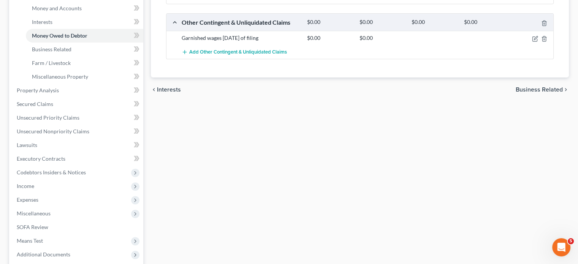
scroll to position [201, 0]
click at [90, 56] on link "Business Related" at bounding box center [84, 50] width 117 height 14
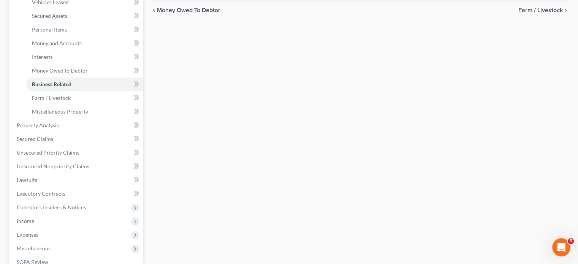
scroll to position [167, 0]
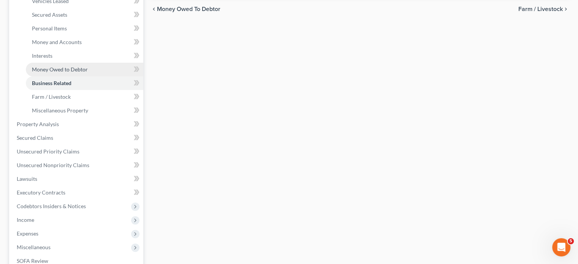
click at [81, 73] on span "Money Owed to Debtor" at bounding box center [60, 69] width 56 height 6
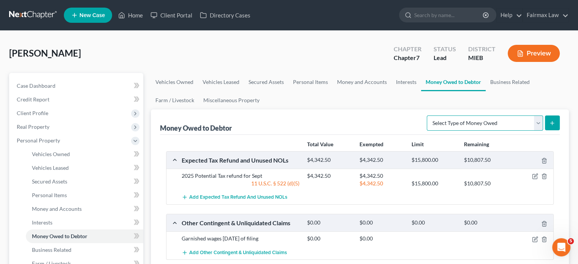
click at [468, 131] on select "Select Type of Money Owed Accounts Receivable Alimony Child Support Claims Agai…" at bounding box center [485, 123] width 116 height 15
select select "claims_against_third_parties"
click at [427, 131] on select "Select Type of Money Owed Accounts Receivable Alimony Child Support Claims Agai…" at bounding box center [485, 123] width 116 height 15
click at [545, 130] on button "submit" at bounding box center [552, 123] width 15 height 15
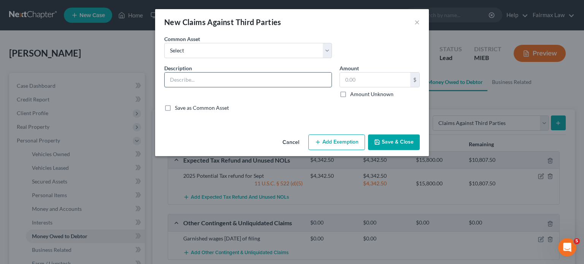
click at [180, 87] on input "text" at bounding box center [248, 80] width 167 height 14
type input "Potential Criminal Restitution owed to debtor from hit and run"
click at [385, 87] on input "text" at bounding box center [375, 80] width 70 height 14
click at [384, 87] on input "text" at bounding box center [375, 80] width 70 height 14
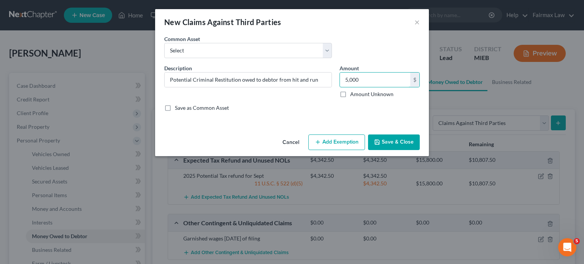
type input "5,000"
click at [336, 151] on button "Add Exemption" at bounding box center [336, 143] width 57 height 16
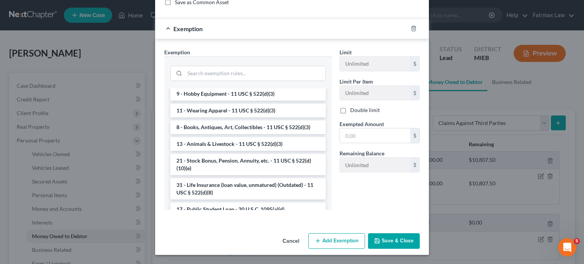
scroll to position [542, 0]
click at [216, 17] on li "14 - Wildcard Exemption (unused homestead) - 11 U.S.C. § 522 (d)(5)" at bounding box center [247, 6] width 155 height 21
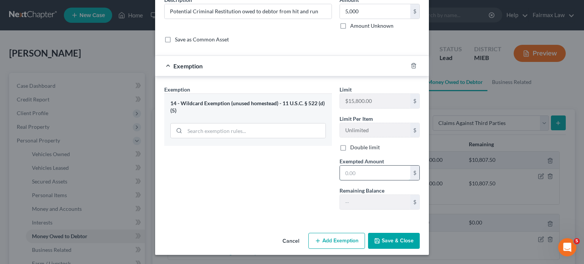
click at [366, 166] on input "text" at bounding box center [375, 173] width 70 height 14
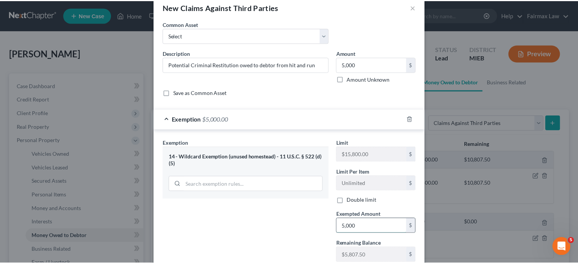
scroll to position [148, 0]
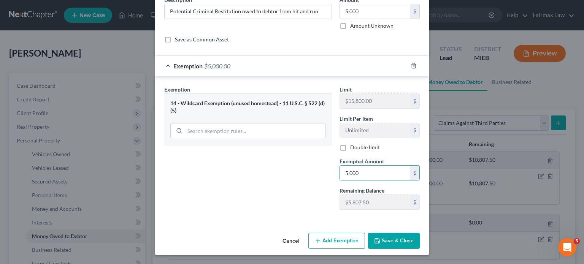
type input "5,000"
click at [420, 236] on button "Save & Close" at bounding box center [394, 241] width 52 height 16
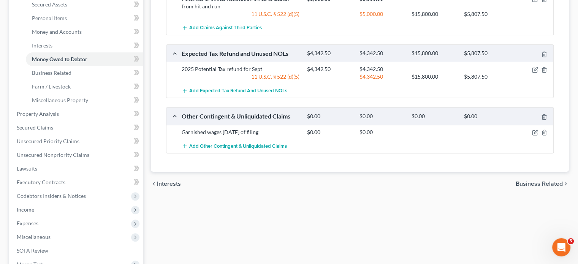
scroll to position [175, 0]
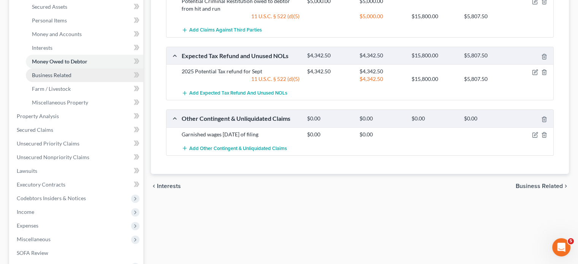
click at [71, 78] on span "Business Related" at bounding box center [52, 75] width 40 height 6
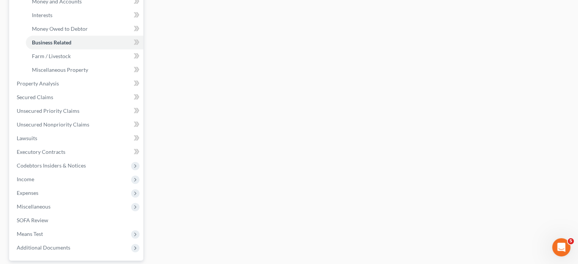
scroll to position [208, 0]
click at [97, 62] on link "Farm / Livestock" at bounding box center [84, 56] width 117 height 14
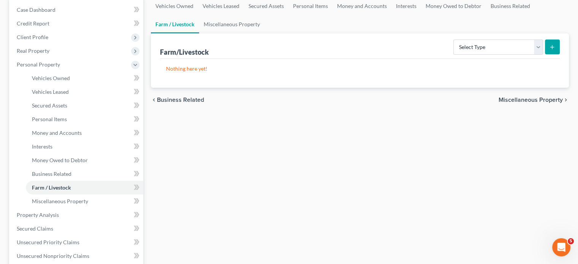
scroll to position [74, 0]
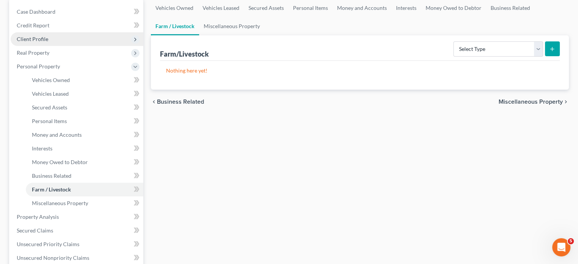
click at [48, 42] on span "Client Profile" at bounding box center [33, 39] width 32 height 6
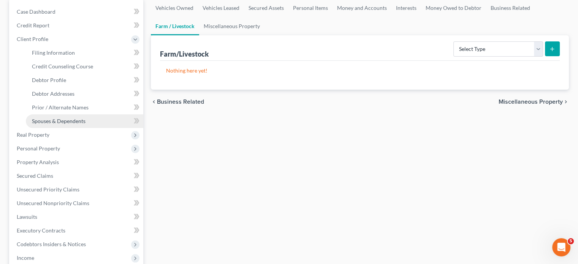
click at [82, 124] on span "Spouses & Dependents" at bounding box center [59, 121] width 54 height 6
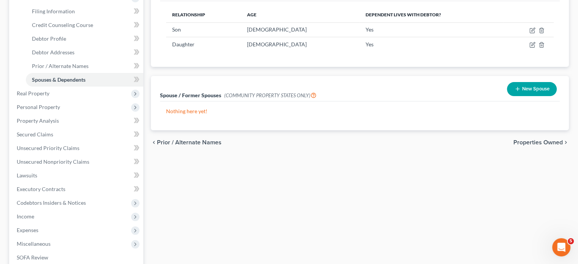
scroll to position [134, 0]
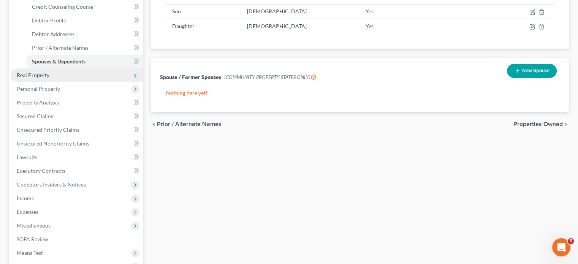
click at [49, 78] on span "Real Property" at bounding box center [33, 75] width 33 height 6
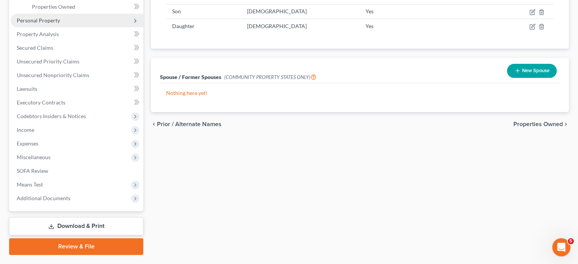
click at [77, 27] on span "Personal Property" at bounding box center [77, 21] width 133 height 14
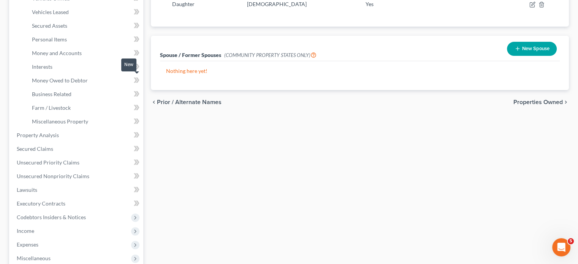
scroll to position [158, 0]
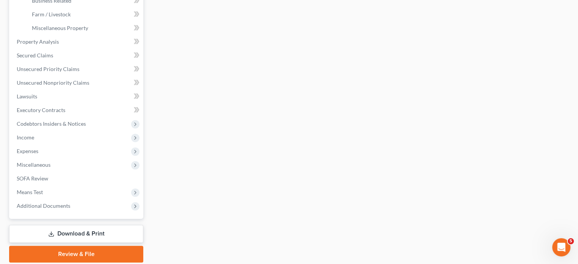
scroll to position [250, 0]
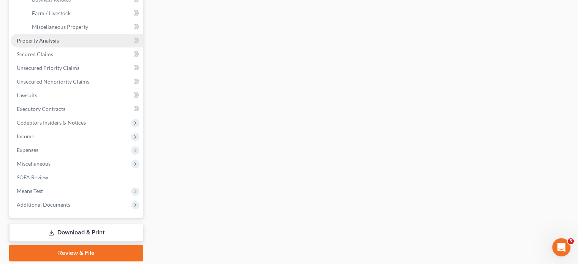
click at [73, 48] on link "Property Analysis" at bounding box center [77, 41] width 133 height 14
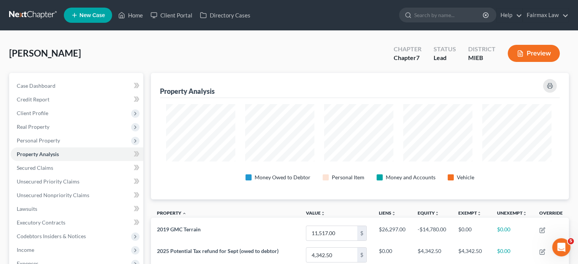
scroll to position [143, 415]
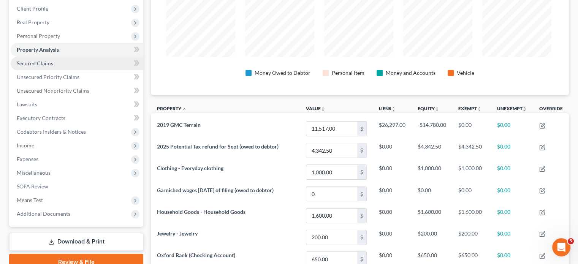
click at [53, 67] on span "Secured Claims" at bounding box center [35, 63] width 36 height 6
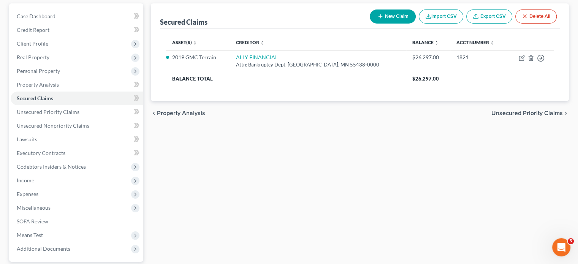
scroll to position [66, 0]
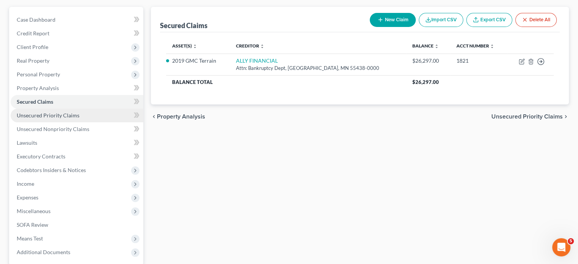
click at [73, 119] on span "Unsecured Priority Claims" at bounding box center [48, 115] width 63 height 6
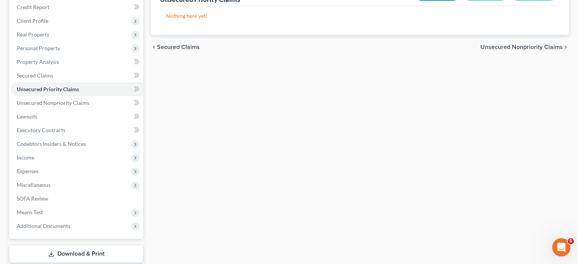
scroll to position [94, 0]
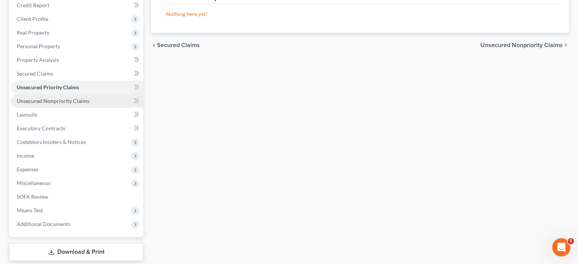
click at [65, 104] on span "Unsecured Nonpriority Claims" at bounding box center [53, 101] width 73 height 6
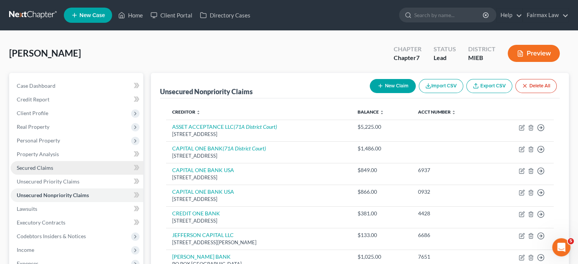
click at [53, 171] on span "Secured Claims" at bounding box center [35, 168] width 36 height 6
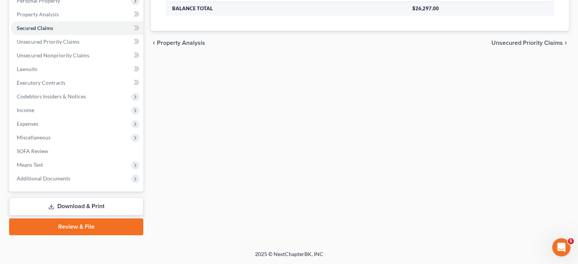
scroll to position [141, 0]
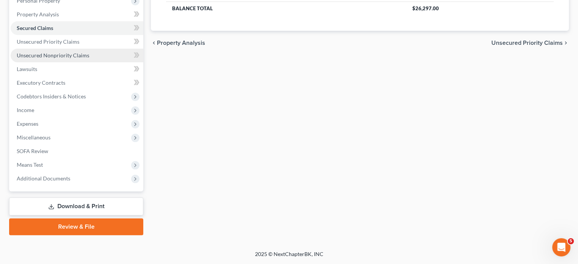
click at [68, 59] on span "Unsecured Nonpriority Claims" at bounding box center [53, 55] width 73 height 6
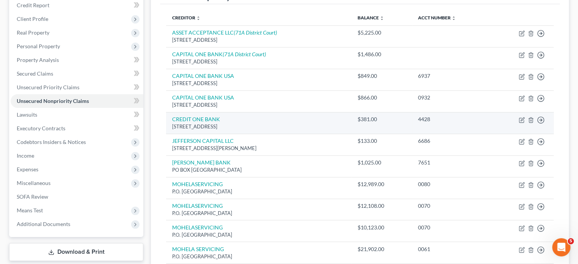
scroll to position [94, 0]
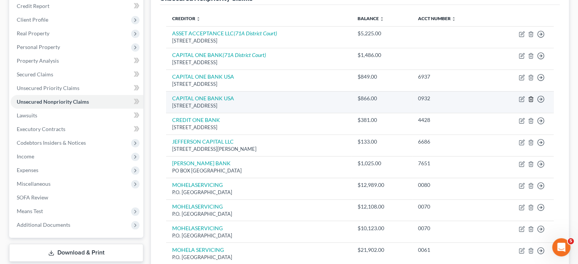
click at [528, 102] on icon "button" at bounding box center [531, 99] width 6 height 6
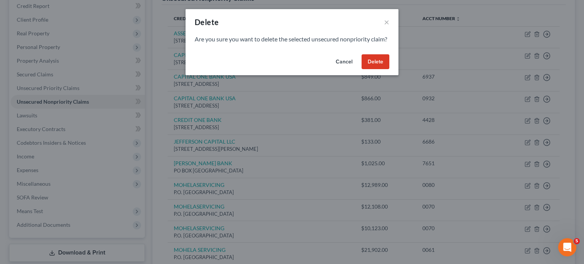
click at [389, 70] on button "Delete" at bounding box center [375, 61] width 28 height 15
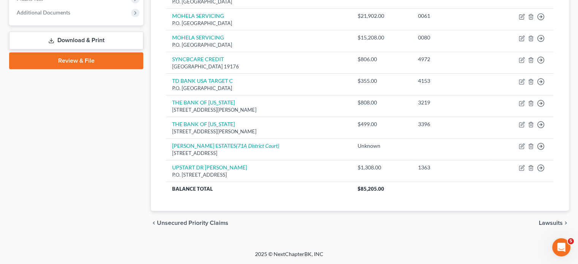
scroll to position [431, 0]
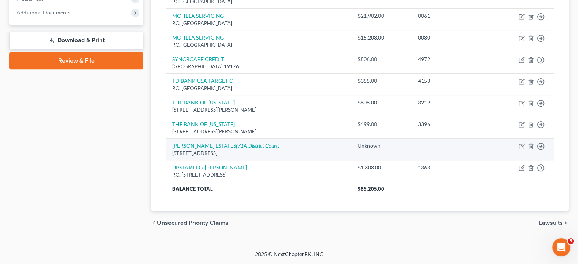
click at [312, 150] on div "[STREET_ADDRESS]" at bounding box center [258, 153] width 173 height 7
drag, startPoint x: 520, startPoint y: 130, endPoint x: 472, endPoint y: 128, distance: 48.3
click at [472, 139] on tr "[PERSON_NAME] ESTATES ([STREET_ADDRESS]) [STREET_ADDRESS] Unknown Move to D Mov…" at bounding box center [360, 150] width 388 height 22
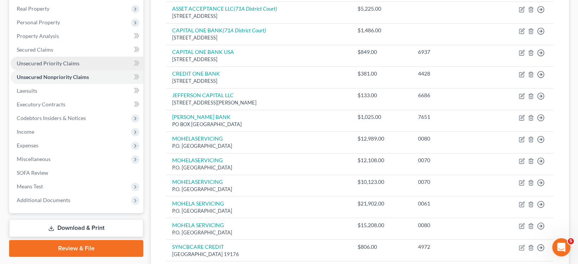
scroll to position [116, 0]
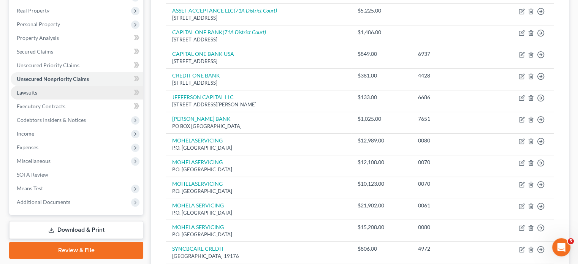
click at [50, 100] on link "Lawsuits" at bounding box center [77, 93] width 133 height 14
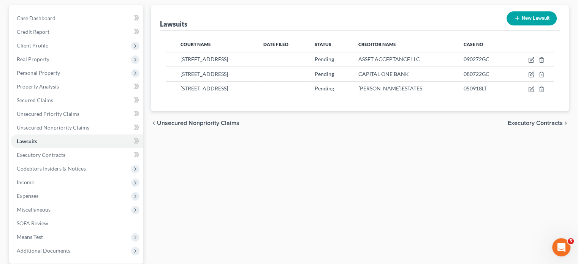
scroll to position [68, 0]
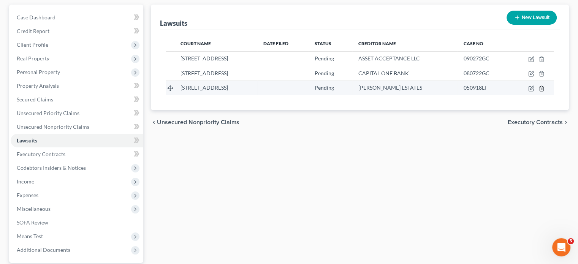
click at [540, 91] on icon "button" at bounding box center [541, 88] width 3 height 5
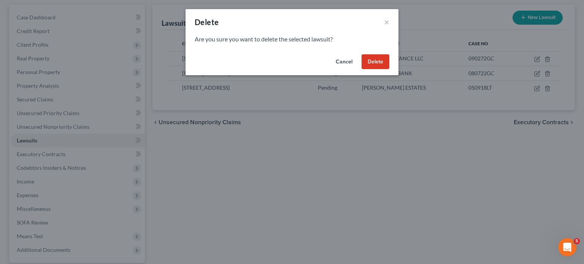
click at [398, 66] on div "Cancel Delete" at bounding box center [291, 63] width 213 height 24
click at [389, 70] on button "Delete" at bounding box center [375, 61] width 28 height 15
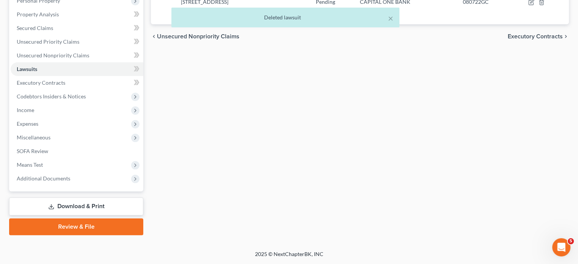
scroll to position [169, 0]
click at [68, 59] on span "Unsecured Nonpriority Claims" at bounding box center [53, 55] width 73 height 6
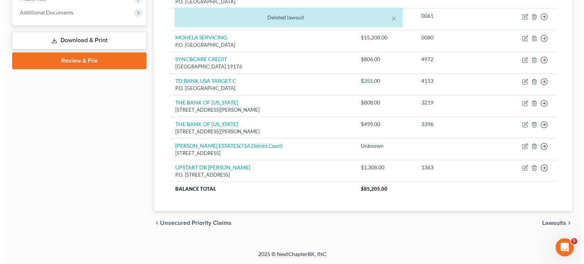
scroll to position [424, 0]
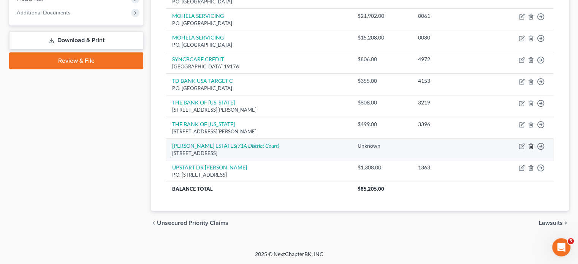
click at [531, 146] on line "button" at bounding box center [531, 147] width 0 height 2
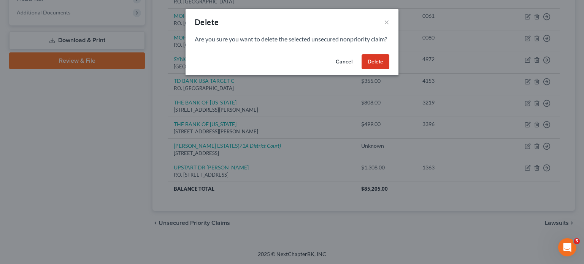
click at [389, 70] on button "Delete" at bounding box center [375, 61] width 28 height 15
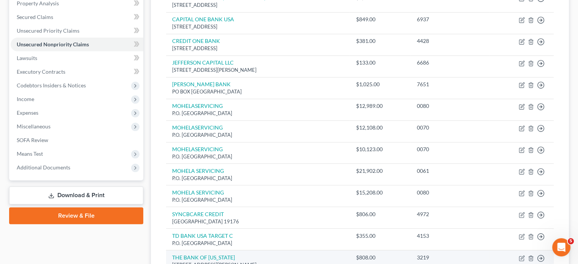
scroll to position [152, 0]
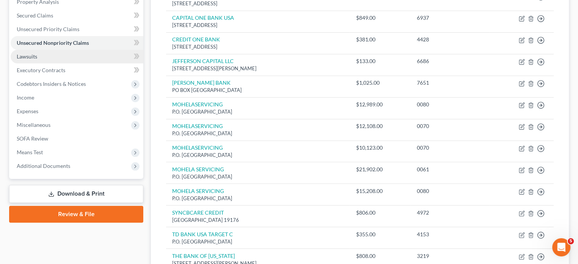
click at [37, 60] on span "Lawsuits" at bounding box center [27, 56] width 21 height 6
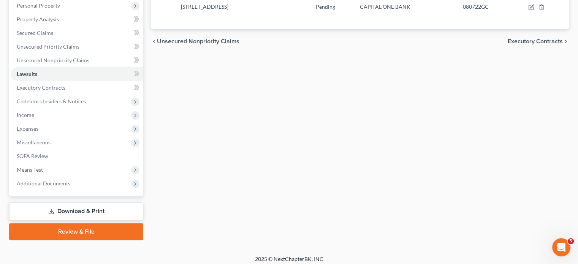
scroll to position [138, 0]
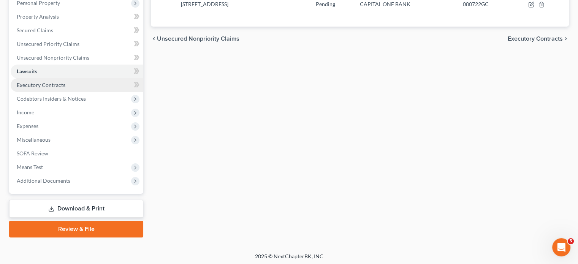
click at [55, 88] on span "Executory Contracts" at bounding box center [41, 85] width 49 height 6
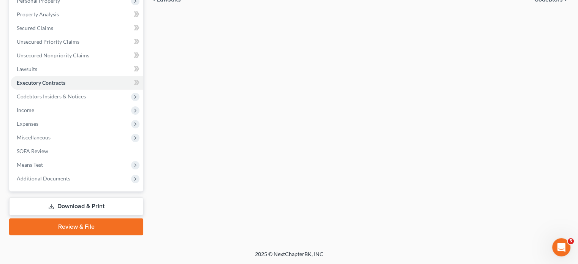
scroll to position [173, 0]
click at [60, 117] on span "Income" at bounding box center [77, 110] width 133 height 14
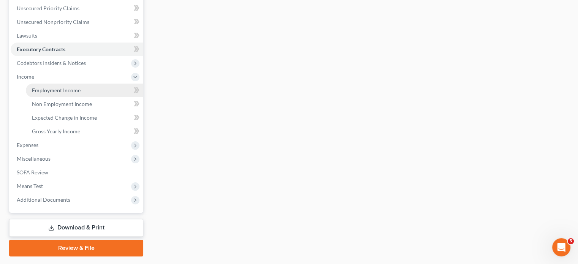
click at [41, 94] on span "Employment Income" at bounding box center [56, 90] width 49 height 6
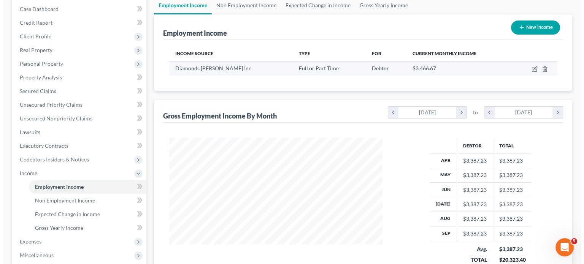
scroll to position [81, 0]
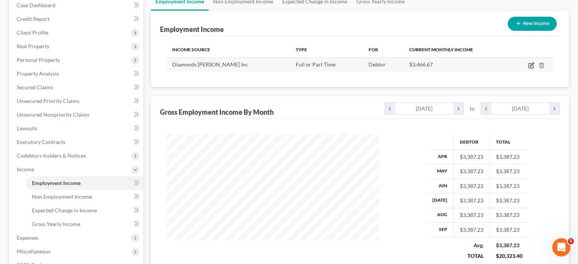
click at [528, 68] on icon "button" at bounding box center [531, 65] width 6 height 6
select select "0"
select select "23"
select select "3"
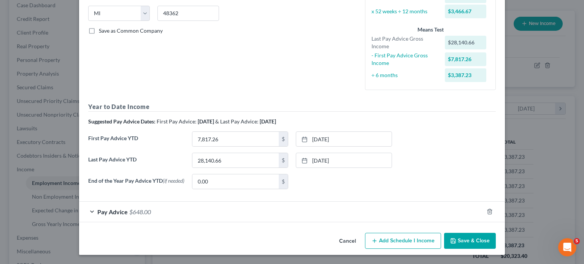
scroll to position [245, 0]
click at [289, 202] on div "Pay Advice $648.00" at bounding box center [281, 212] width 404 height 20
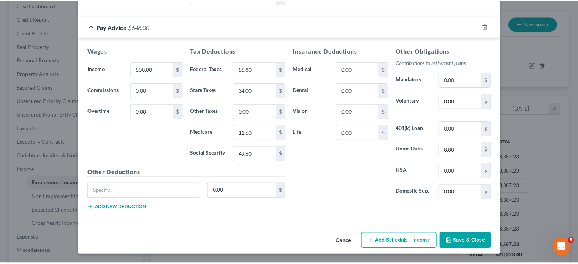
scroll to position [473, 0]
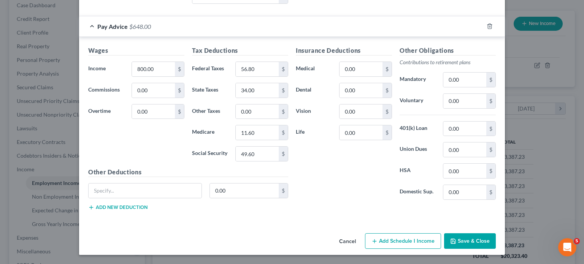
click at [358, 237] on button "Cancel" at bounding box center [347, 241] width 29 height 15
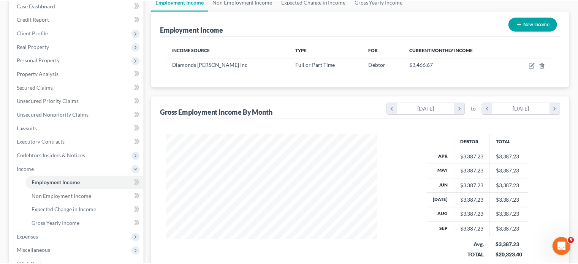
scroll to position [379914, 379855]
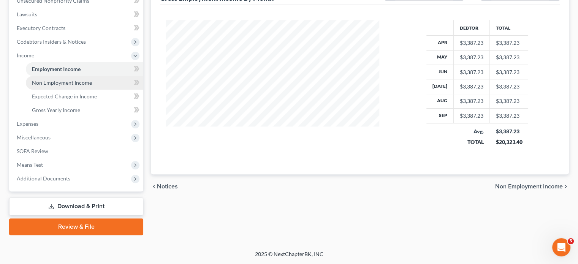
click at [82, 90] on link "Non Employment Income" at bounding box center [84, 83] width 117 height 14
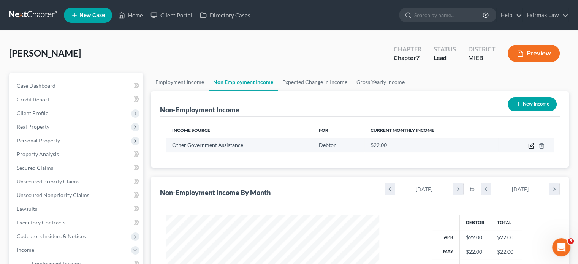
click at [530, 147] on icon "button" at bounding box center [531, 144] width 3 height 3
select select "5"
select select "0"
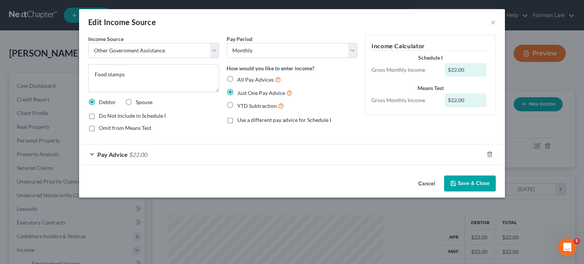
click at [441, 192] on button "Cancel" at bounding box center [426, 183] width 29 height 15
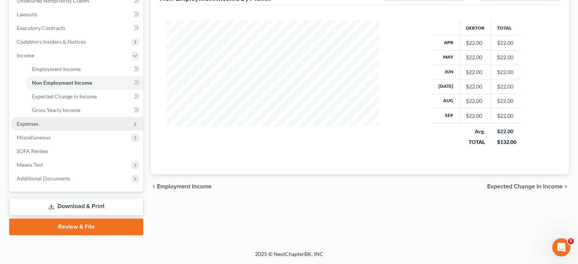
click at [55, 117] on span "Expenses" at bounding box center [77, 124] width 133 height 14
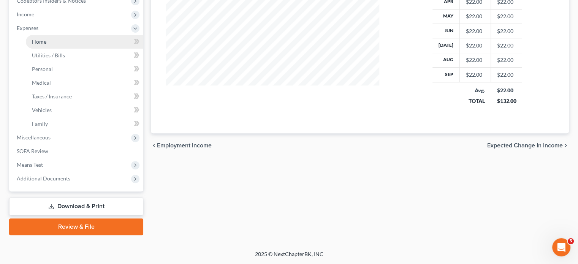
click at [69, 39] on link "Home" at bounding box center [84, 42] width 117 height 14
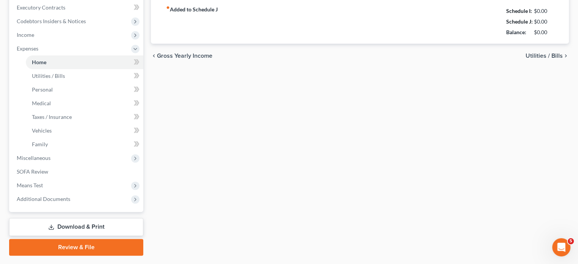
type input "0.00"
radio input "true"
type input "0.00"
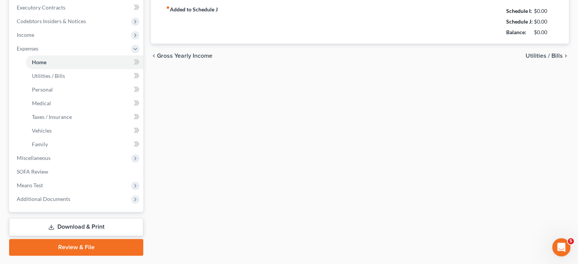
type input "0.00"
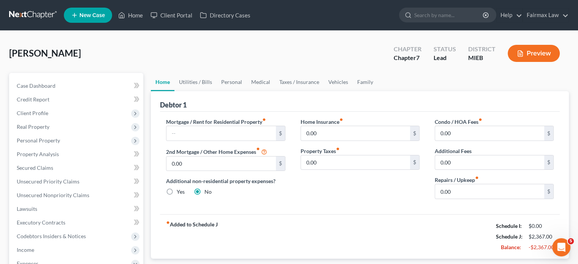
click at [296, 112] on div "Debtor 1" at bounding box center [360, 101] width 400 height 21
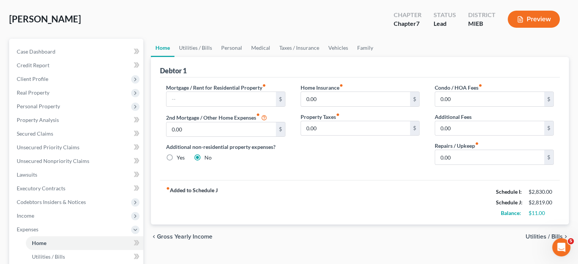
scroll to position [33, 0]
click at [206, 58] on link "Utilities / Bills" at bounding box center [195, 49] width 42 height 18
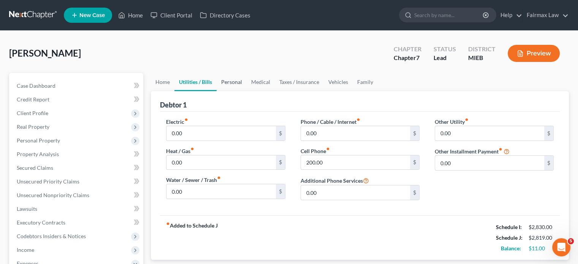
click at [247, 91] on link "Personal" at bounding box center [232, 82] width 30 height 18
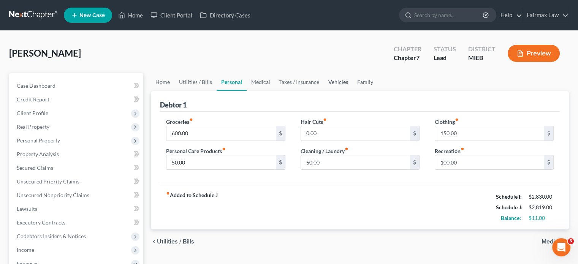
click at [353, 91] on link "Vehicles" at bounding box center [338, 82] width 29 height 18
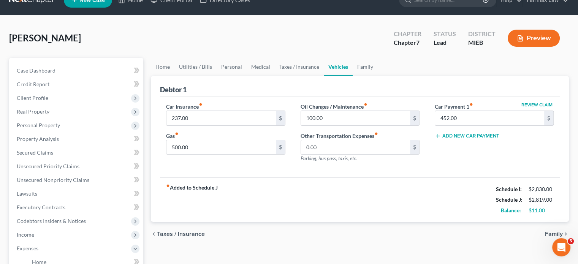
scroll to position [15, 0]
click at [378, 76] on link "Family" at bounding box center [365, 67] width 25 height 18
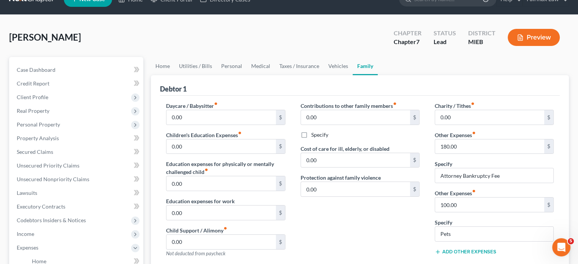
scroll to position [15, 0]
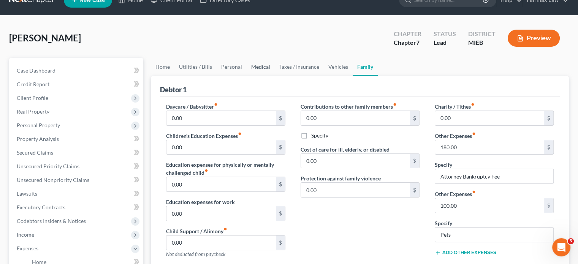
click at [275, 76] on link "Medical" at bounding box center [261, 67] width 28 height 18
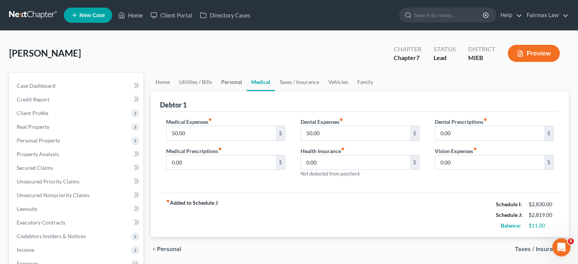
click at [247, 91] on link "Personal" at bounding box center [232, 82] width 30 height 18
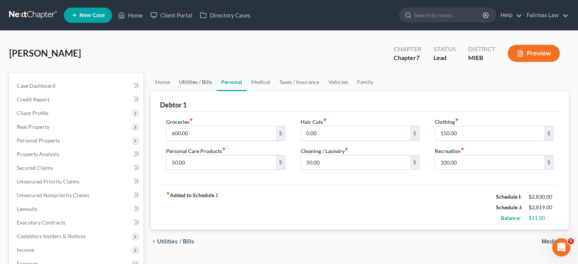
click at [201, 91] on link "Utilities / Bills" at bounding box center [195, 82] width 42 height 18
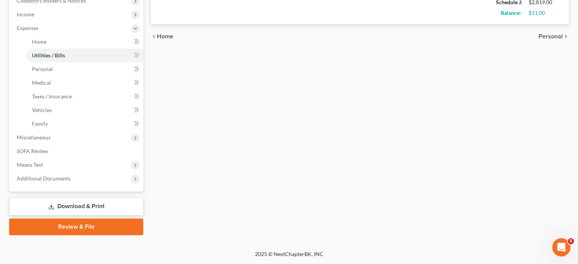
scroll to position [352, 0]
click at [84, 131] on span "Miscellaneous" at bounding box center [77, 138] width 133 height 14
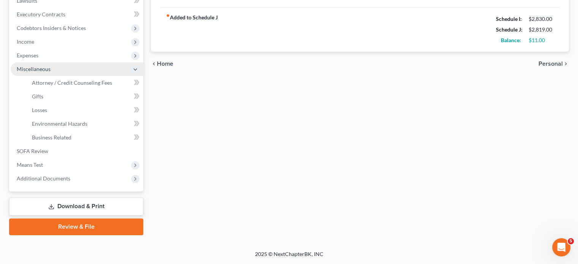
scroll to position [324, 0]
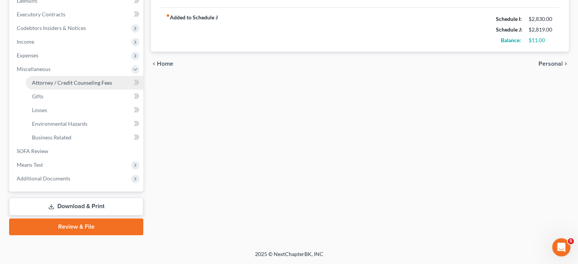
click at [95, 79] on span "Attorney / Credit Counseling Fees" at bounding box center [72, 82] width 80 height 6
select select "2"
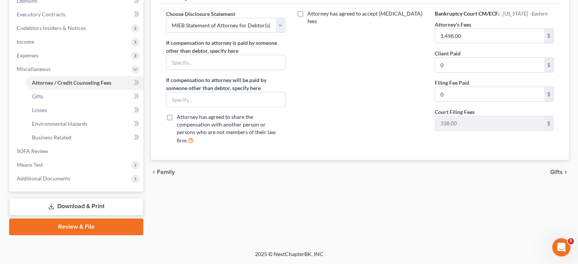
scroll to position [324, 0]
click at [54, 158] on span "Means Test" at bounding box center [77, 165] width 133 height 14
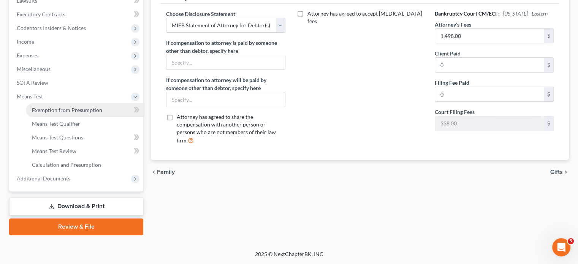
click at [90, 107] on span "Exemption from Presumption" at bounding box center [67, 110] width 70 height 6
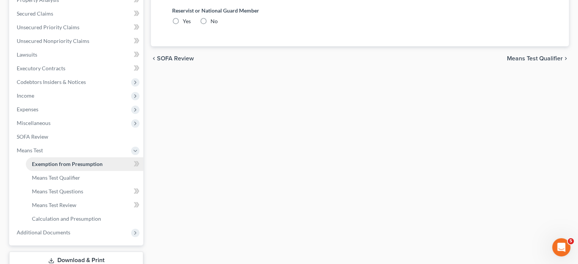
radio input "true"
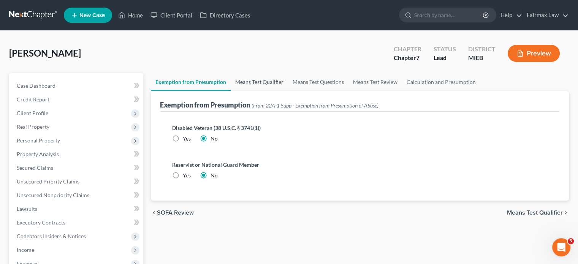
click at [288, 91] on link "Means Test Qualifier" at bounding box center [259, 82] width 57 height 18
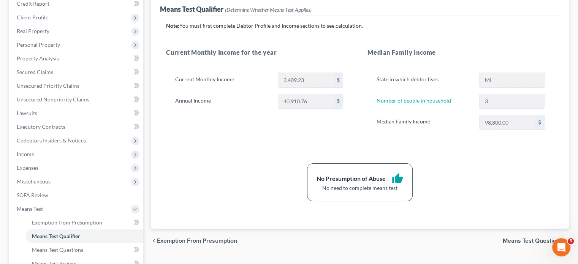
scroll to position [113, 0]
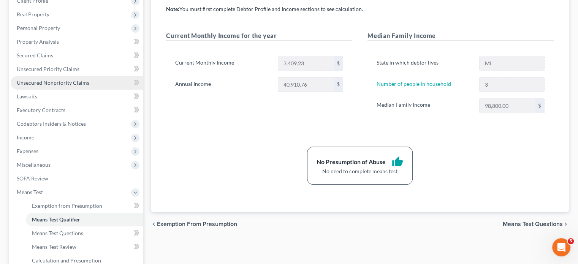
click at [73, 86] on span "Unsecured Nonpriority Claims" at bounding box center [53, 82] width 73 height 6
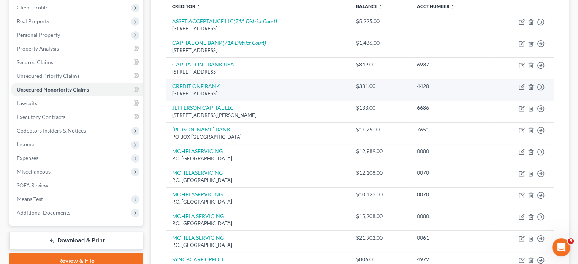
scroll to position [99, 0]
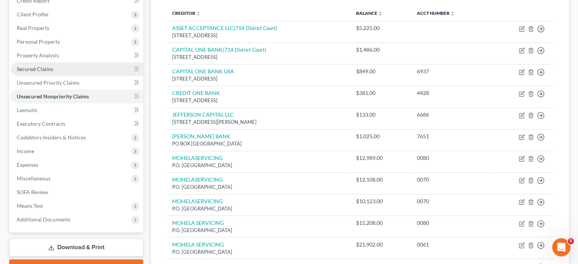
click at [87, 76] on link "Secured Claims" at bounding box center [77, 69] width 133 height 14
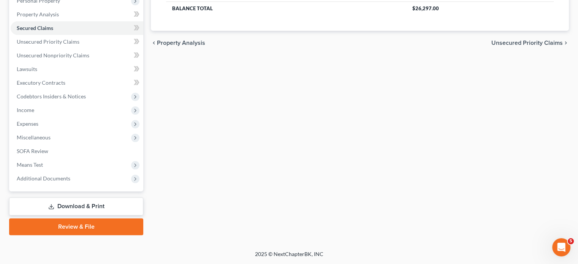
scroll to position [193, 0]
click at [79, 38] on span "Unsecured Priority Claims" at bounding box center [48, 41] width 63 height 6
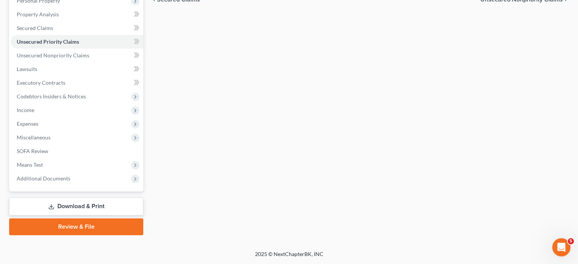
scroll to position [190, 0]
click at [54, 69] on link "Lawsuits" at bounding box center [77, 69] width 133 height 14
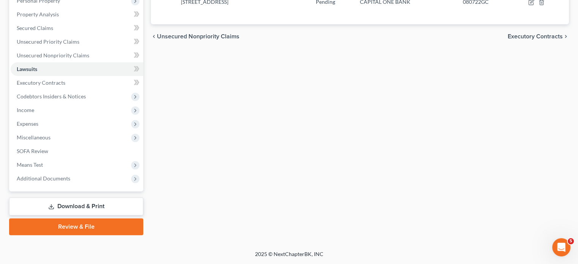
scroll to position [190, 0]
click at [51, 117] on span "Income" at bounding box center [77, 110] width 133 height 14
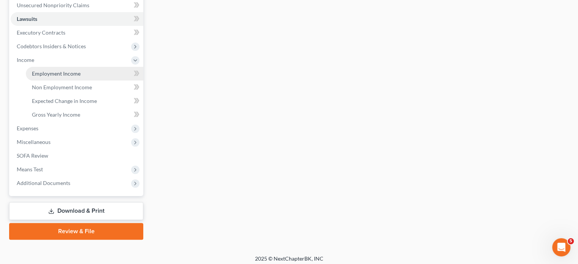
click at [61, 77] on span "Employment Income" at bounding box center [56, 73] width 49 height 6
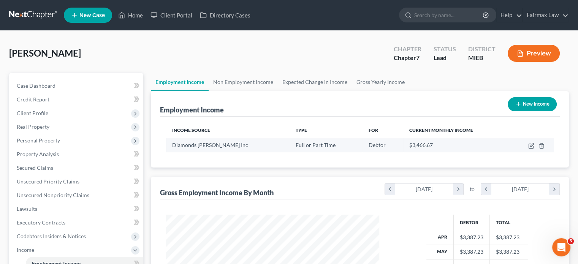
scroll to position [169, 228]
click at [251, 117] on div "Employment Income New Income" at bounding box center [360, 103] width 400 height 25
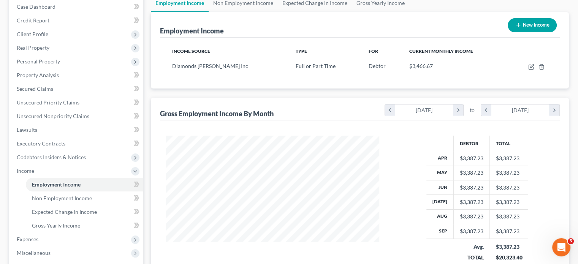
scroll to position [85, 0]
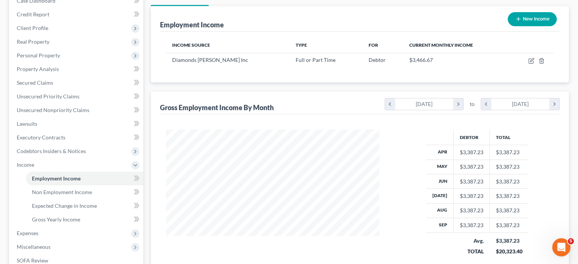
click at [187, 82] on div "Income Source Type For Current Monthly Income Diamonds [PERSON_NAME] Inc Full o…" at bounding box center [360, 57] width 400 height 51
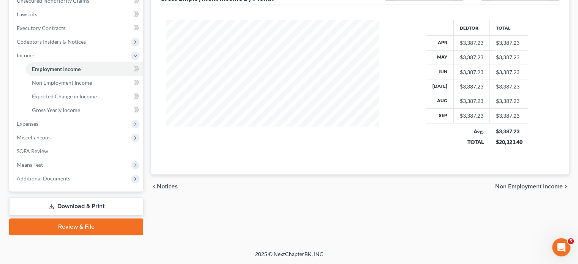
scroll to position [307, 0]
click at [81, 117] on span "Expenses" at bounding box center [77, 124] width 133 height 14
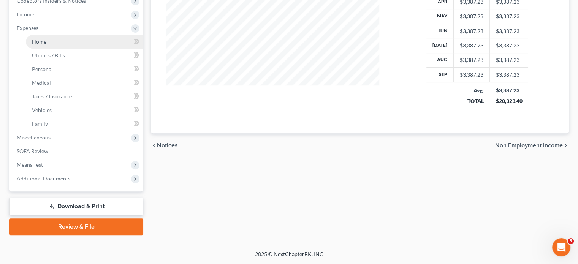
click at [77, 36] on link "Home" at bounding box center [84, 42] width 117 height 14
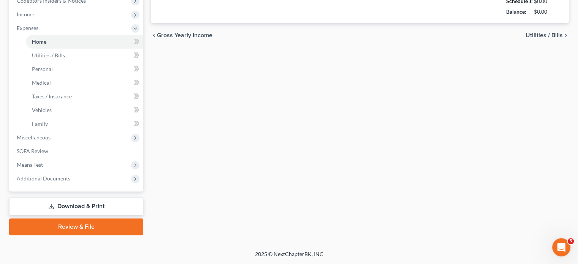
type input "0.00"
radio input "true"
type input "0.00"
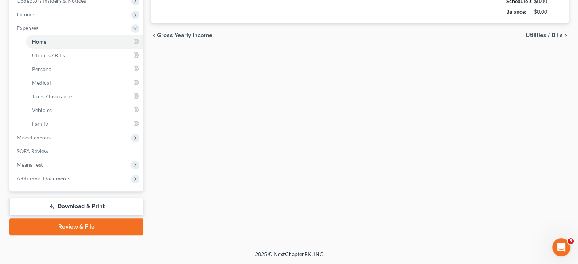
type input "0.00"
click at [51, 134] on span "Miscellaneous" at bounding box center [34, 137] width 34 height 6
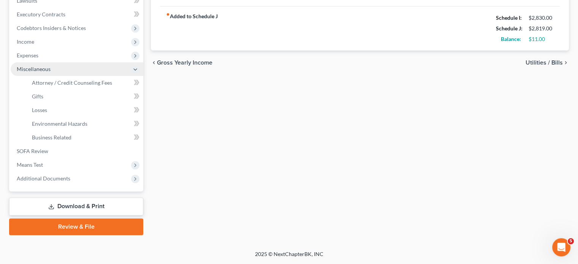
scroll to position [324, 0]
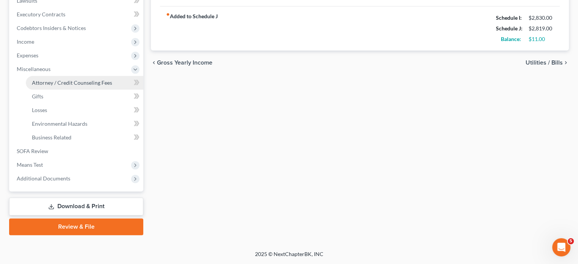
click at [91, 79] on span "Attorney / Credit Counseling Fees" at bounding box center [72, 82] width 80 height 6
select select "2"
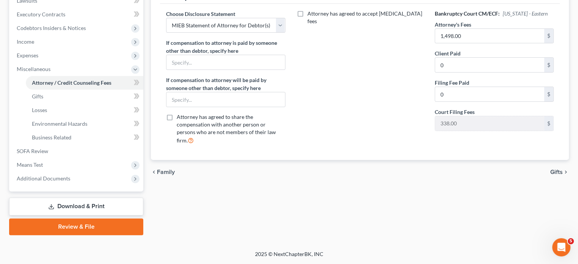
scroll to position [324, 0]
click at [65, 158] on span "Means Test" at bounding box center [77, 165] width 133 height 14
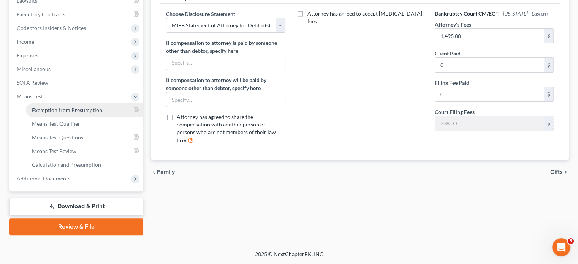
click at [90, 107] on span "Exemption from Presumption" at bounding box center [67, 110] width 70 height 6
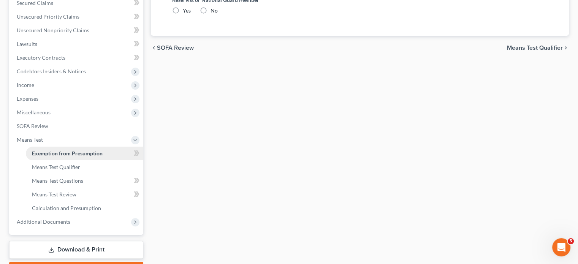
radio input "true"
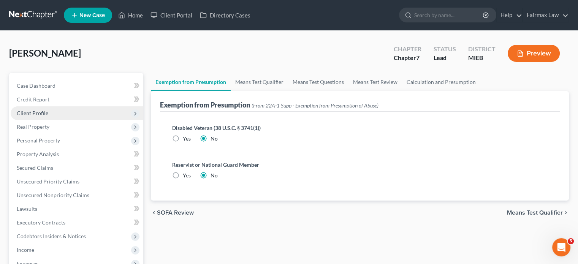
click at [89, 120] on span "Client Profile" at bounding box center [77, 113] width 133 height 14
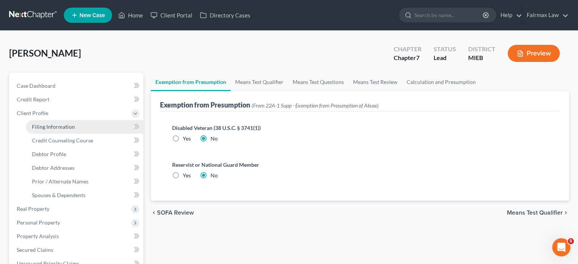
click at [95, 134] on link "Filing Information" at bounding box center [84, 127] width 117 height 14
select select "1"
select select "0"
select select "40"
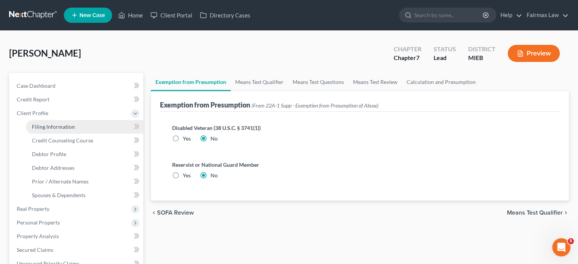
select select "0"
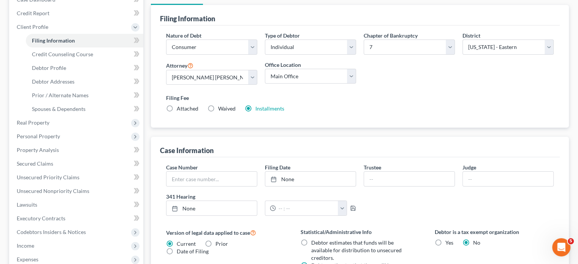
scroll to position [90, 0]
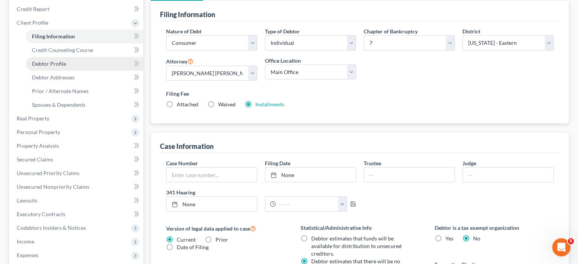
click at [76, 71] on link "Debtor Profile" at bounding box center [84, 64] width 117 height 14
select select "0"
select select "2"
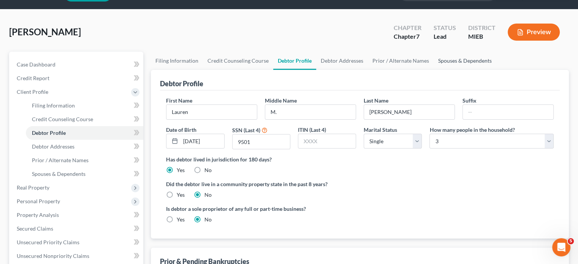
scroll to position [23, 0]
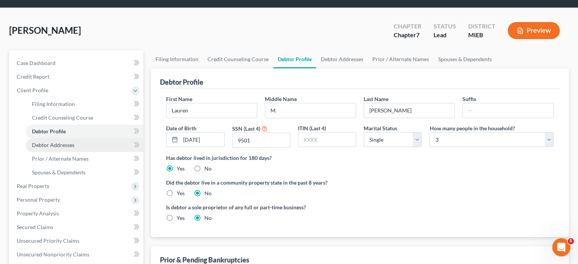
click at [74, 148] on span "Debtor Addresses" at bounding box center [53, 145] width 43 height 6
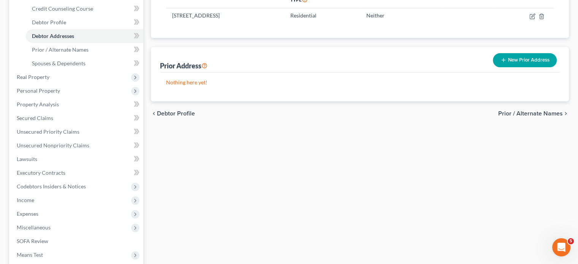
scroll to position [132, 0]
click at [293, 101] on div "Current Address New Address Address Type Ownership Dates [STREET_ADDRESS] Resid…" at bounding box center [360, 30] width 418 height 142
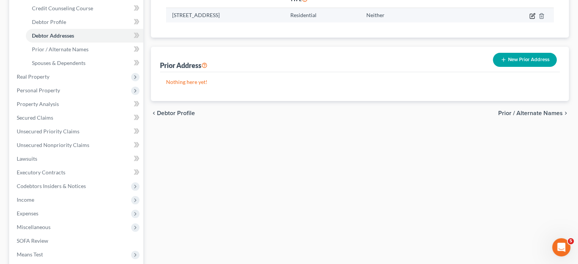
click at [529, 19] on icon "button" at bounding box center [532, 16] width 6 height 6
select select "23"
select select "43"
select select "0"
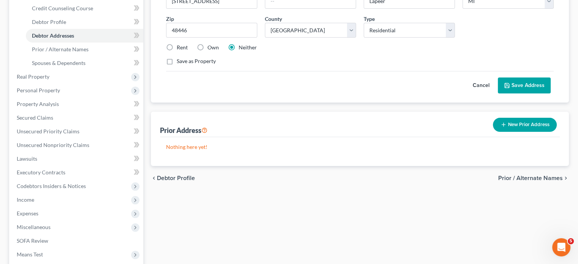
click at [501, 128] on icon "button" at bounding box center [504, 125] width 6 height 6
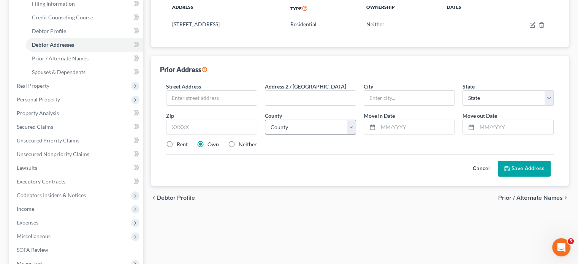
scroll to position [120, 0]
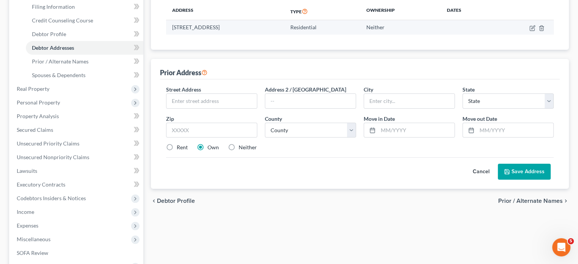
drag, startPoint x: 178, startPoint y: 83, endPoint x: 247, endPoint y: 82, distance: 68.8
click at [247, 35] on td "[STREET_ADDRESS]" at bounding box center [225, 27] width 118 height 14
copy td "[STREET_ADDRESS]"
click at [196, 108] on input "text" at bounding box center [211, 101] width 90 height 14
paste input "[STREET_ADDRESS]"
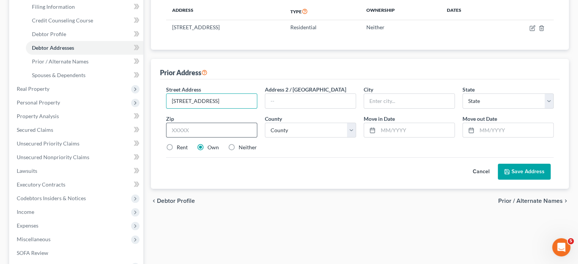
type input "[STREET_ADDRESS]"
click at [201, 138] on input "text" at bounding box center [211, 130] width 91 height 15
type input "48446"
type input "Lapeer"
select select "23"
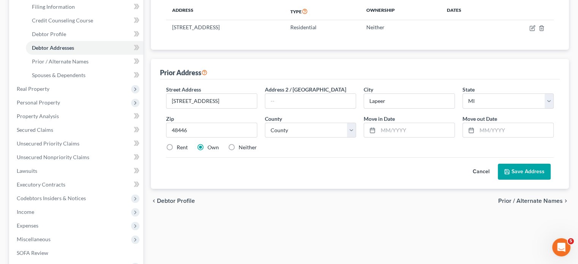
click at [334, 158] on div "Street Address * [STREET_ADDRESS] * [GEOGRAPHIC_DATA] * State [US_STATE] AK AR …" at bounding box center [359, 122] width 395 height 72
click at [255, 151] on label "Neither" at bounding box center [248, 148] width 18 height 8
click at [247, 149] on input "Neither" at bounding box center [244, 146] width 5 height 5
radio input "true"
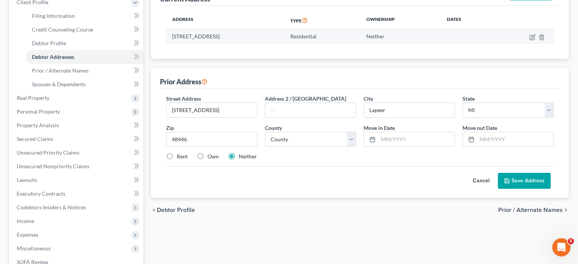
scroll to position [111, 0]
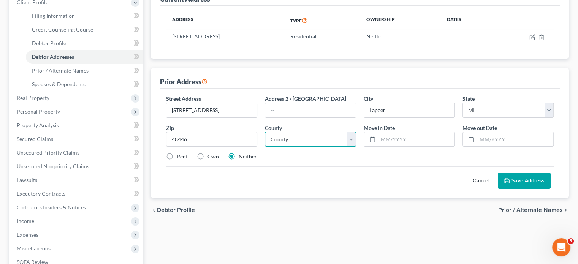
click at [313, 147] on select "[GEOGRAPHIC_DATA] [GEOGRAPHIC_DATA] [GEOGRAPHIC_DATA] [GEOGRAPHIC_DATA] [GEOGRA…" at bounding box center [310, 139] width 91 height 15
select select "24"
click at [267, 147] on select "[GEOGRAPHIC_DATA] [GEOGRAPHIC_DATA] [GEOGRAPHIC_DATA] [GEOGRAPHIC_DATA] [GEOGRA…" at bounding box center [310, 139] width 91 height 15
click at [394, 147] on input "text" at bounding box center [416, 139] width 76 height 14
type input "[DATE]"
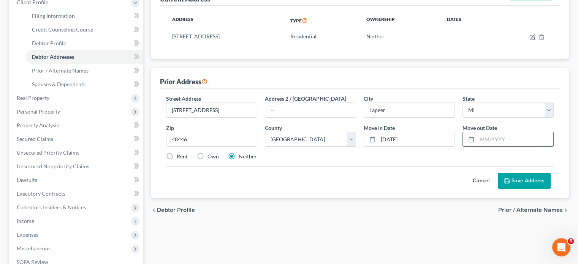
click at [486, 147] on input "text" at bounding box center [515, 139] width 76 height 14
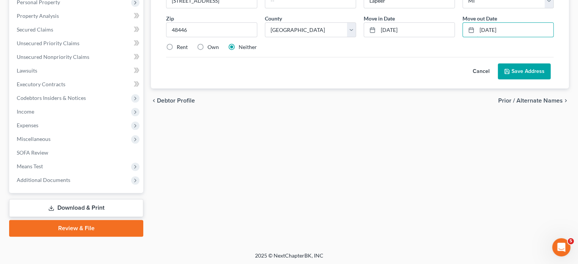
scroll to position [238, 0]
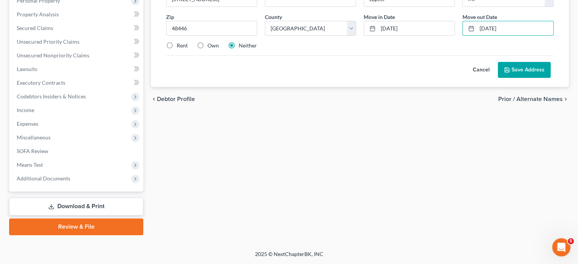
type input "[DATE]"
click at [504, 73] on icon at bounding box center [507, 70] width 6 height 6
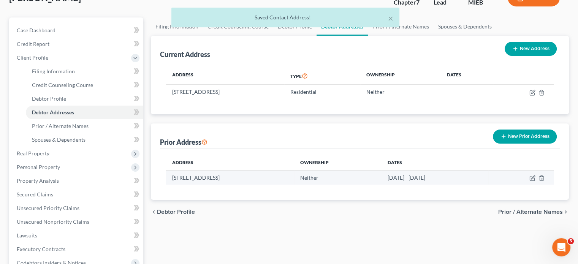
scroll to position [53, 0]
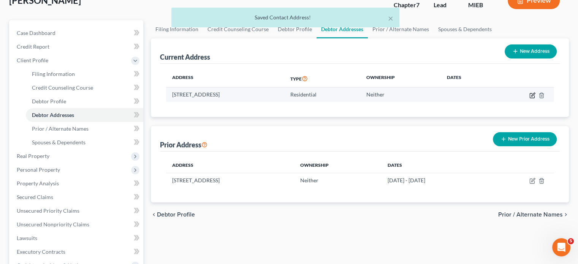
click at [531, 96] on icon "button" at bounding box center [532, 94] width 3 height 3
select select "23"
select select "43"
select select "0"
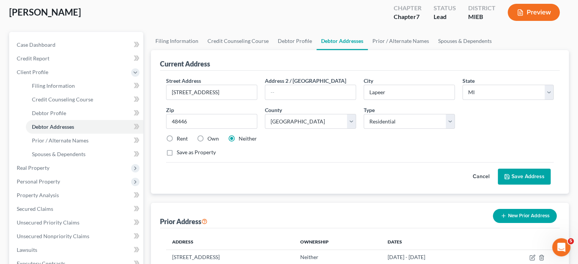
scroll to position [42, 0]
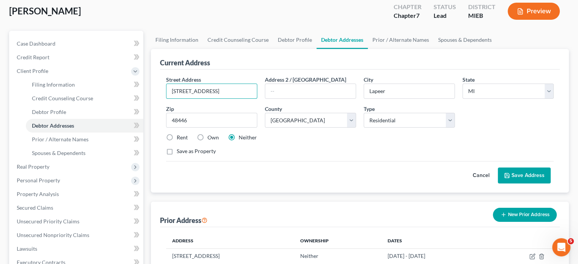
drag, startPoint x: 247, startPoint y: 151, endPoint x: 158, endPoint y: 151, distance: 89.3
click at [158, 151] on div "Current Address Street Address * [STREET_ADDRESS] * [GEOGRAPHIC_DATA] * State […" at bounding box center [360, 121] width 418 height 144
paste input "150 W [GEOGRAPHIC_DATA]"
type input "[STREET_ADDRESS][PERSON_NAME]"
click at [205, 128] on input "48446" at bounding box center [211, 120] width 91 height 15
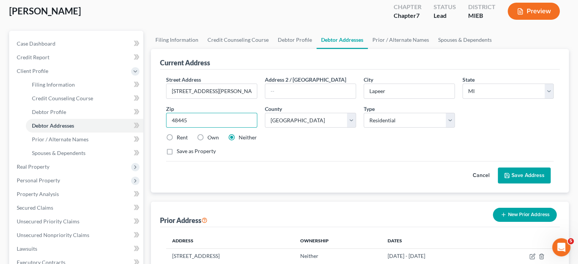
type input "48445"
type input "Kinde"
click at [498, 184] on button "Save Address" at bounding box center [524, 176] width 53 height 16
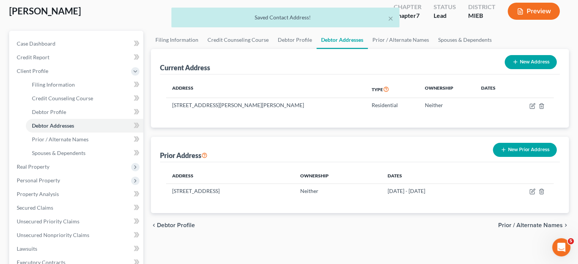
click at [221, 128] on div "Address Type Ownership Dates [STREET_ADDRESS][PERSON_NAME][PERSON_NAME] Residen…" at bounding box center [360, 100] width 400 height 53
click at [238, 128] on div "Address Type Ownership Dates [STREET_ADDRESS][PERSON_NAME][PERSON_NAME] Residen…" at bounding box center [360, 100] width 400 height 53
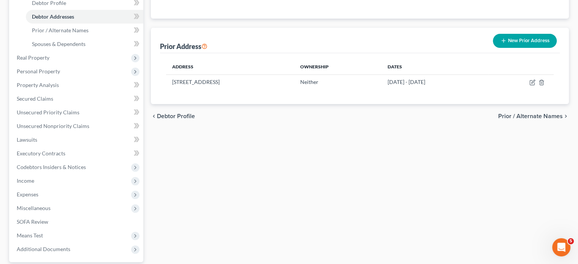
scroll to position [152, 0]
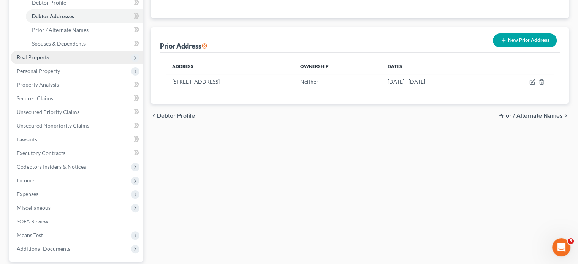
click at [67, 64] on span "Real Property" at bounding box center [77, 58] width 133 height 14
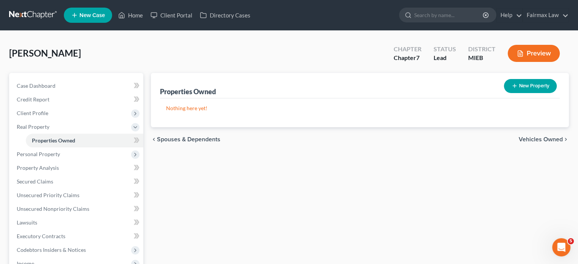
click at [260, 152] on div "chevron_left Spouses & Dependents Vehicles Owned chevron_right" at bounding box center [360, 139] width 418 height 24
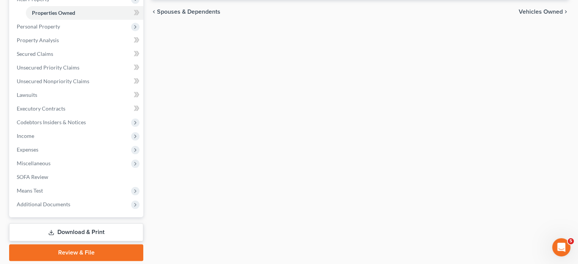
scroll to position [129, 0]
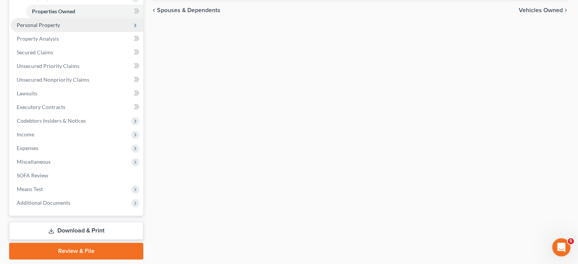
click at [60, 28] on span "Personal Property" at bounding box center [38, 25] width 43 height 6
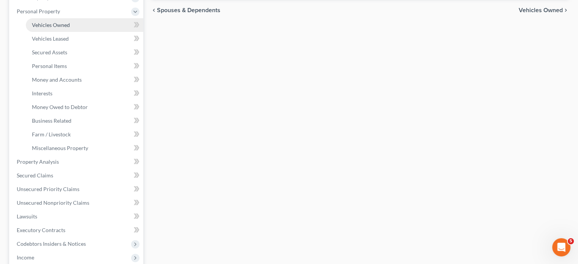
click at [56, 28] on span "Vehicles Owned" at bounding box center [51, 25] width 38 height 6
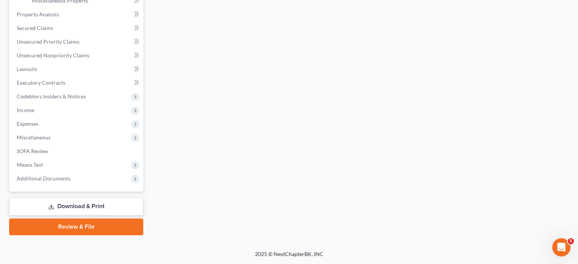
scroll to position [410, 0]
click at [61, 158] on span "Means Test" at bounding box center [77, 165] width 133 height 14
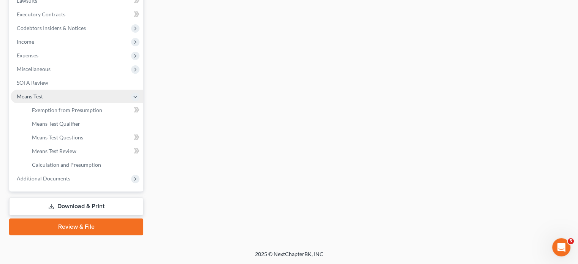
scroll to position [239, 0]
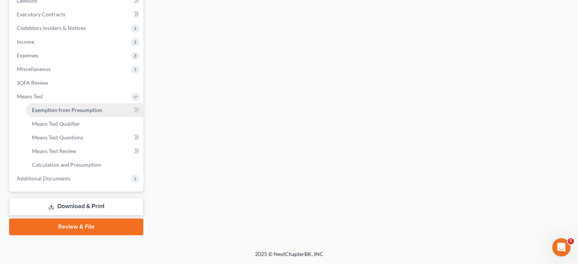
click at [90, 113] on span "Exemption from Presumption" at bounding box center [67, 110] width 70 height 6
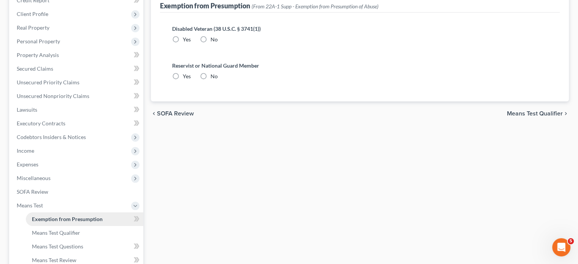
radio input "true"
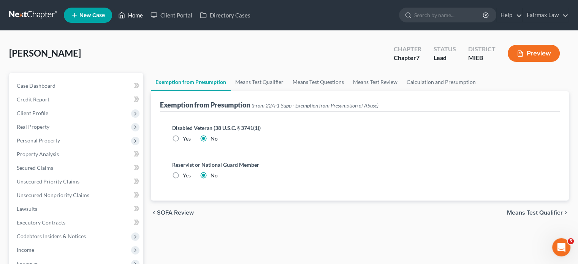
click at [147, 22] on link "Home" at bounding box center [130, 15] width 32 height 14
